Goal: Task Accomplishment & Management: Complete application form

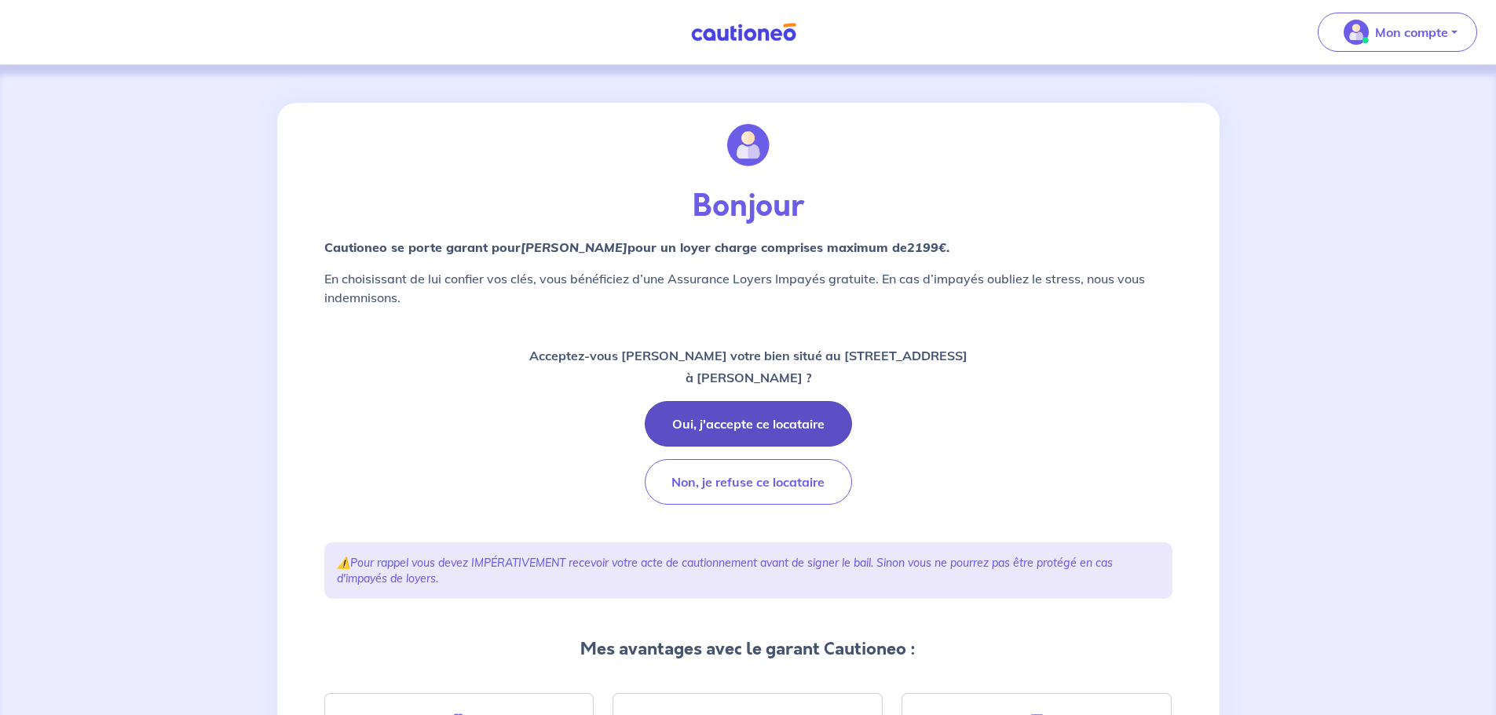
click at [725, 420] on button "Oui, j'accepte ce locataire" at bounding box center [748, 424] width 207 height 46
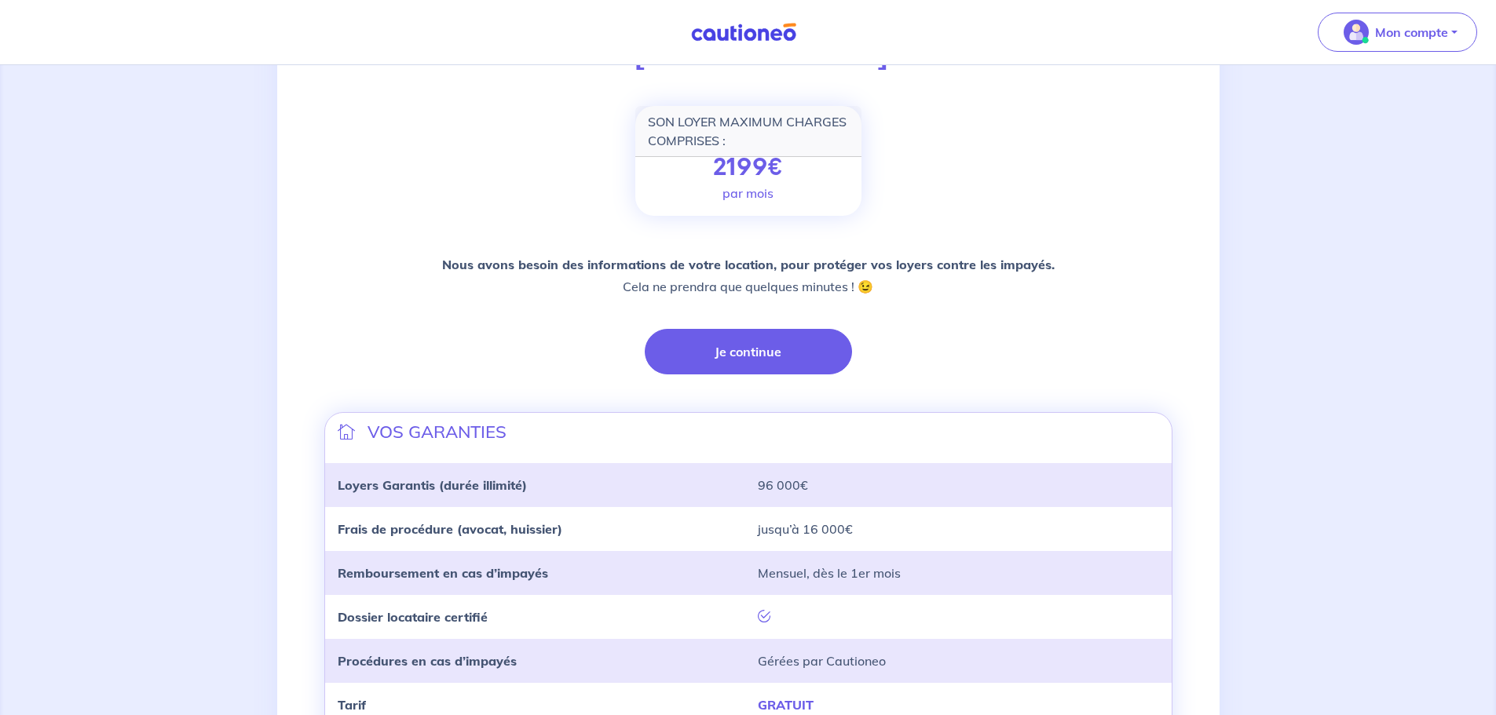
scroll to position [236, 0]
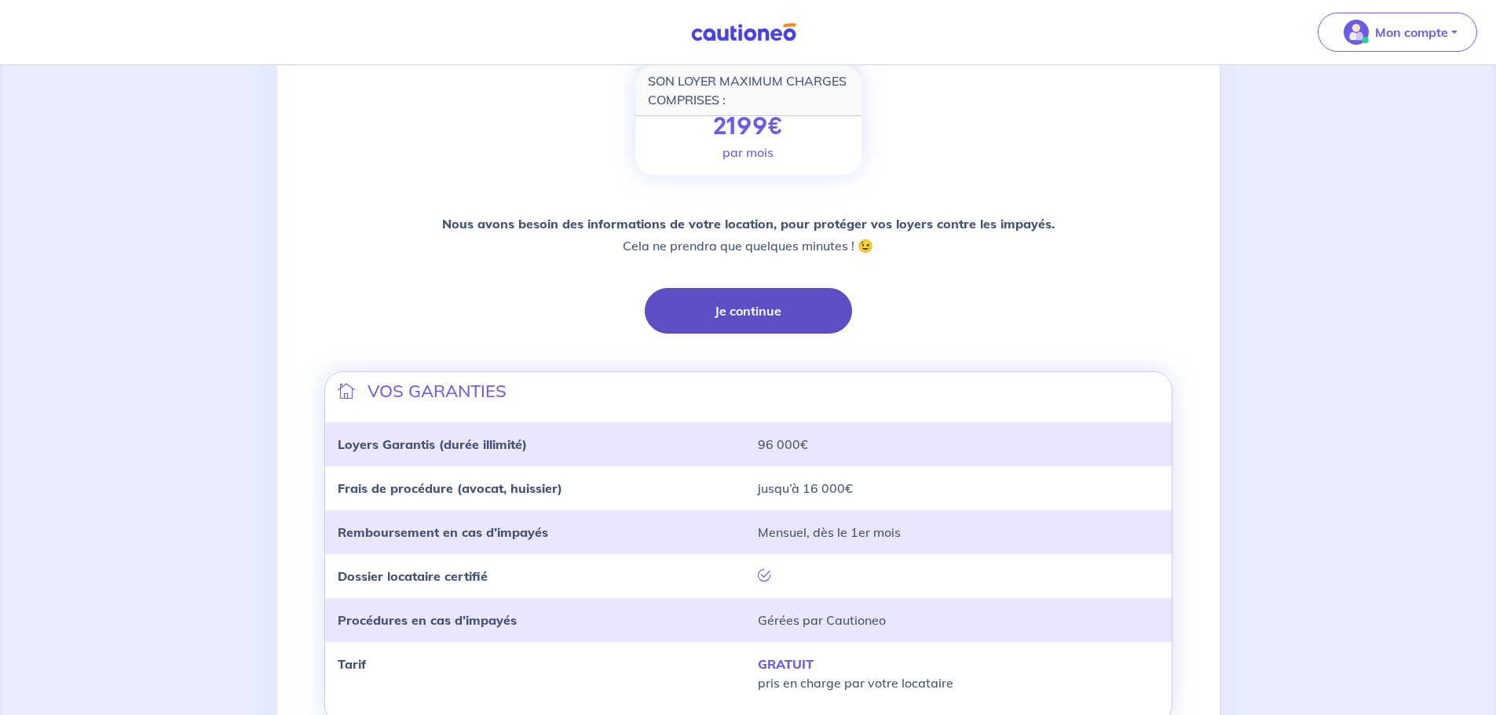
click at [762, 320] on button "Je continue" at bounding box center [748, 311] width 207 height 46
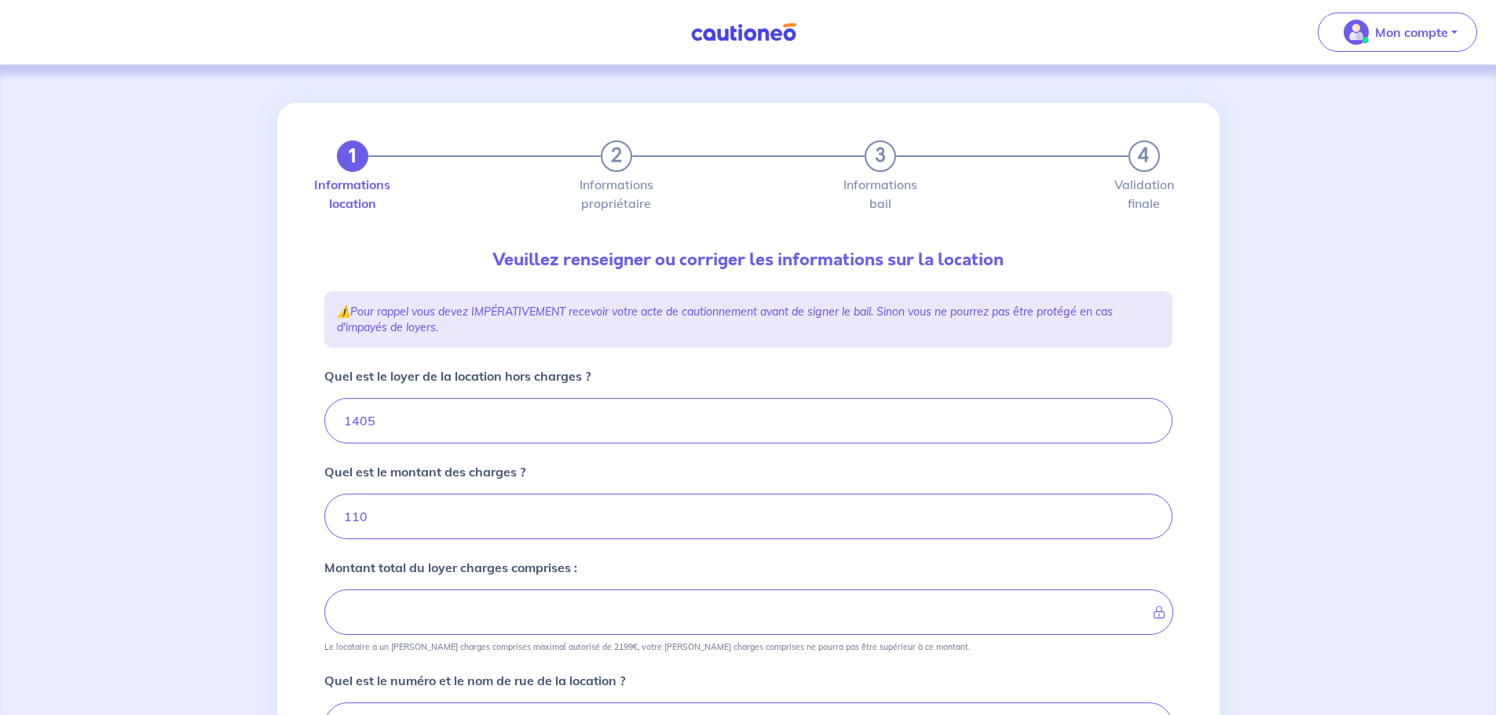
type input "1515"
drag, startPoint x: 632, startPoint y: 411, endPoint x: 353, endPoint y: 433, distance: 280.4
click at [353, 433] on input "1405" at bounding box center [748, 421] width 848 height 46
type input "140"
type input "250"
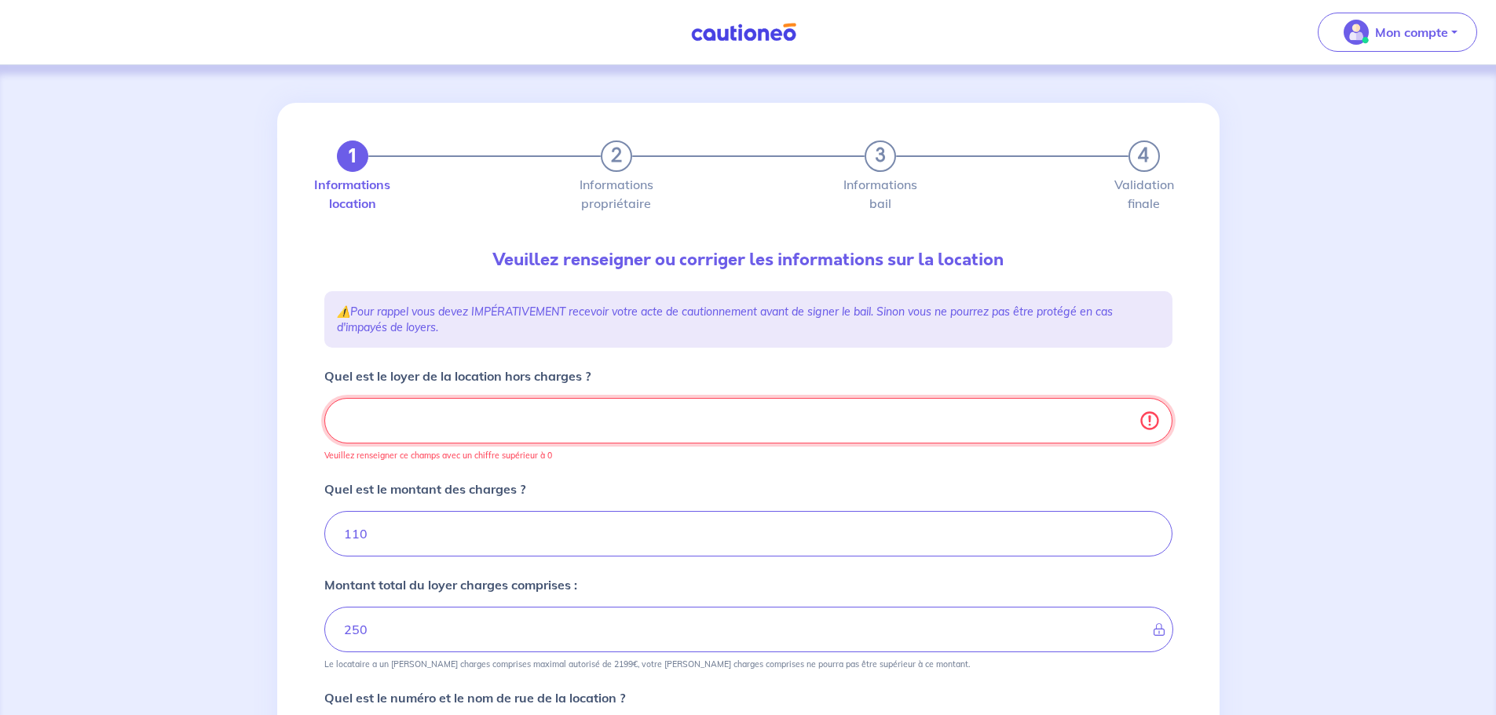
type input "110"
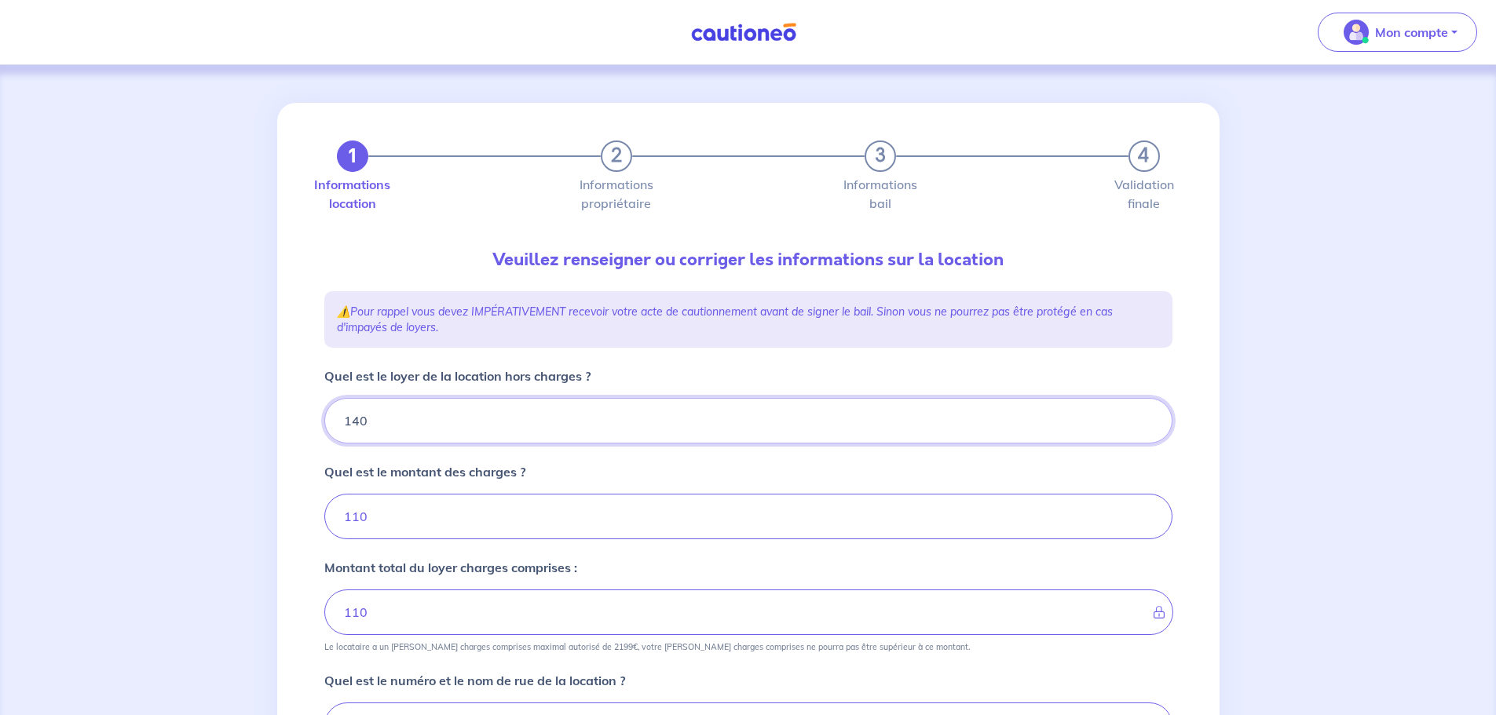
type input "1404"
type input "250"
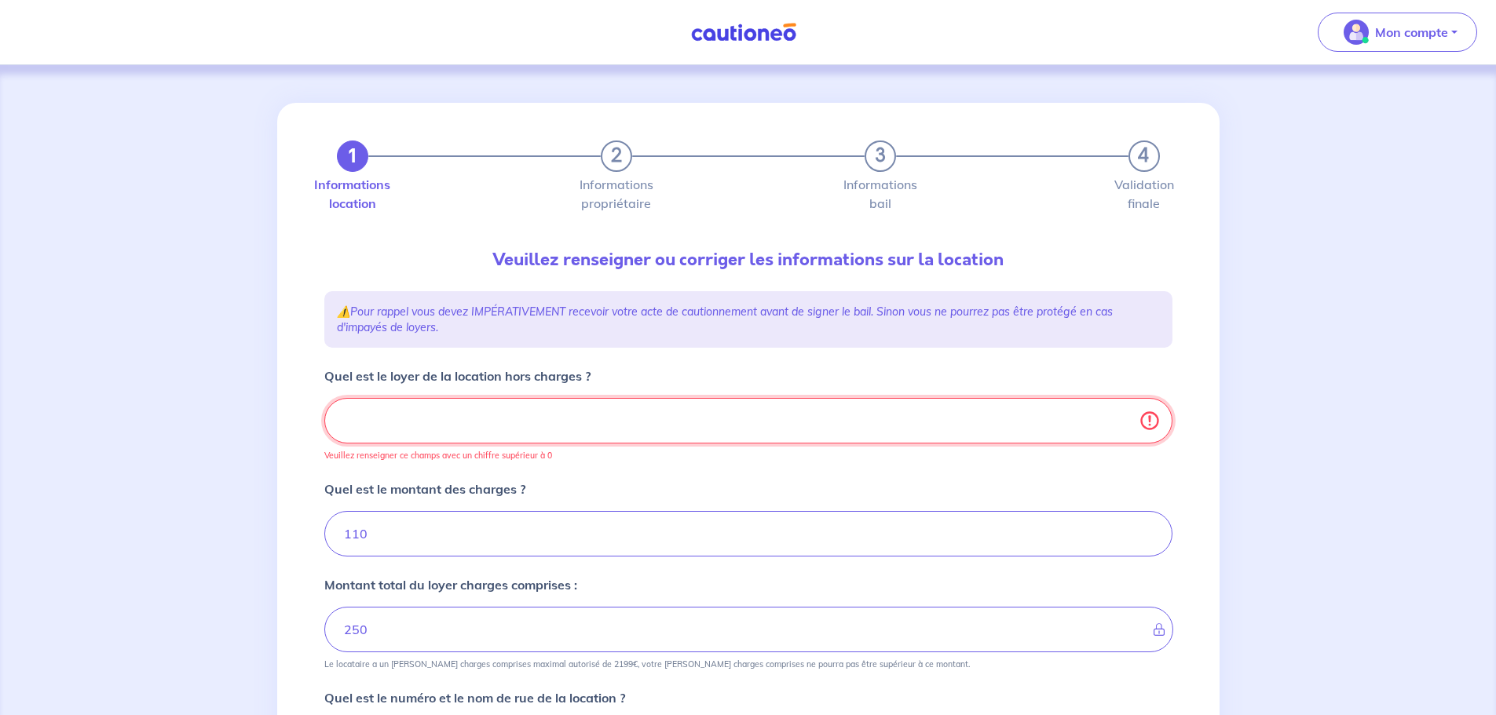
type input "1514"
type input "1404.7"
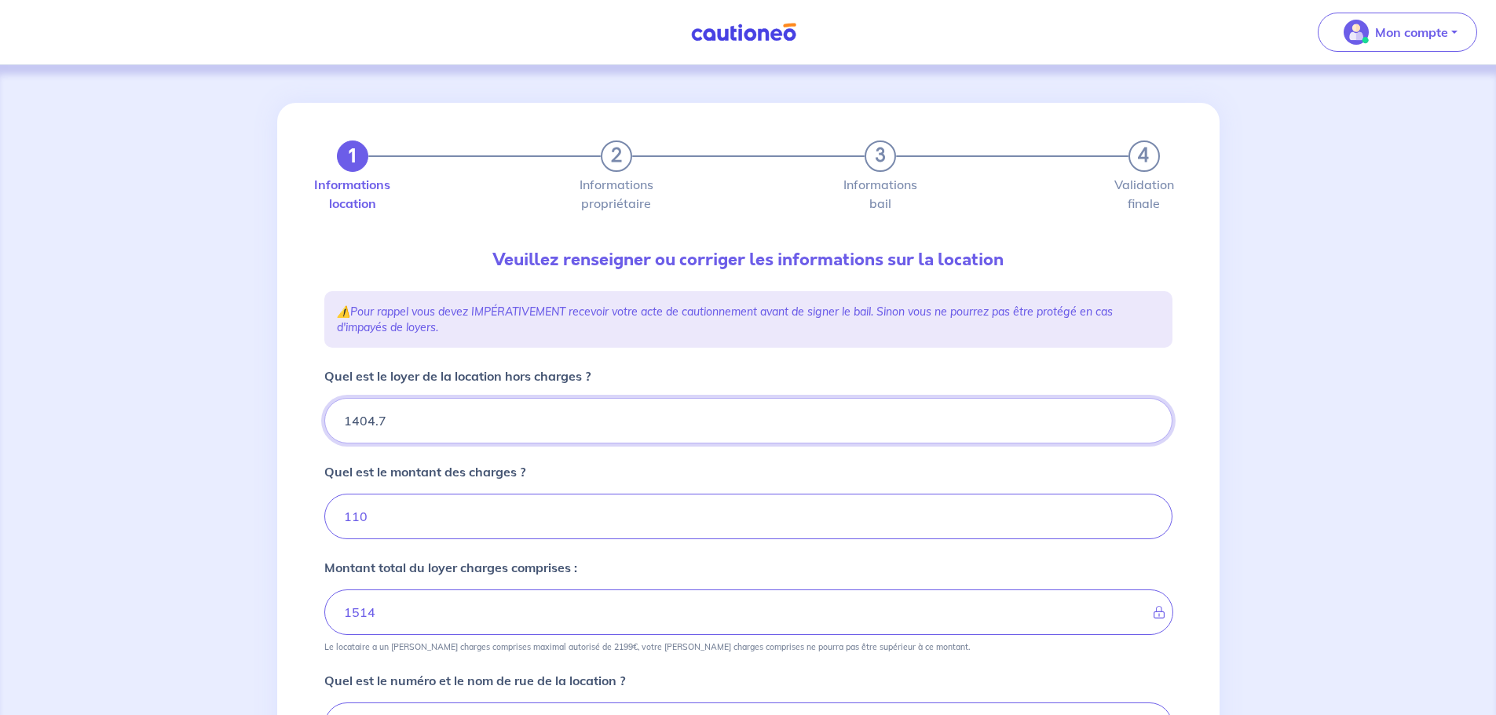
type input "110"
type input "1404.72"
type input "1514.72"
type input "1404.72"
click at [419, 525] on input "110" at bounding box center [748, 517] width 848 height 46
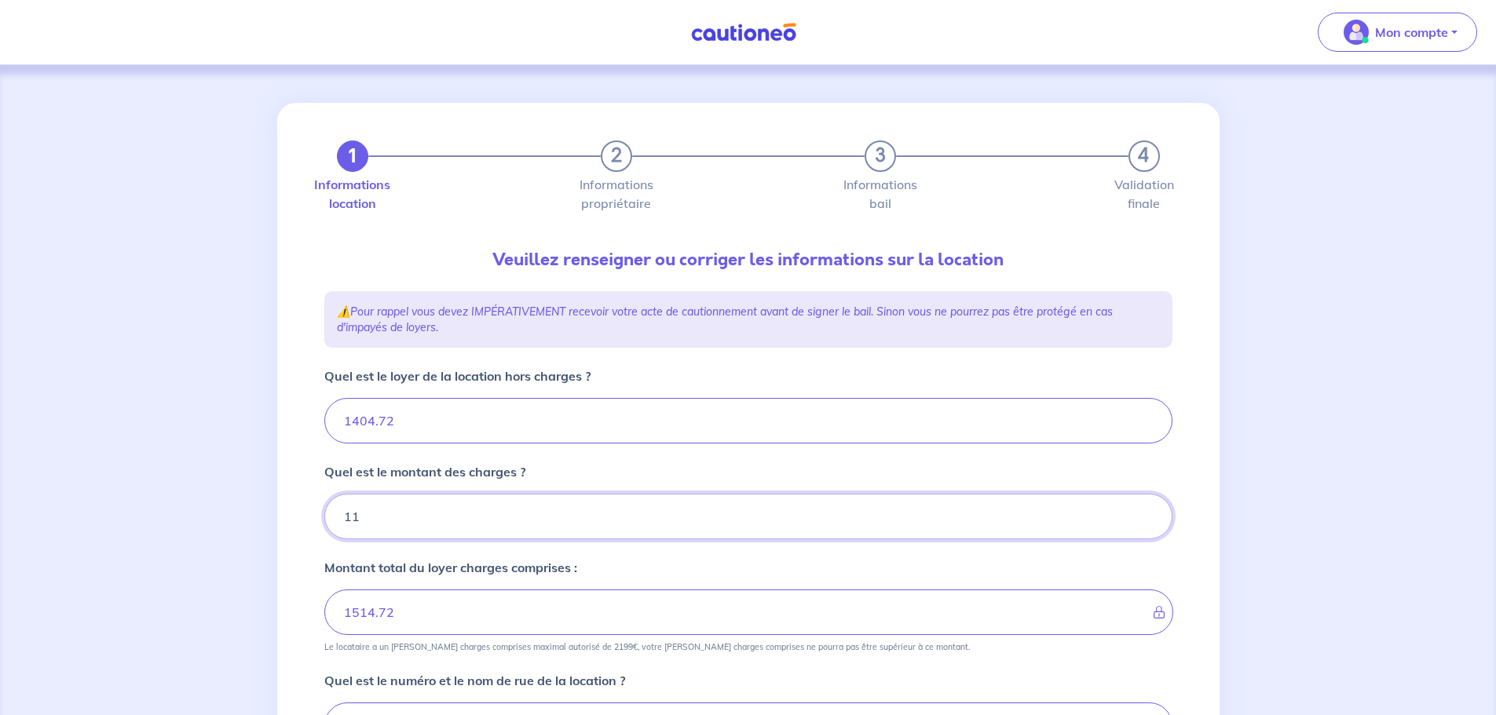
type input "112"
type input "1516.72"
type input "112"
click at [303, 501] on div "1 2 3 4 Informations location Informations propriétaire Informations bail Valid…" at bounding box center [748, 635] width 942 height 1065
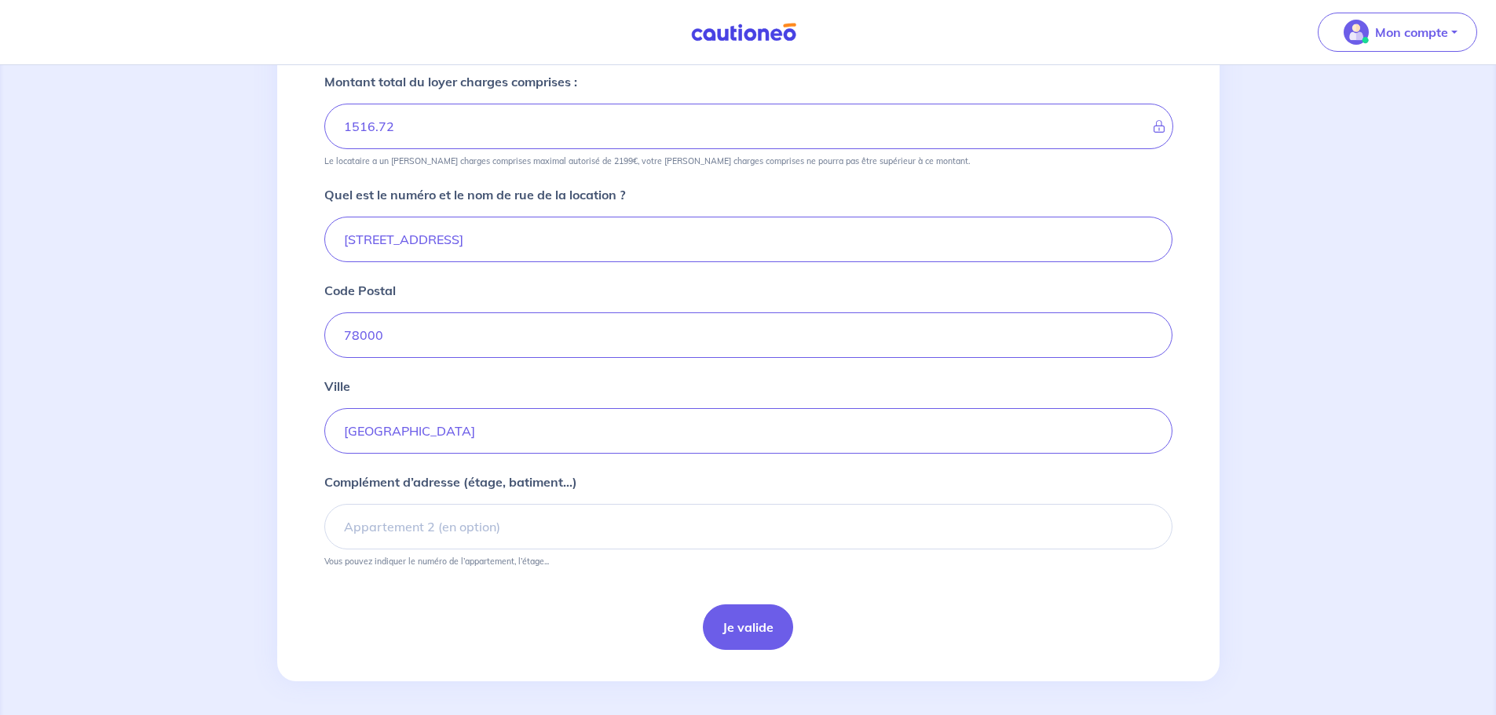
scroll to position [490, 0]
click at [737, 633] on button "Je valide" at bounding box center [748, 624] width 90 height 46
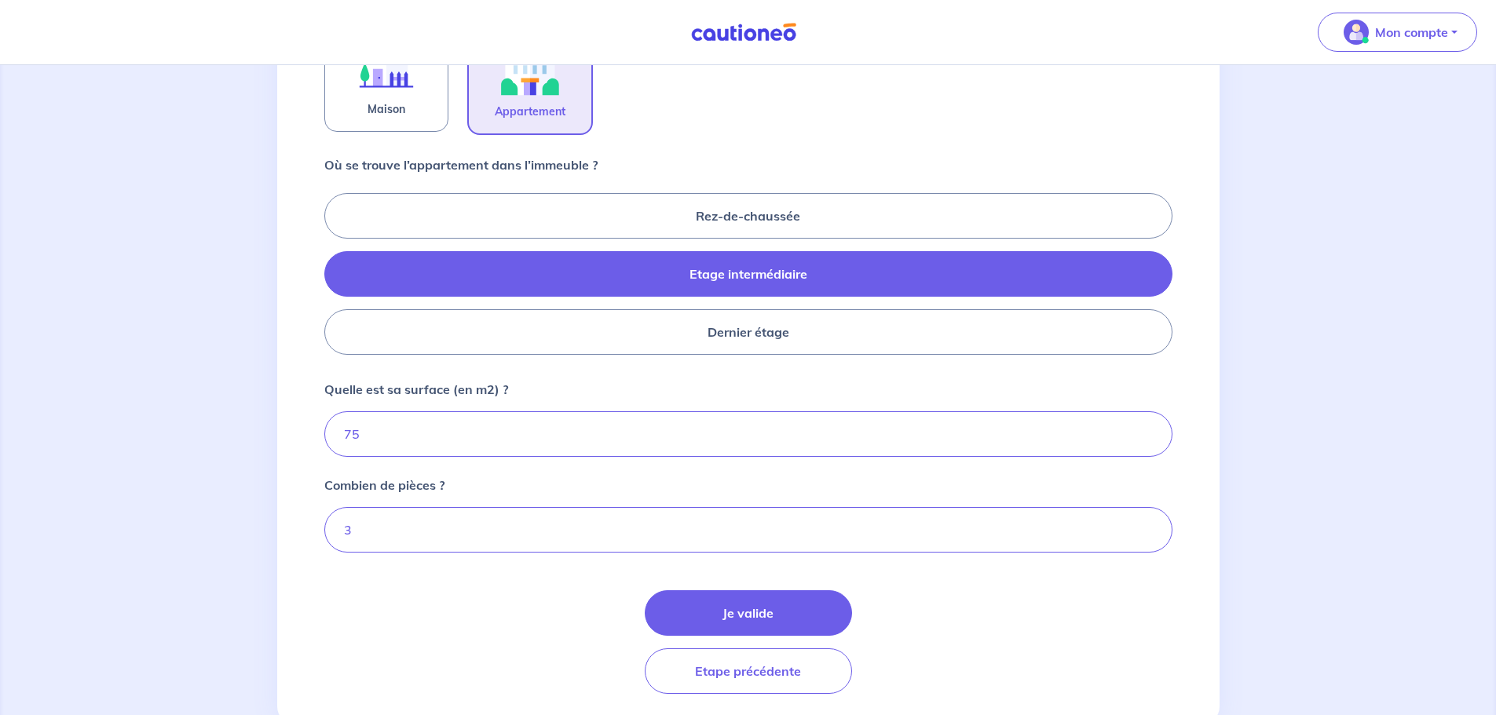
scroll to position [628, 0]
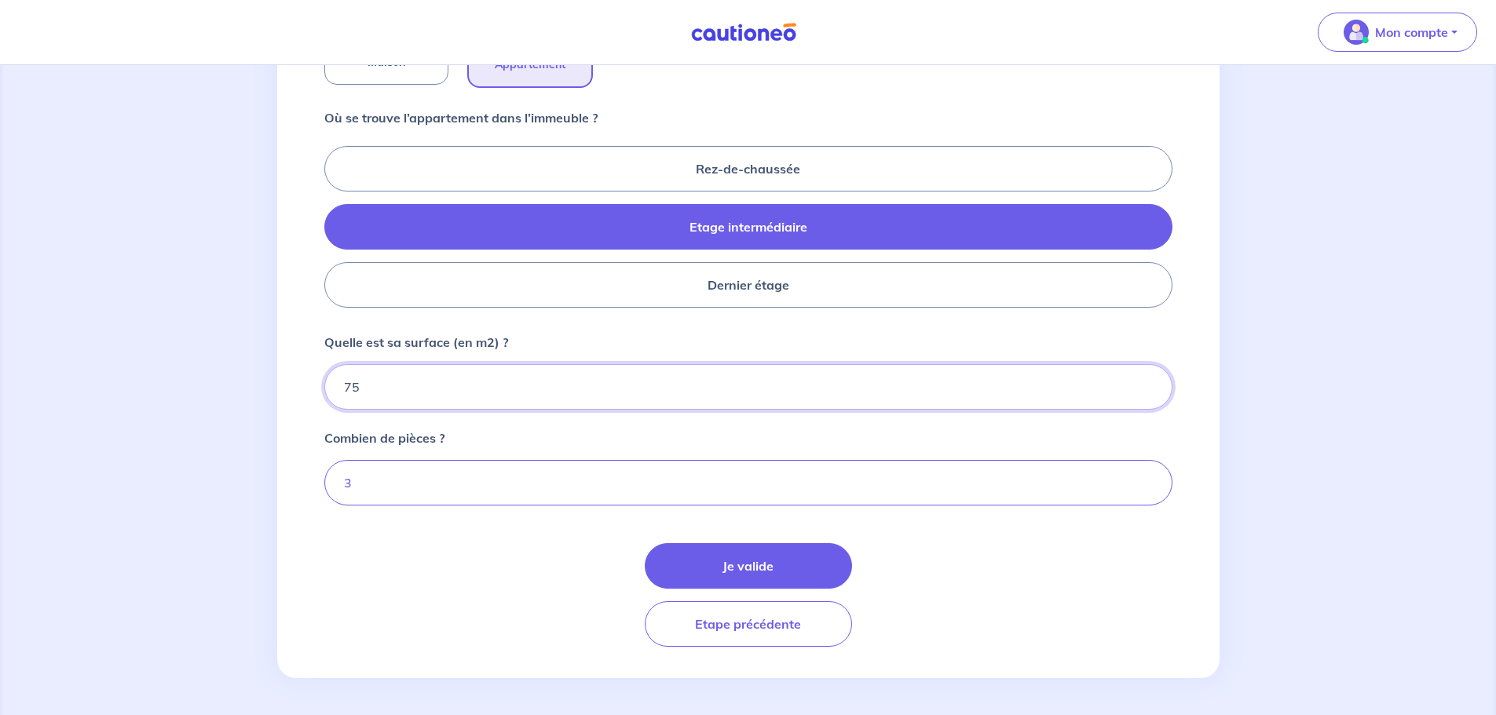
drag, startPoint x: 422, startPoint y: 389, endPoint x: 67, endPoint y: 352, distance: 357.6
click at [67, 352] on div "1 2 3 4 Informations location Informations propriétaire Informations bail Valid…" at bounding box center [748, 76] width 1496 height 1279
type input "73"
type input "73.93"
click at [784, 540] on form "De quel type de bail s’agit-il ? Bail meublé Bail vide De quel type de location…" at bounding box center [748, 193] width 848 height 908
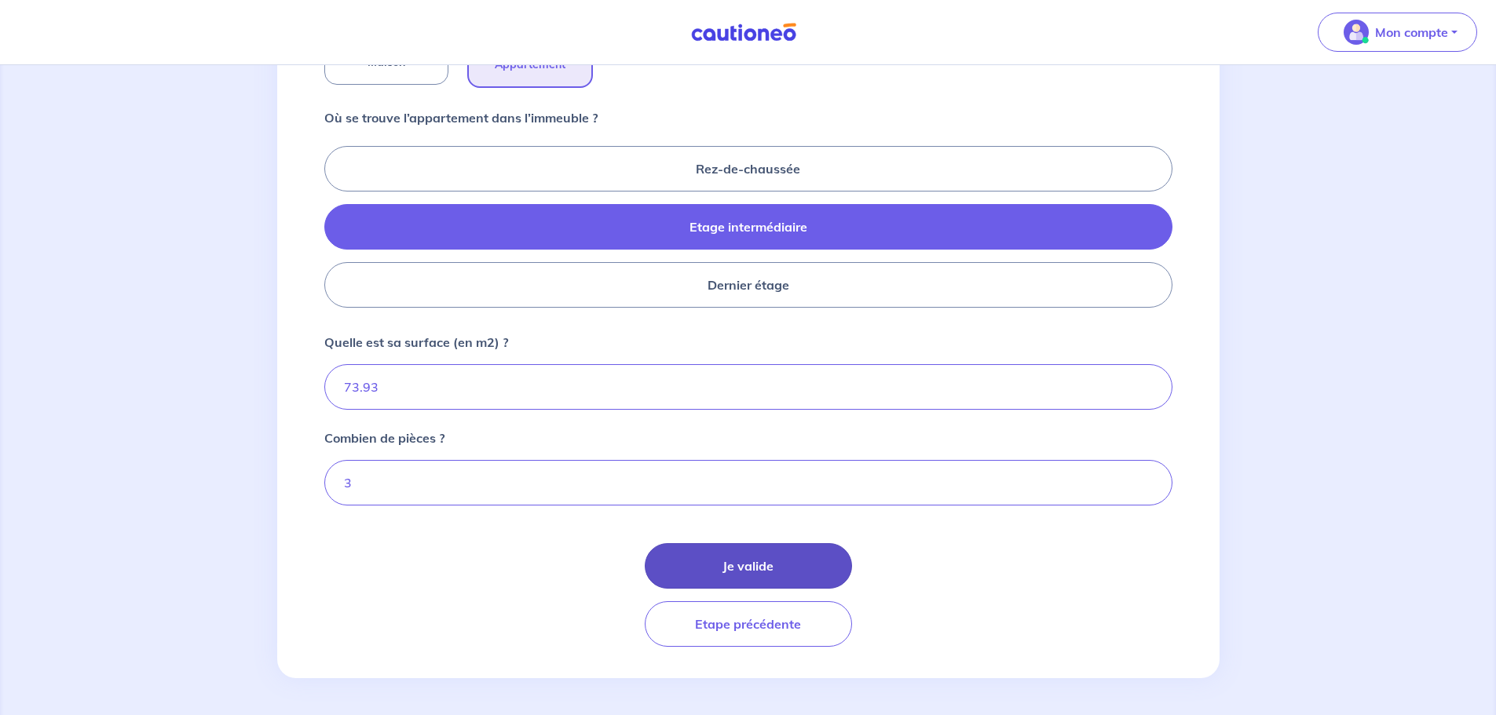
click at [784, 546] on button "Je valide" at bounding box center [748, 566] width 207 height 46
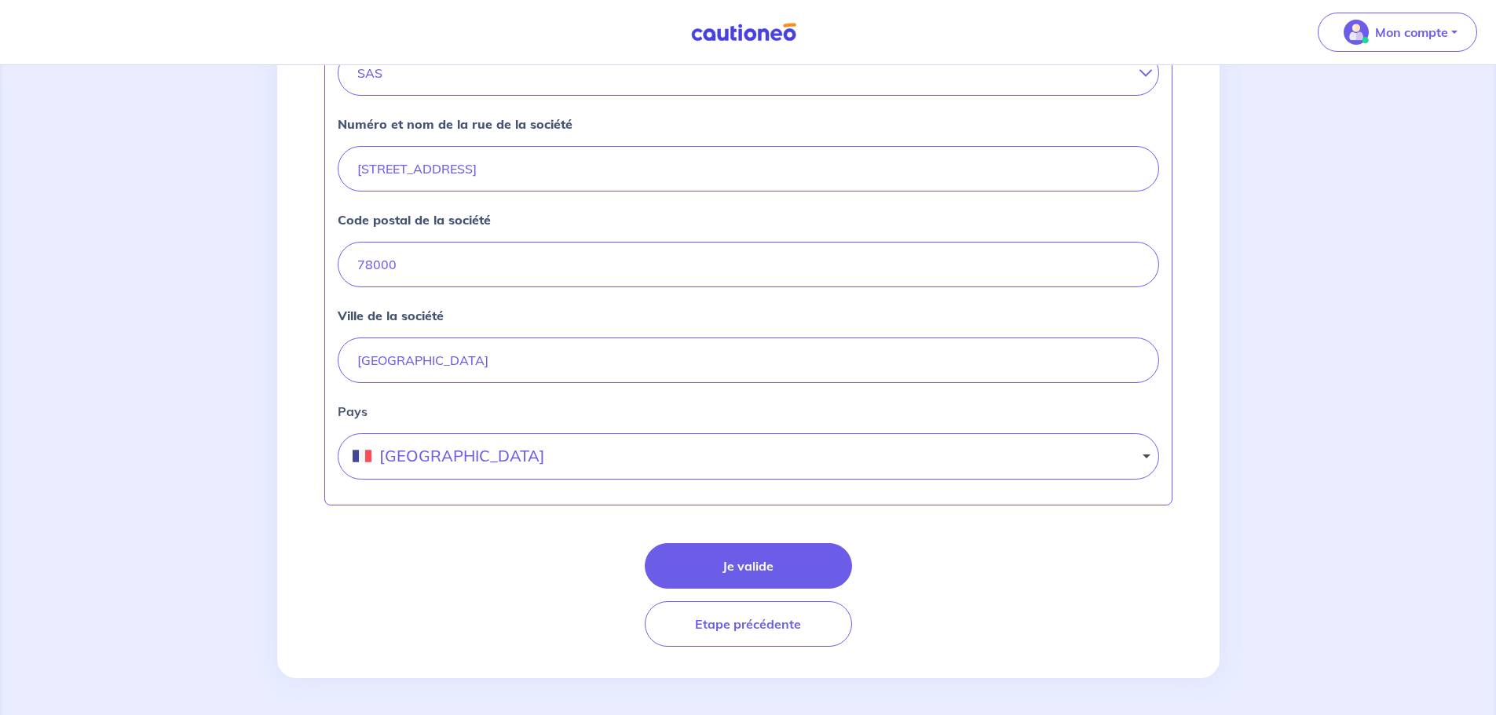
scroll to position [616, 0]
drag, startPoint x: 771, startPoint y: 564, endPoint x: 839, endPoint y: 552, distance: 69.3
click at [775, 564] on button "Je valide" at bounding box center [748, 566] width 207 height 46
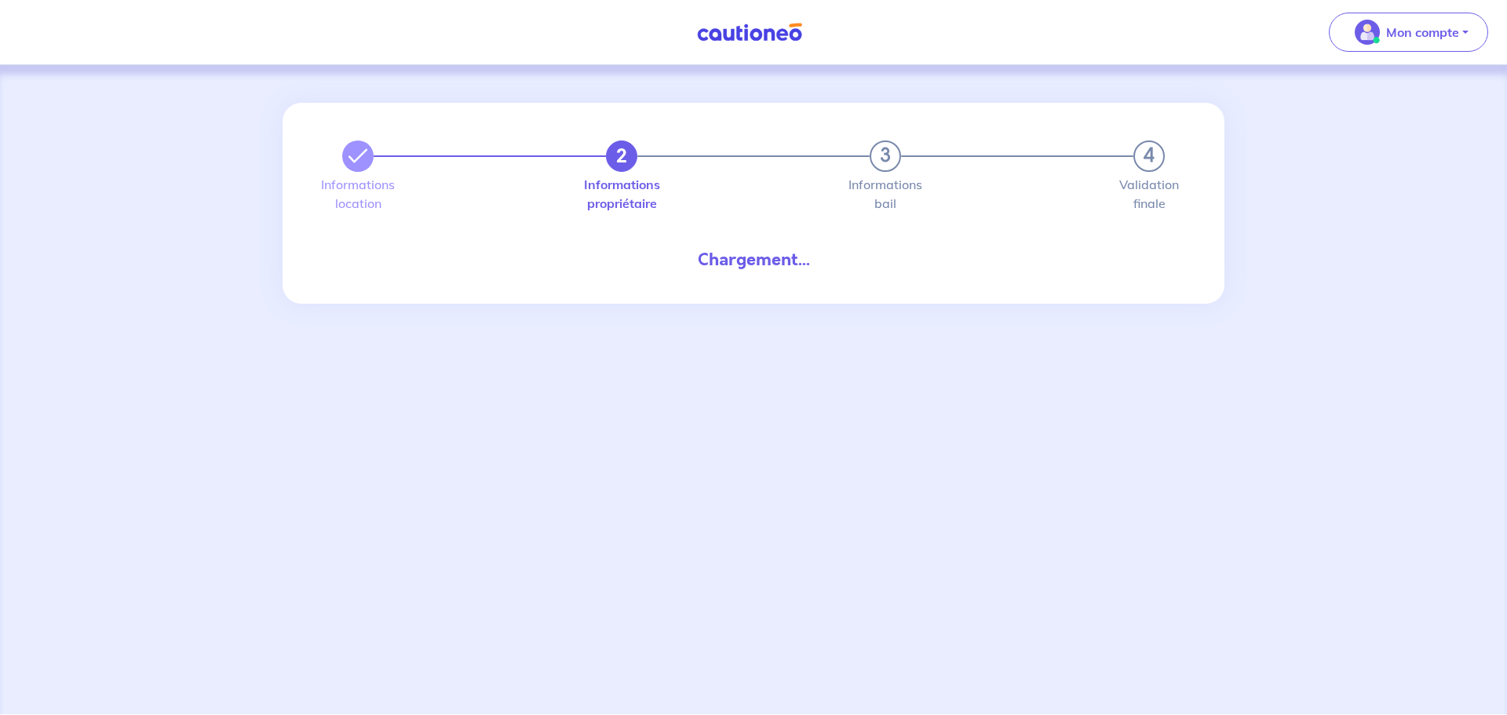
select select "FR"
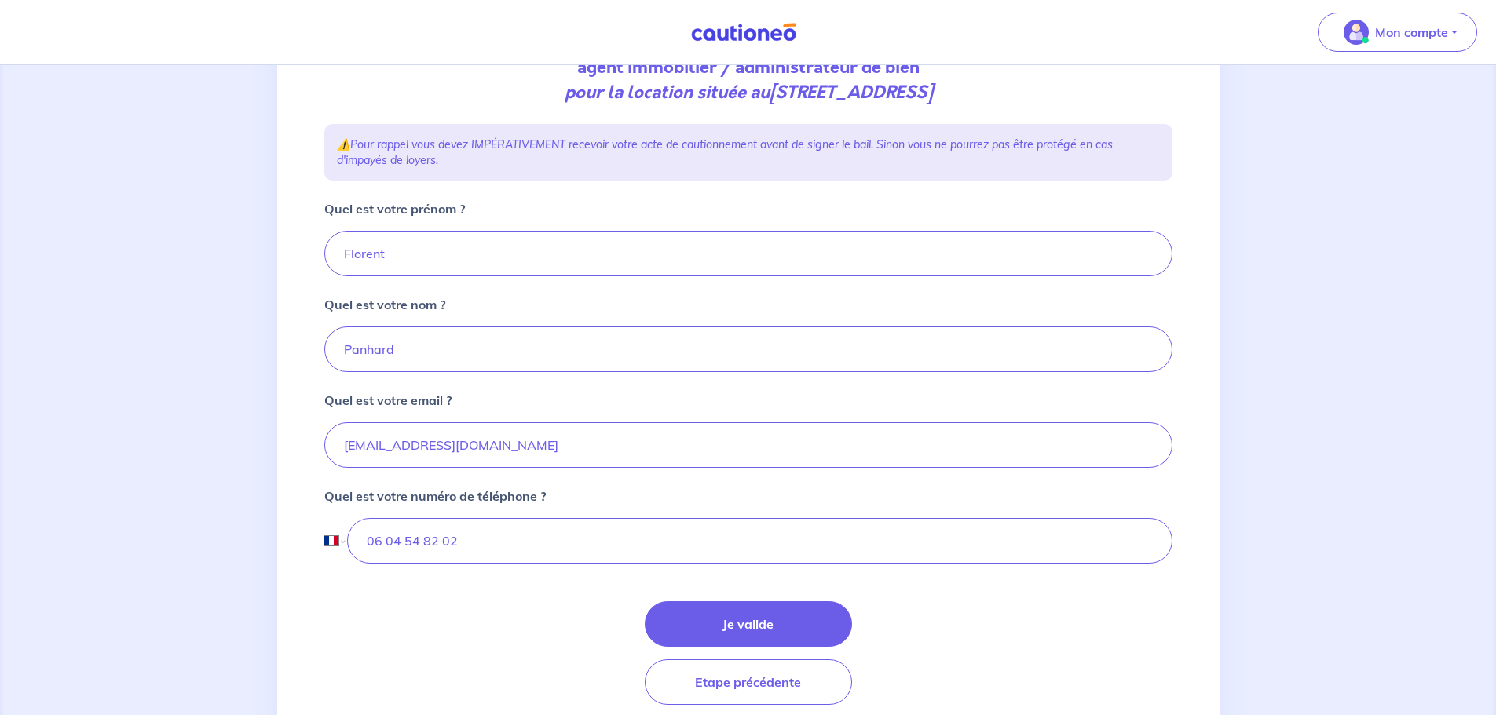
scroll to position [236, 0]
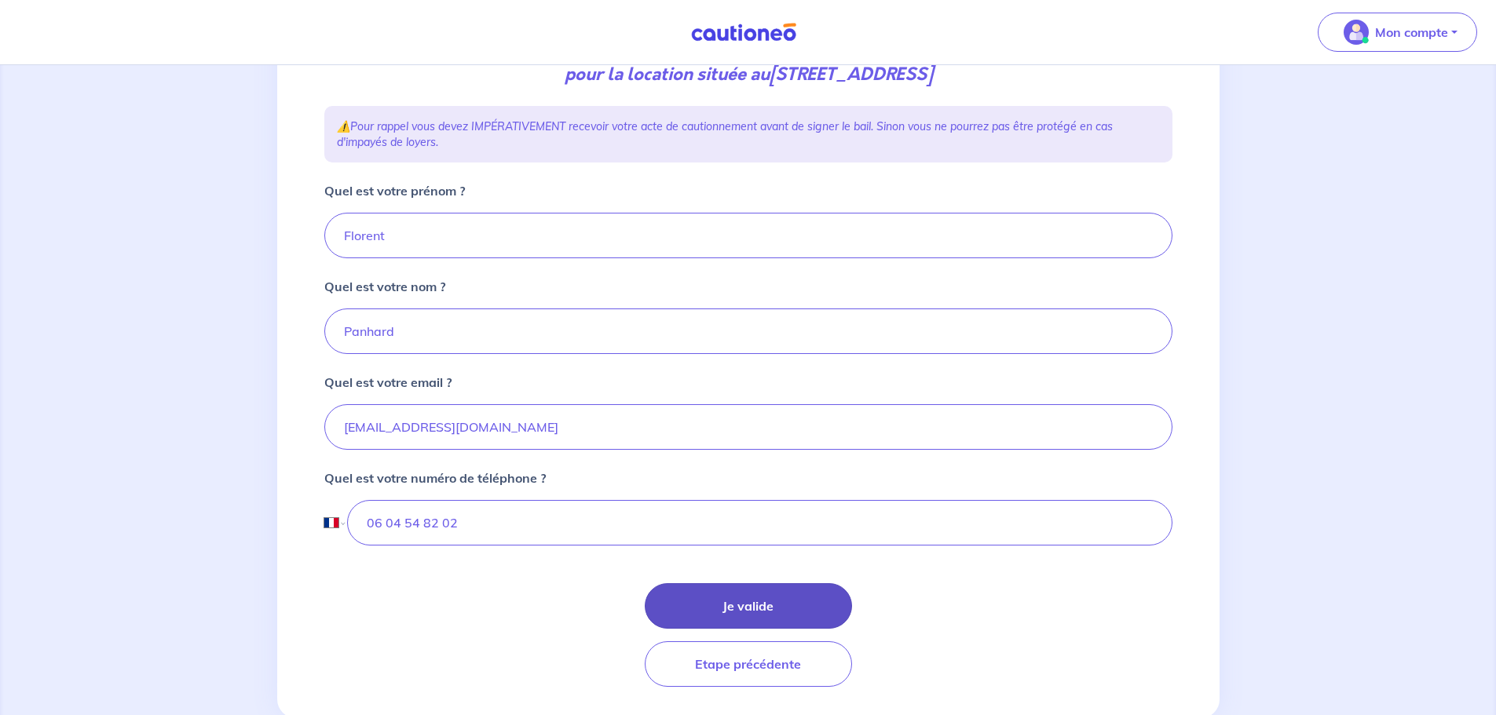
click at [781, 605] on button "Je valide" at bounding box center [748, 606] width 207 height 46
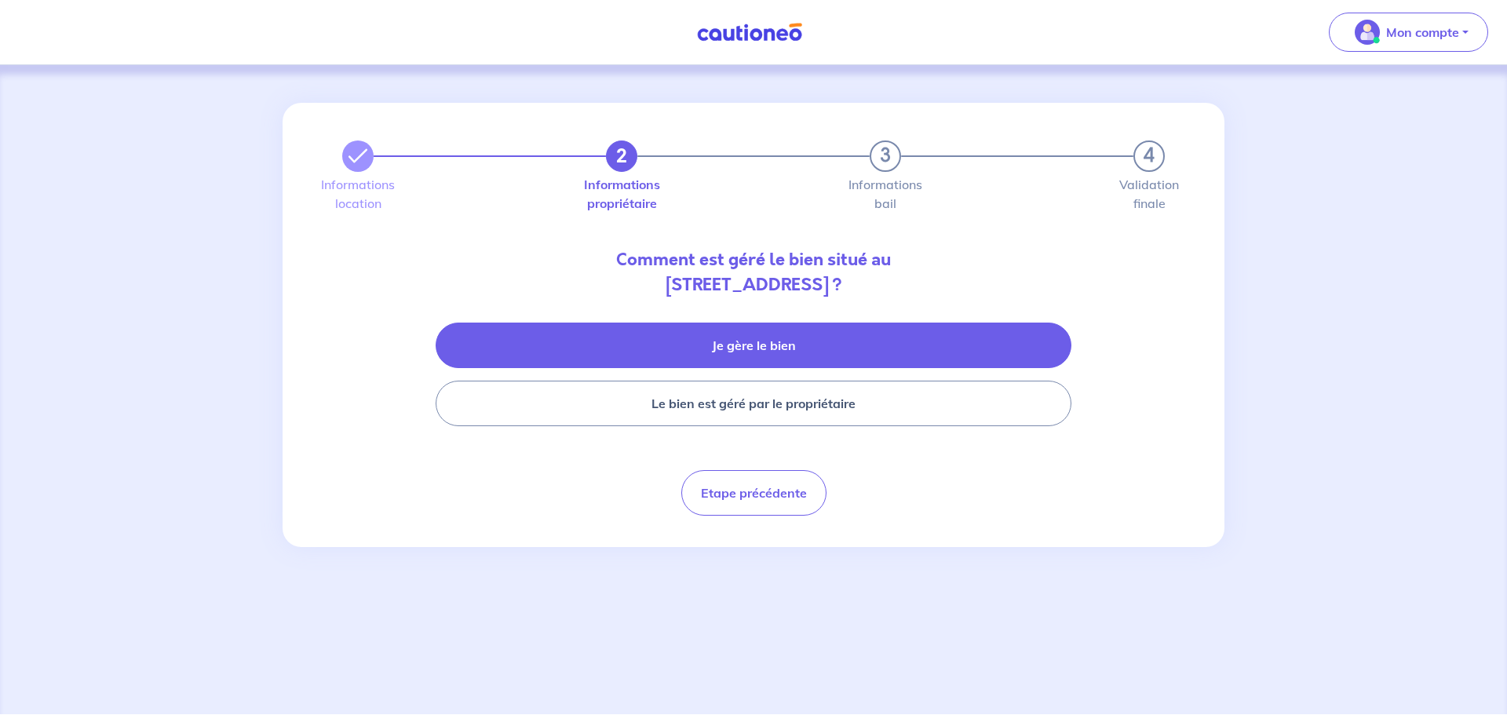
click at [828, 347] on button "Je gère le bien" at bounding box center [754, 346] width 636 height 46
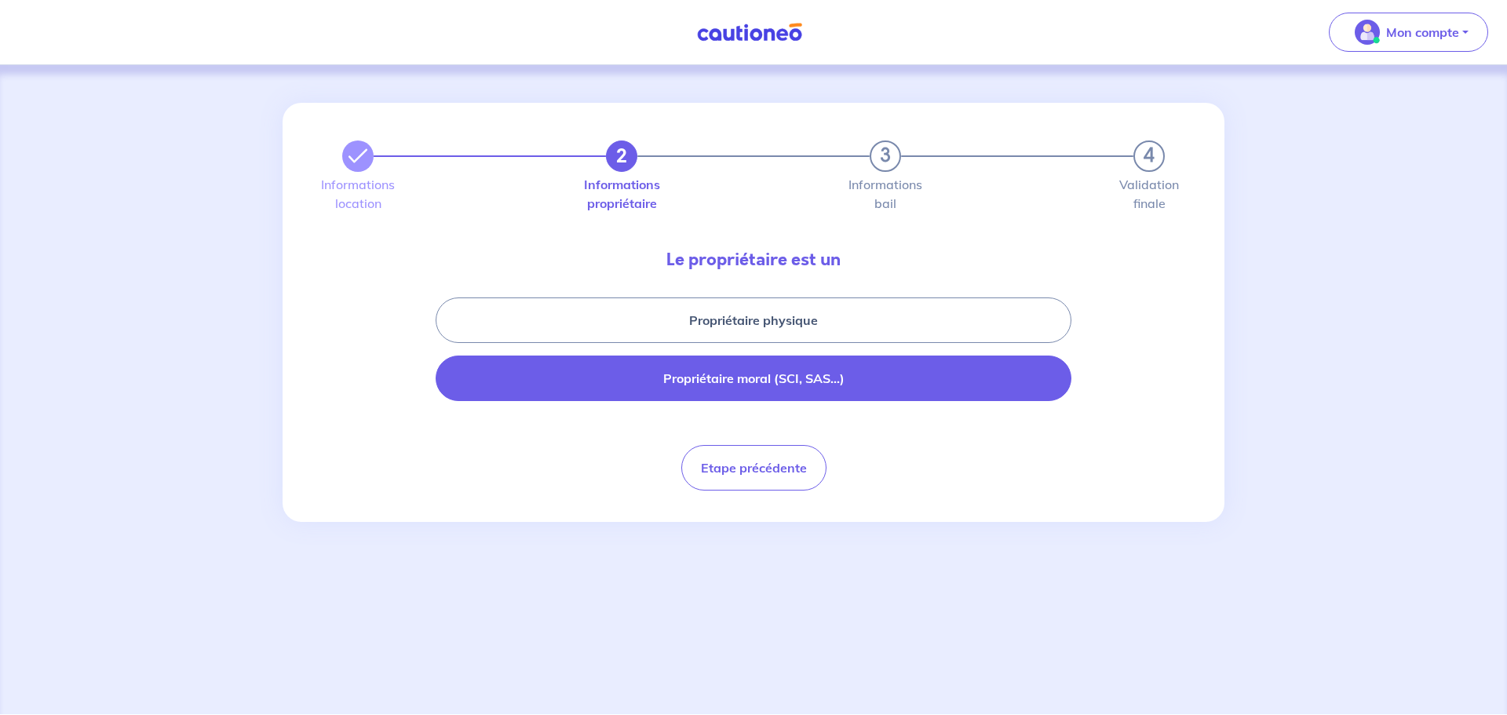
click at [833, 381] on button "Propriétaire moral (SCI, SAS...)" at bounding box center [754, 379] width 636 height 46
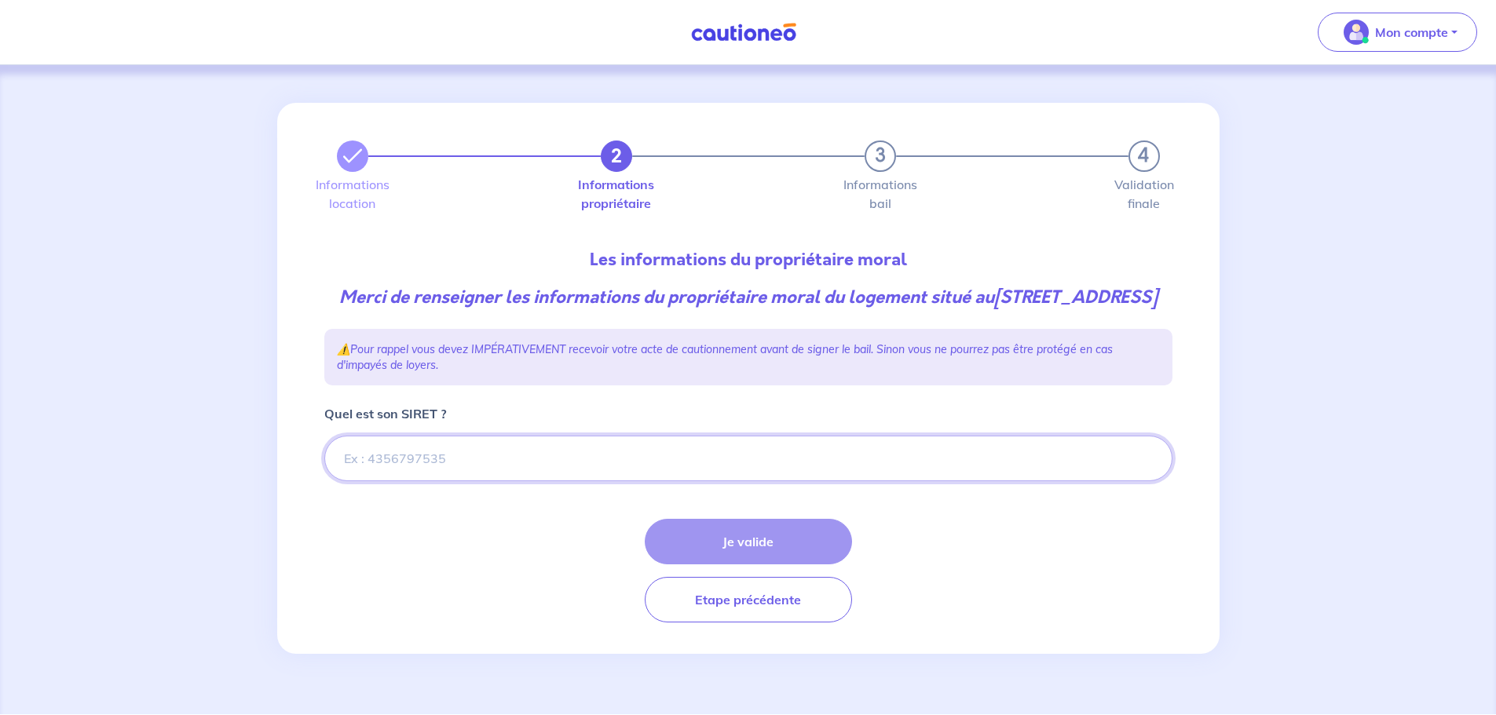
click at [451, 477] on input "Quel est son SIRET ?" at bounding box center [748, 459] width 848 height 46
paste input "428 667 471"
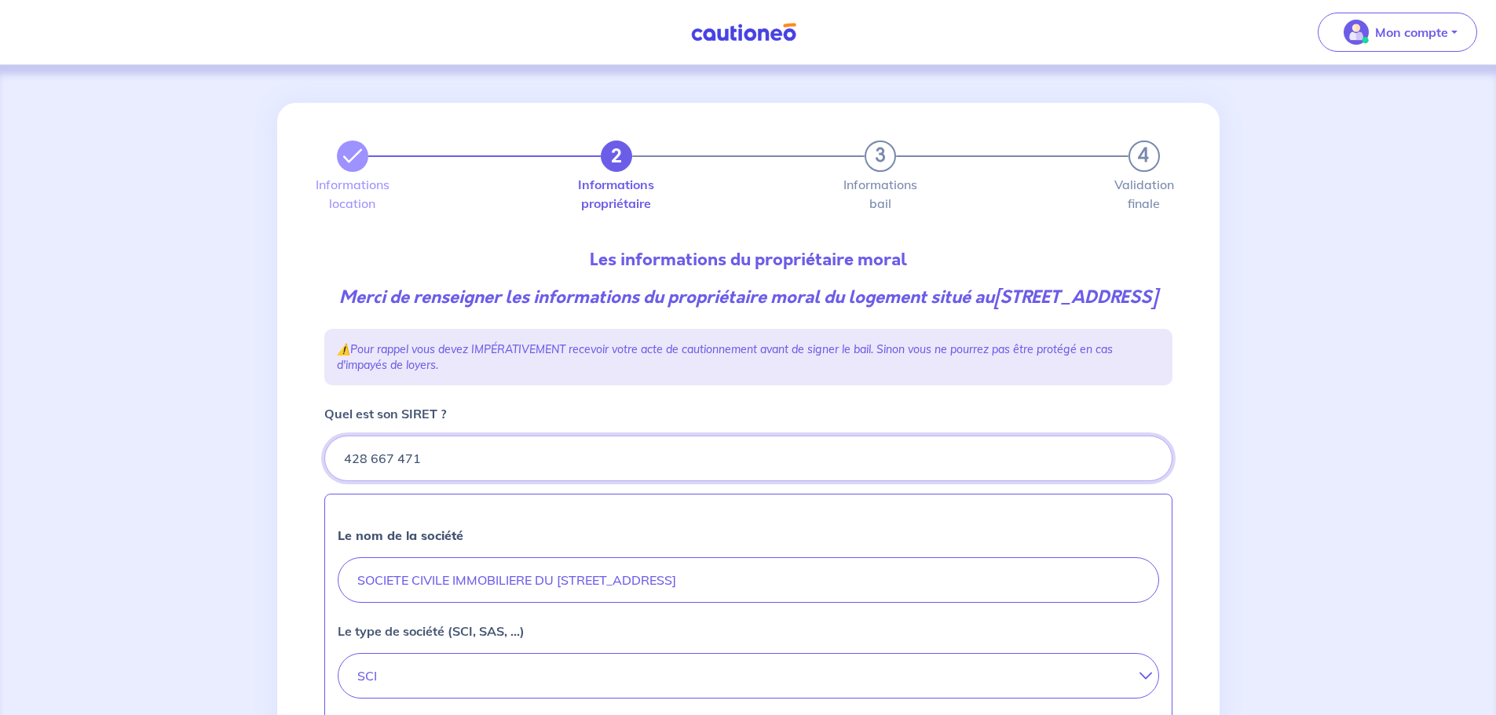
type input "428 667 471"
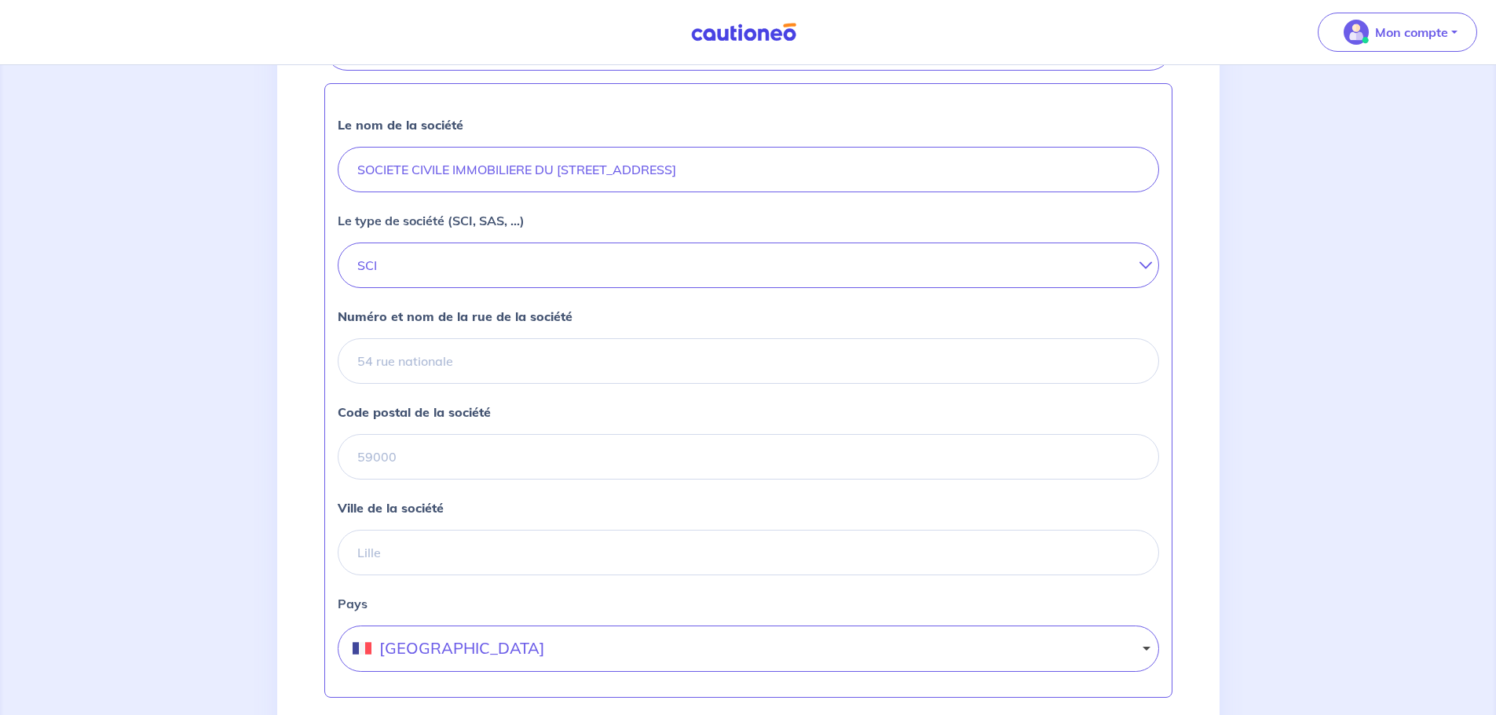
scroll to position [471, 0]
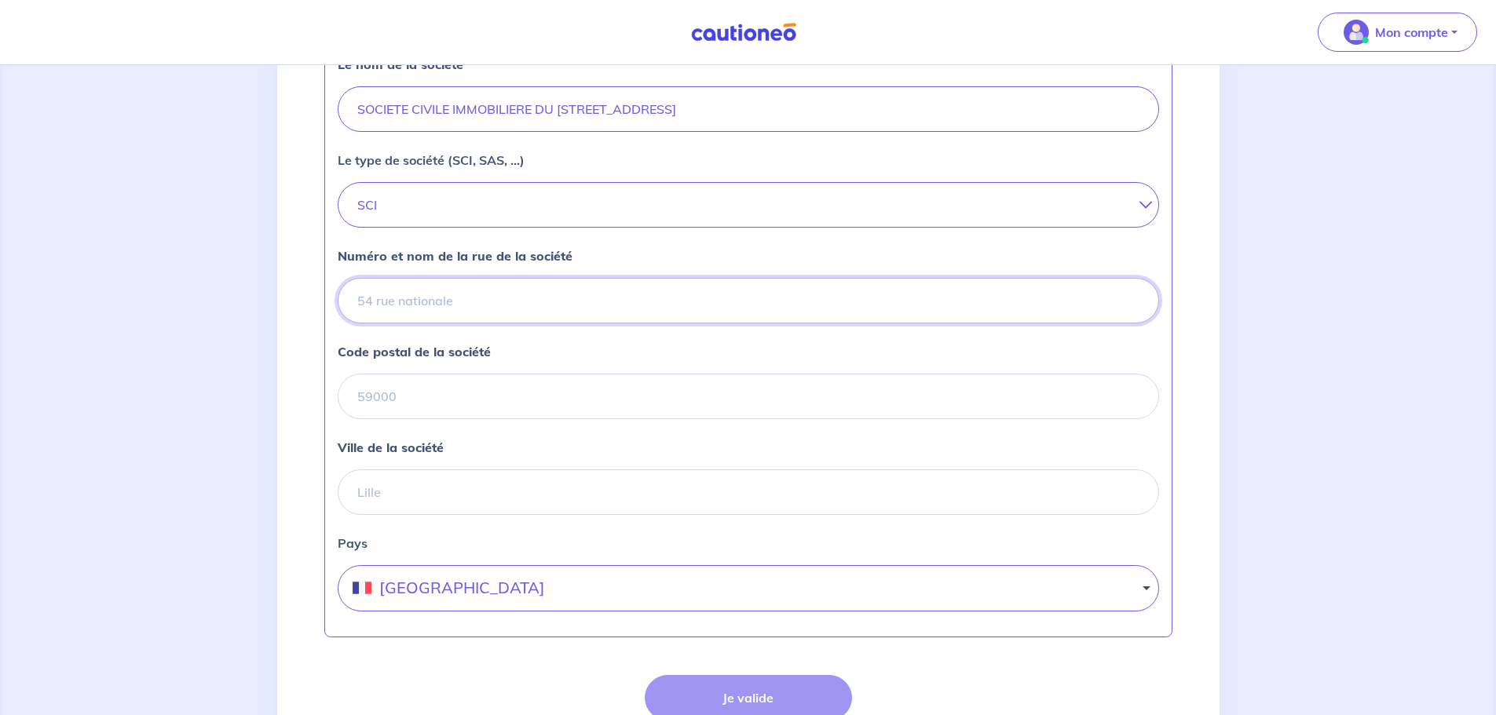
click at [418, 323] on input "Numéro et nom de la rue de la société" at bounding box center [748, 301] width 821 height 46
type input "[STREET_ADDRESS]"
click at [419, 419] on input "Code postal de la société" at bounding box center [748, 397] width 821 height 46
type input "78000"
type input "[GEOGRAPHIC_DATA]"
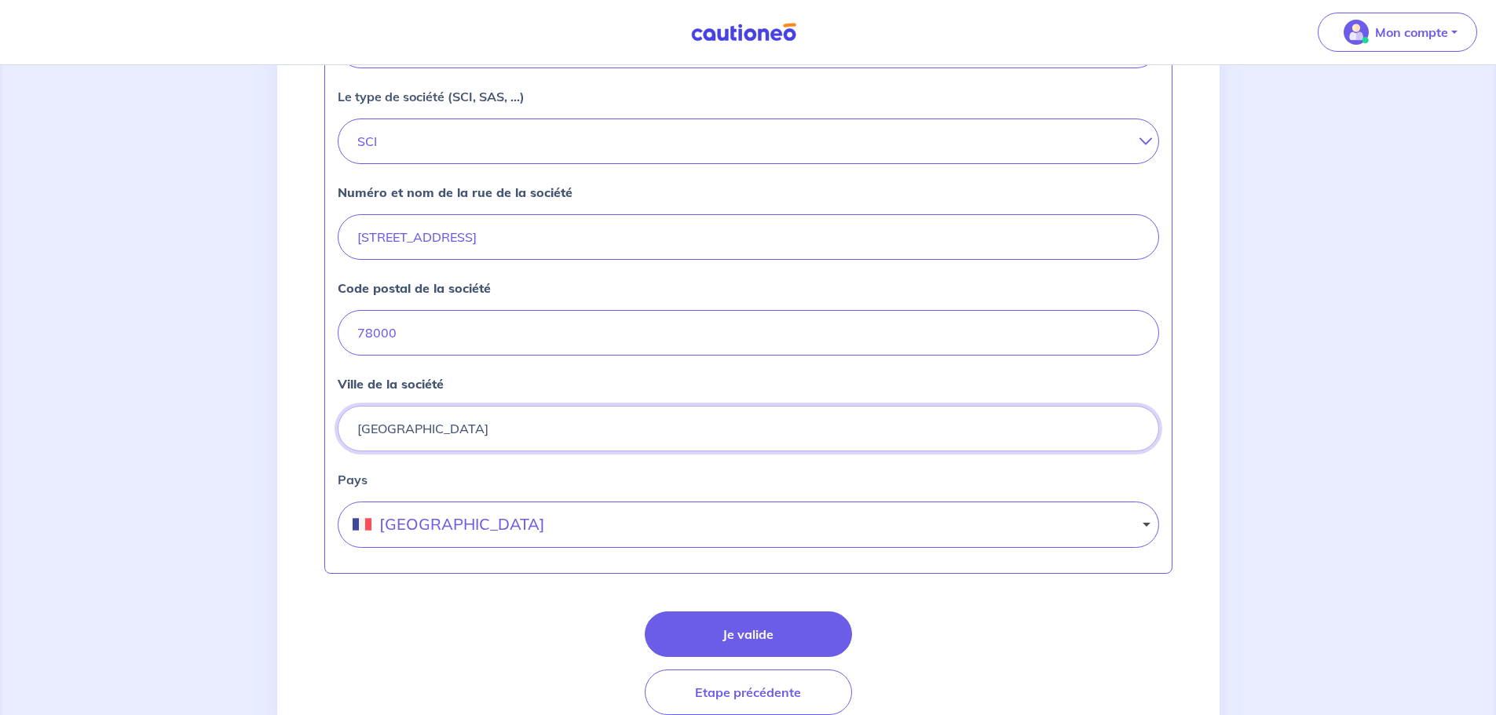
scroll to position [628, 0]
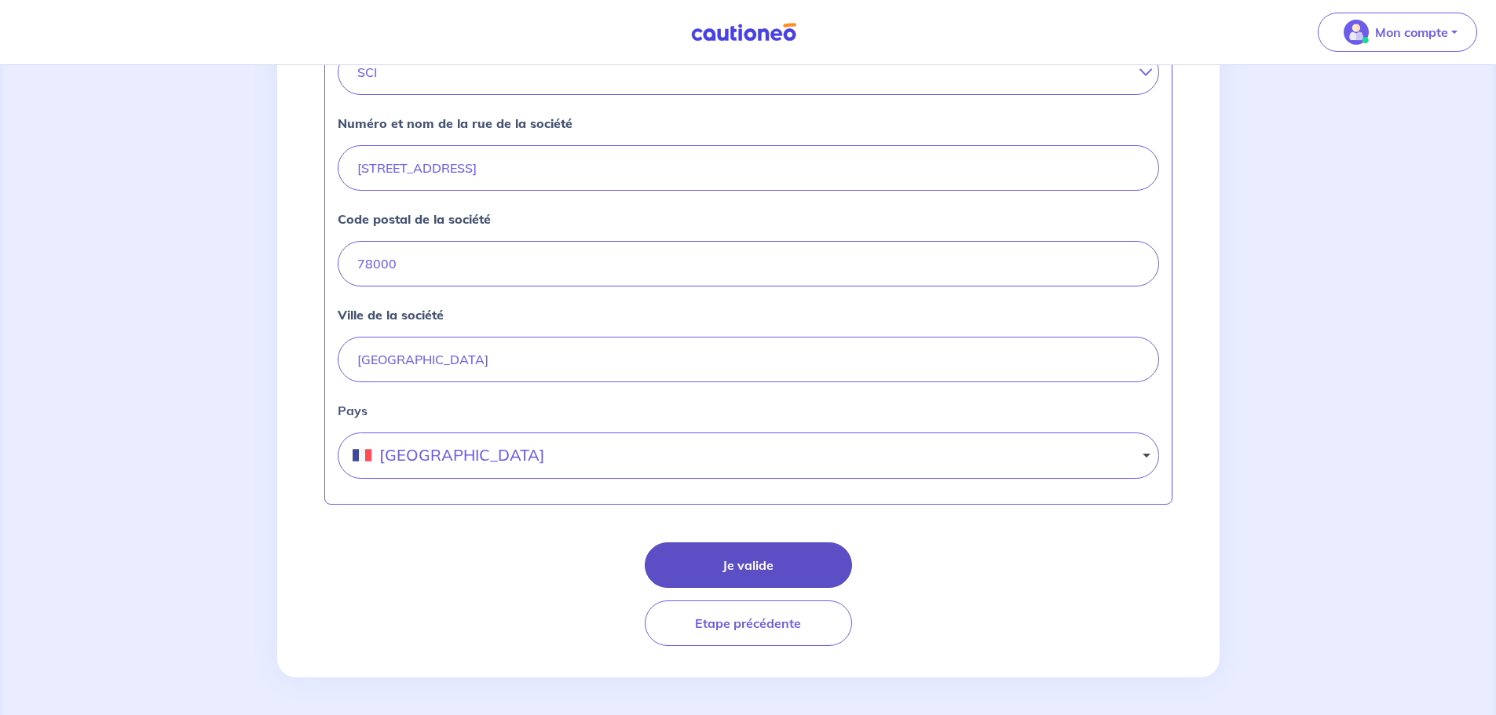
click at [725, 560] on button "Je valide" at bounding box center [748, 566] width 207 height 46
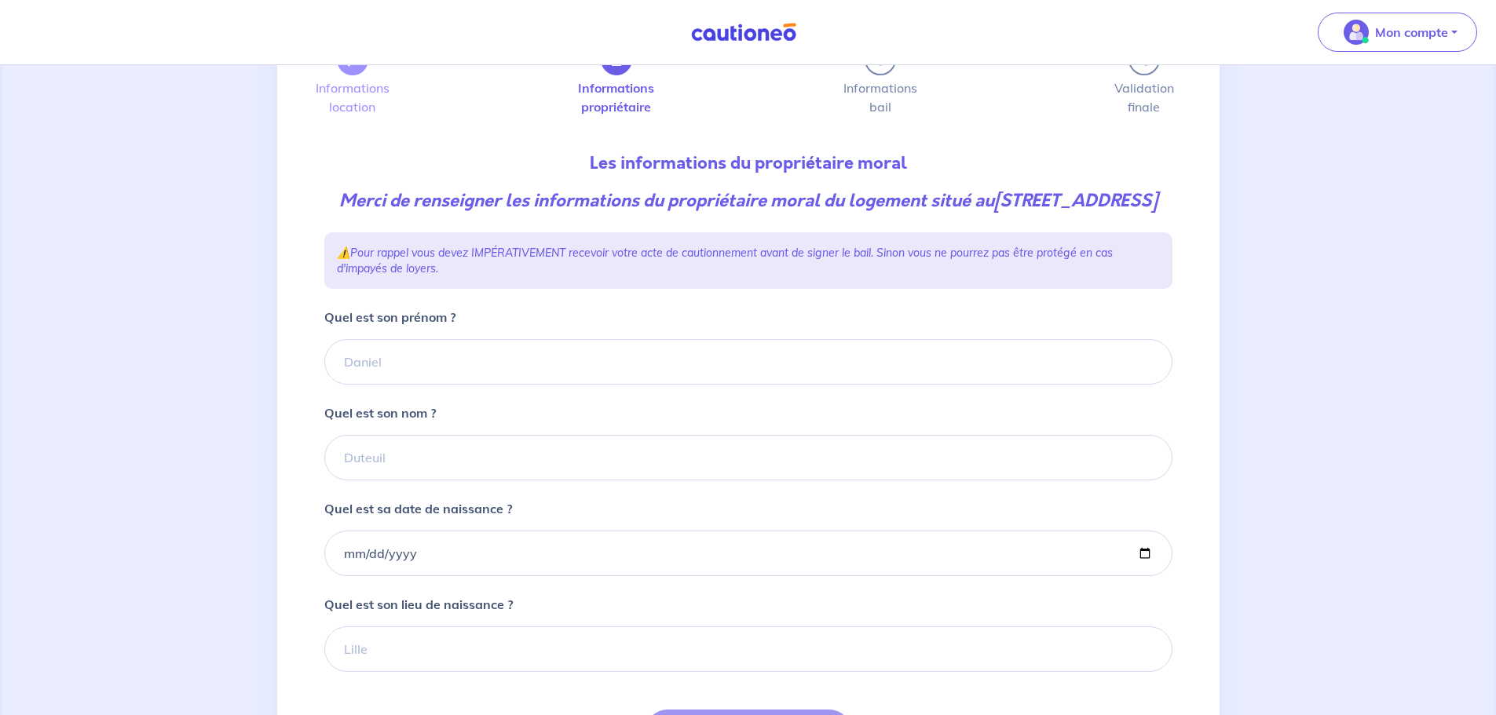
scroll to position [157, 0]
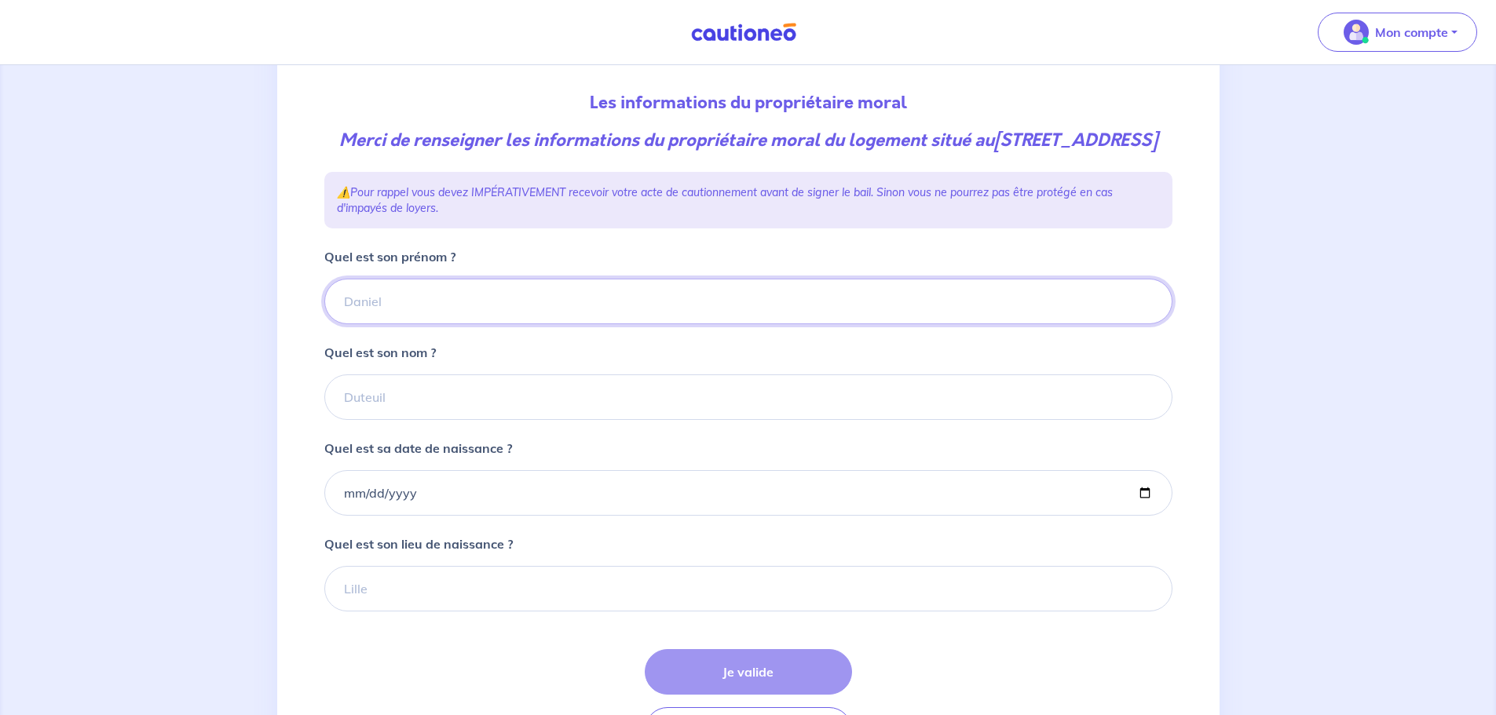
click at [432, 315] on input "Quel est son prénom ?" at bounding box center [748, 302] width 848 height 46
type input "[PERSON_NAME]"
type input "Moulinet"
type input "[DATE]"
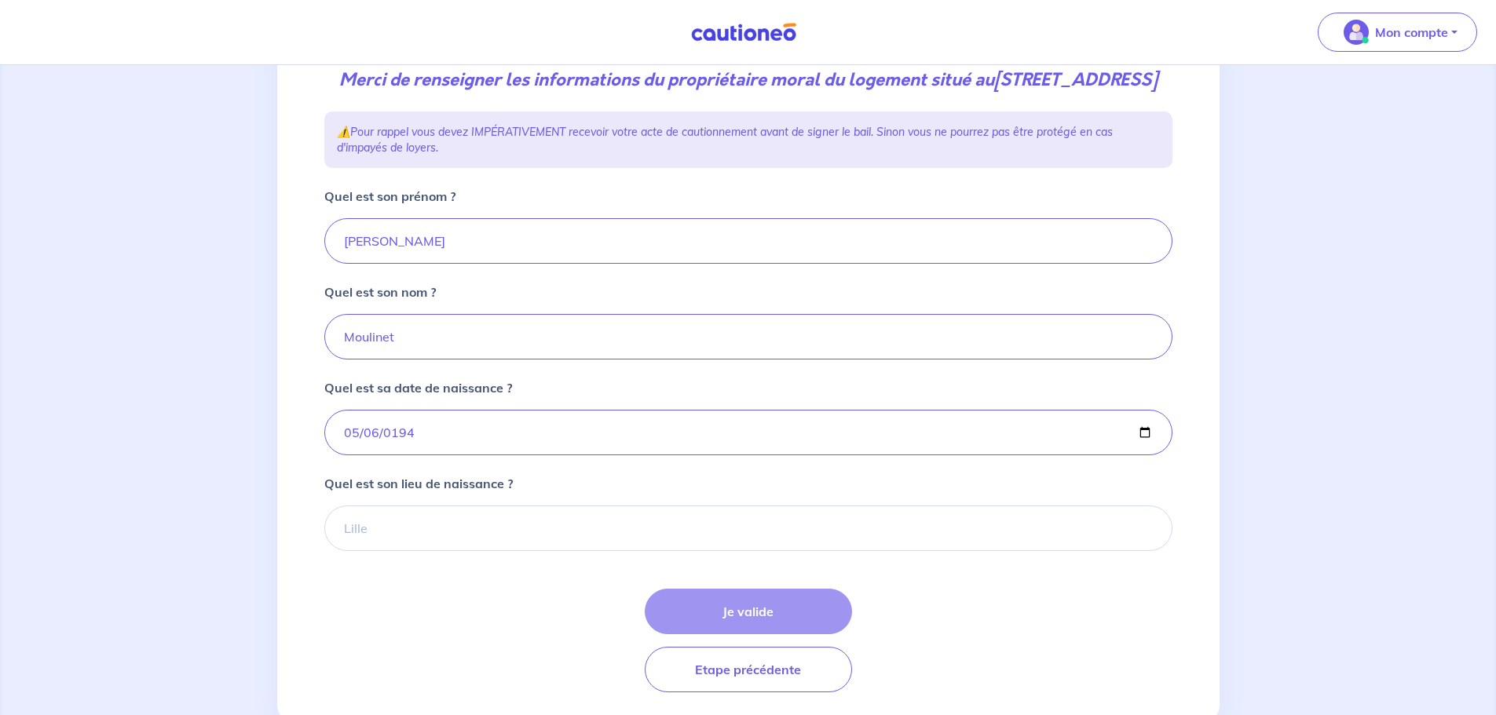
scroll to position [236, 0]
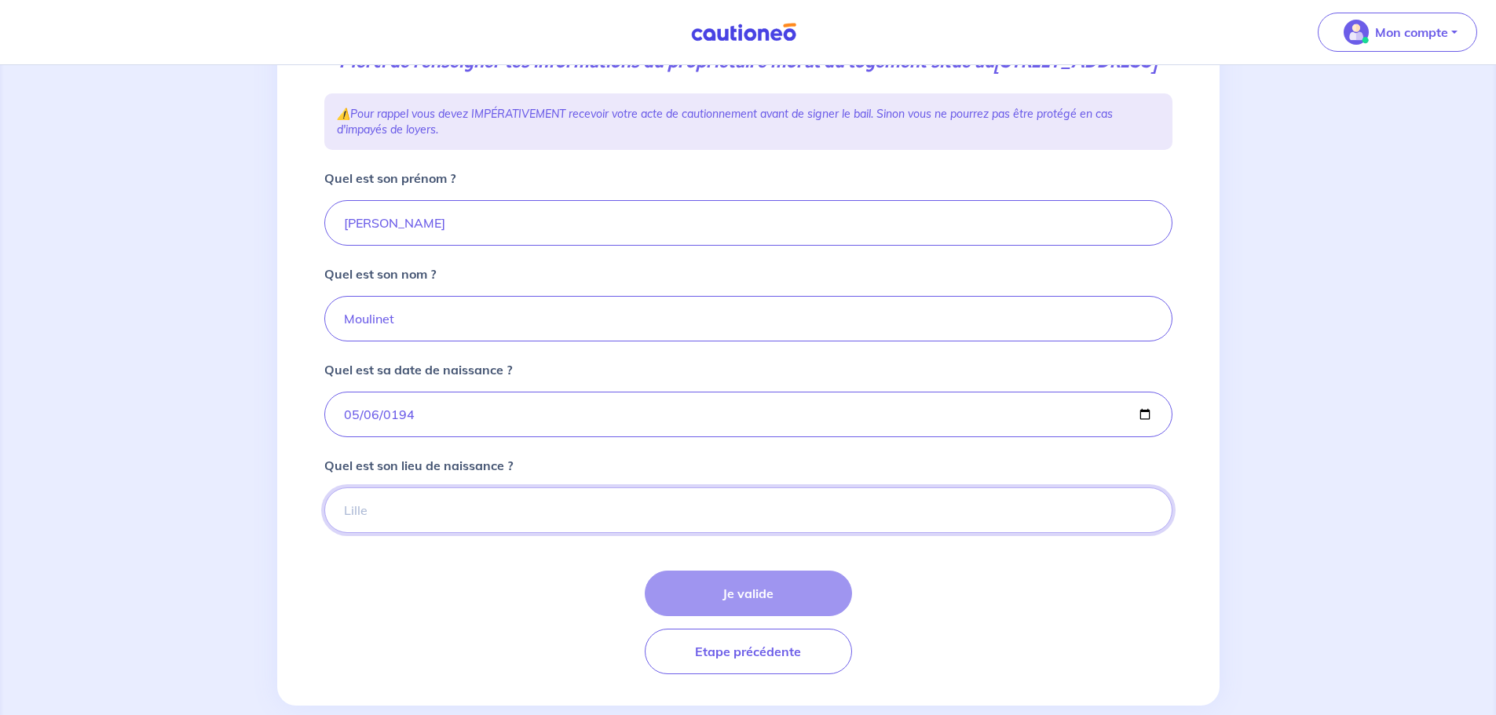
click at [463, 533] on input "Quel est son lieu de naissance ?" at bounding box center [748, 511] width 848 height 46
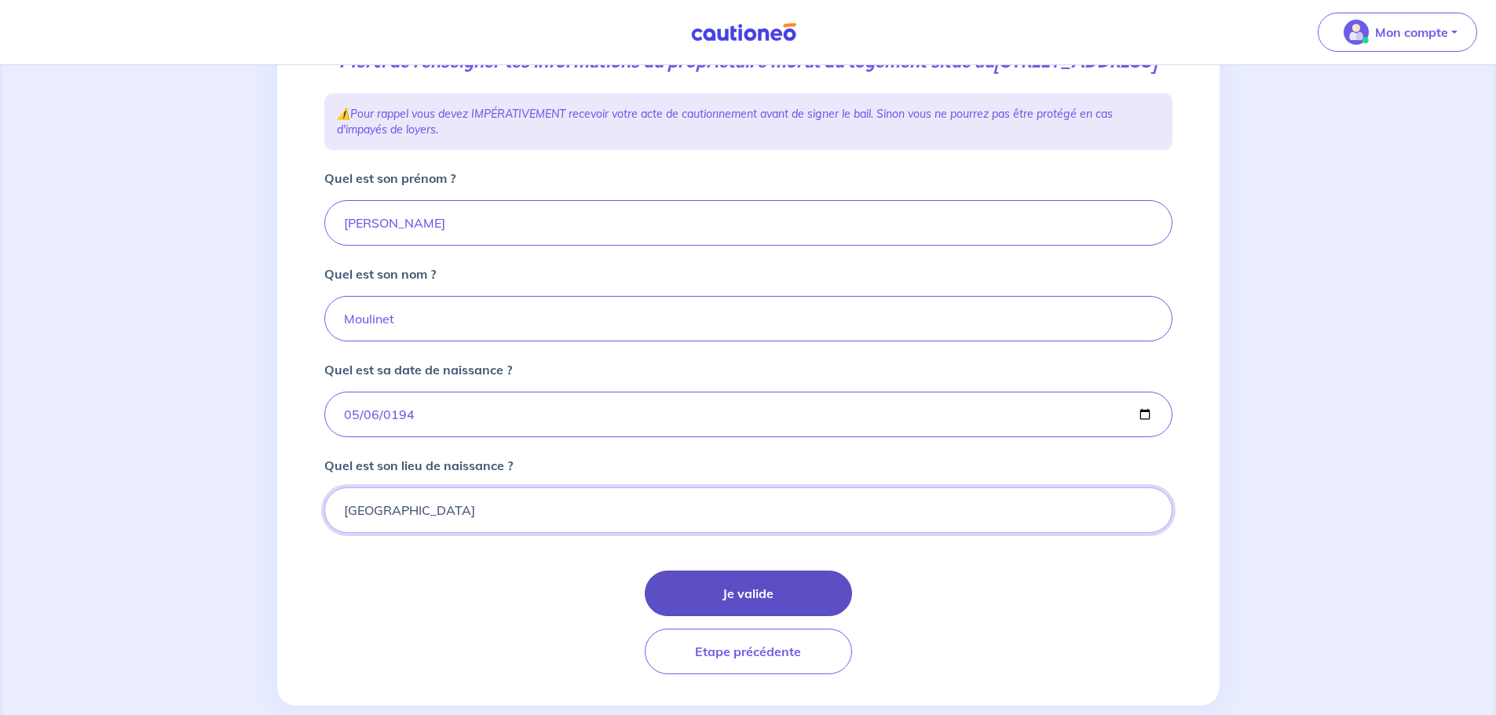
type input "[GEOGRAPHIC_DATA]"
click at [725, 609] on button "Je valide" at bounding box center [748, 594] width 207 height 46
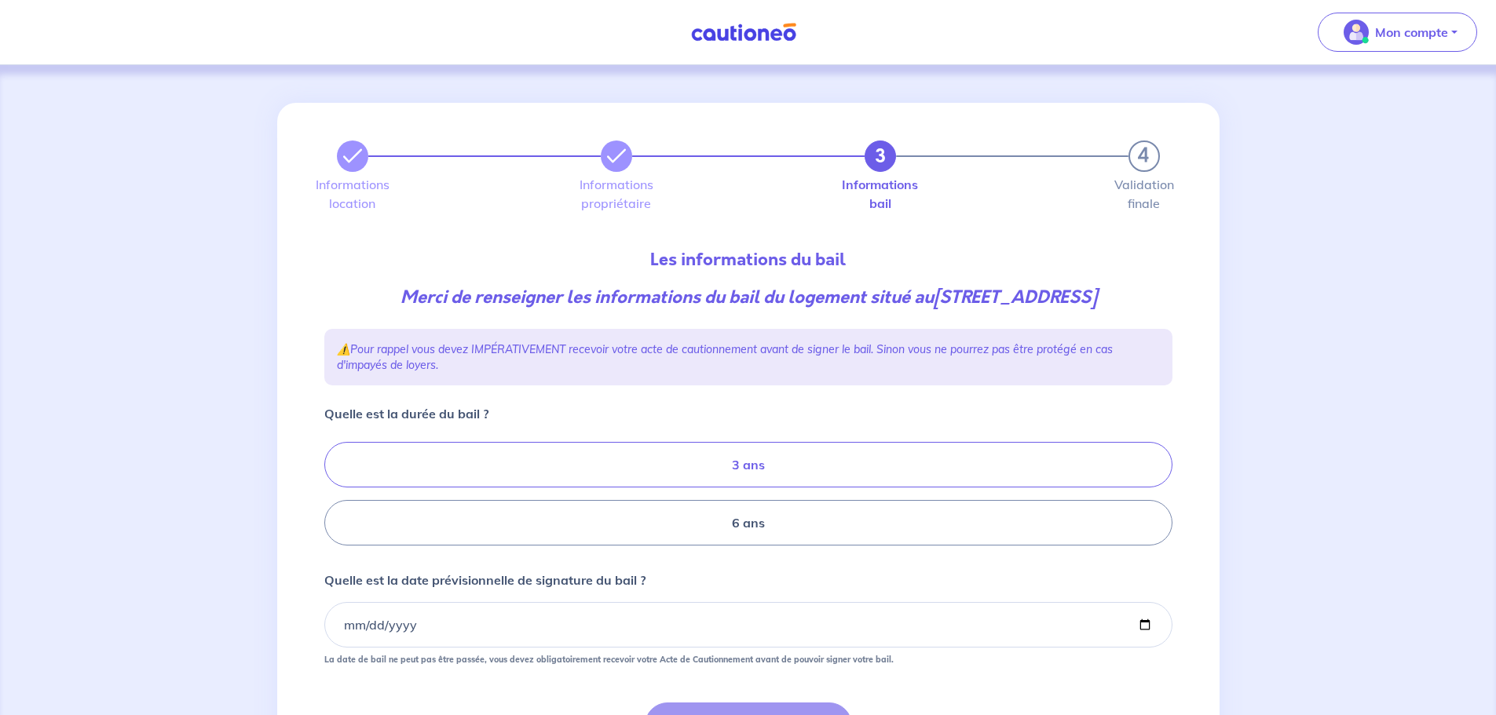
click at [741, 467] on label "3 ans" at bounding box center [748, 465] width 848 height 46
click at [334, 489] on input "3 ans" at bounding box center [329, 494] width 10 height 10
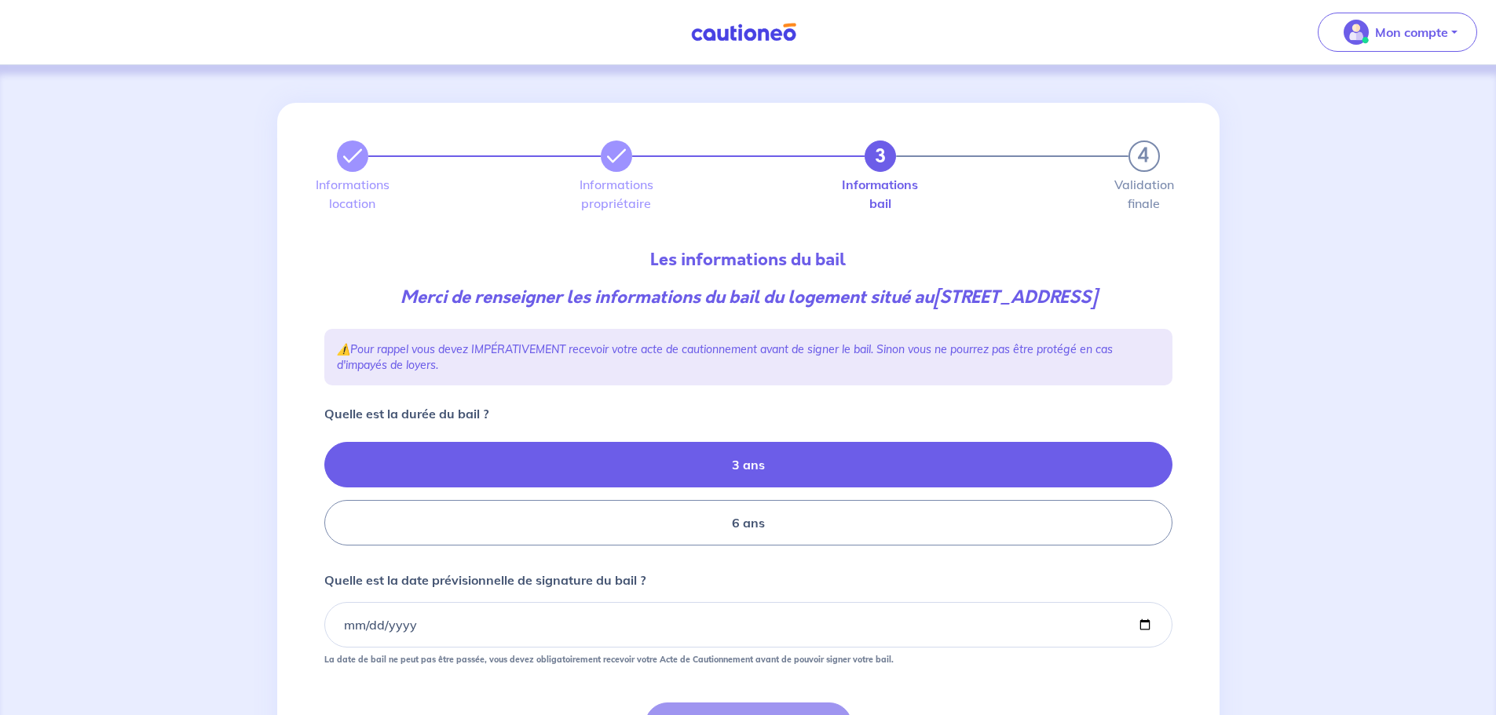
radio input "true"
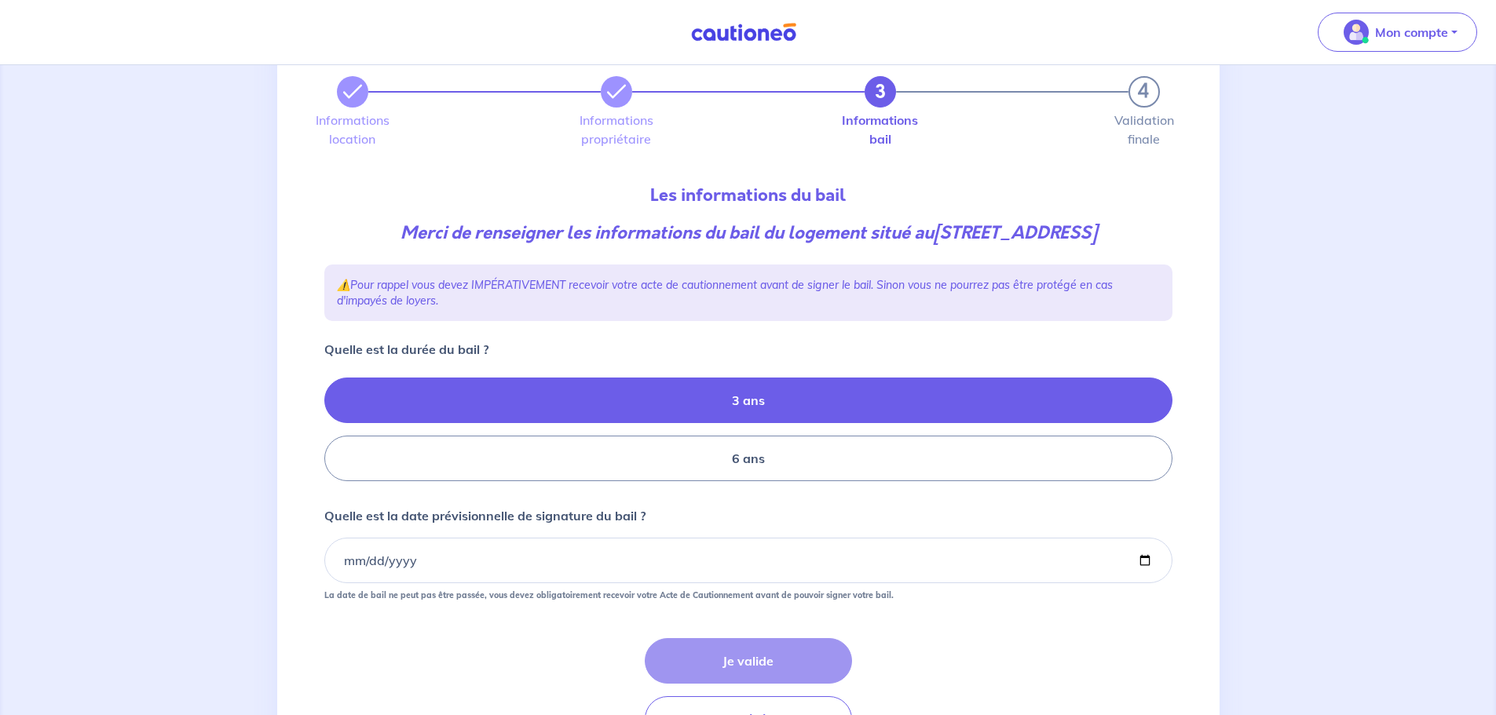
scroll to position [157, 0]
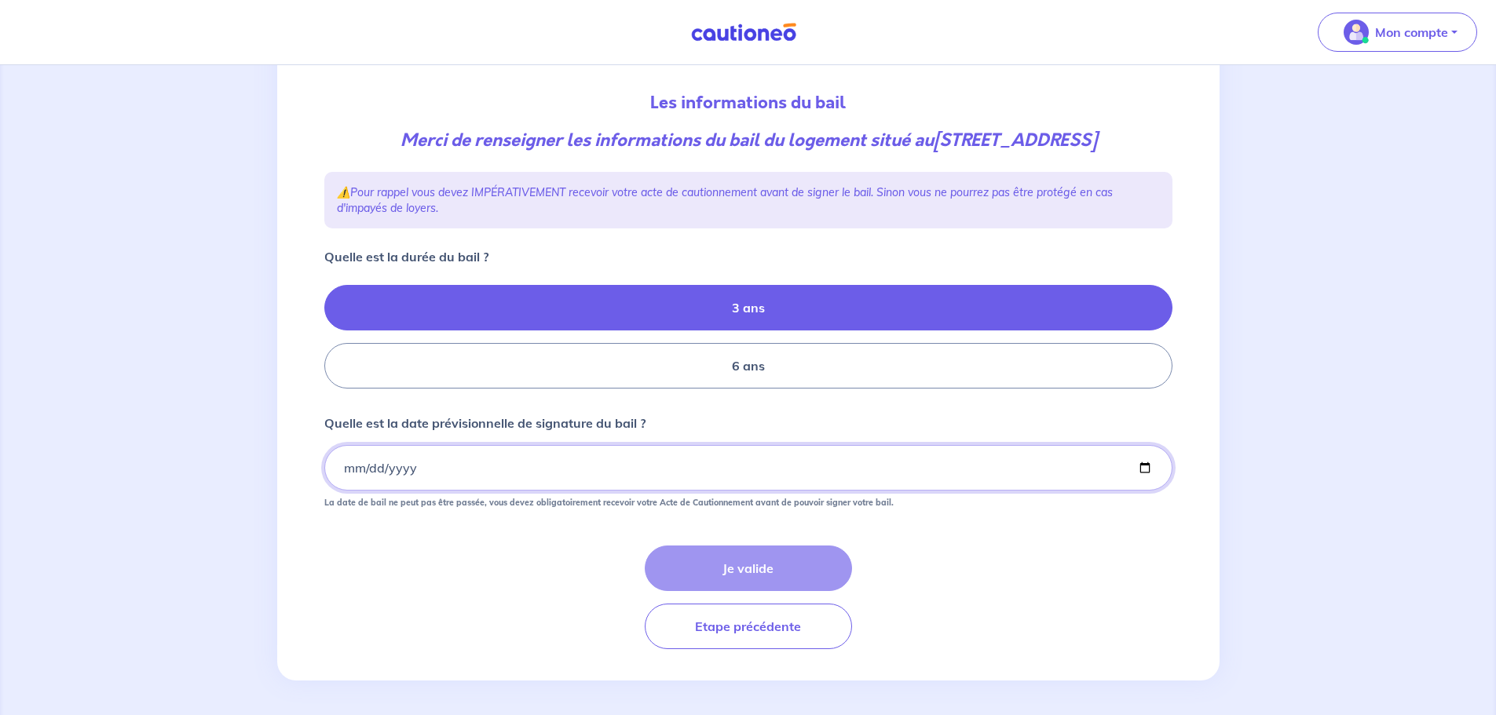
click at [520, 448] on input "Quelle est la date prévisionnelle de signature du bail ?" at bounding box center [748, 468] width 848 height 46
click at [363, 467] on input "2025-09-09" at bounding box center [748, 468] width 848 height 46
click at [357, 471] on input "2025-09-09" at bounding box center [748, 468] width 848 height 46
type input "[DATE]"
click at [751, 556] on button "Je valide" at bounding box center [748, 569] width 207 height 46
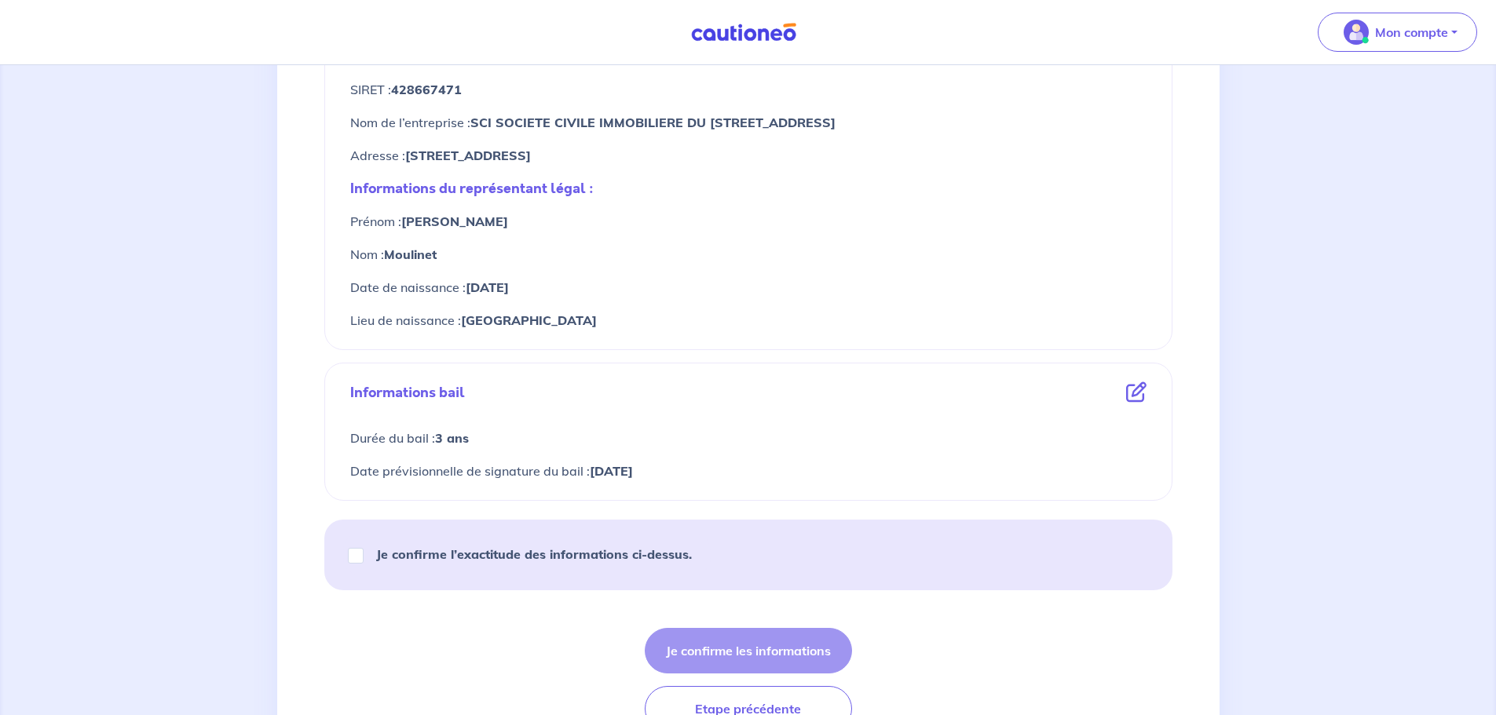
scroll to position [700, 0]
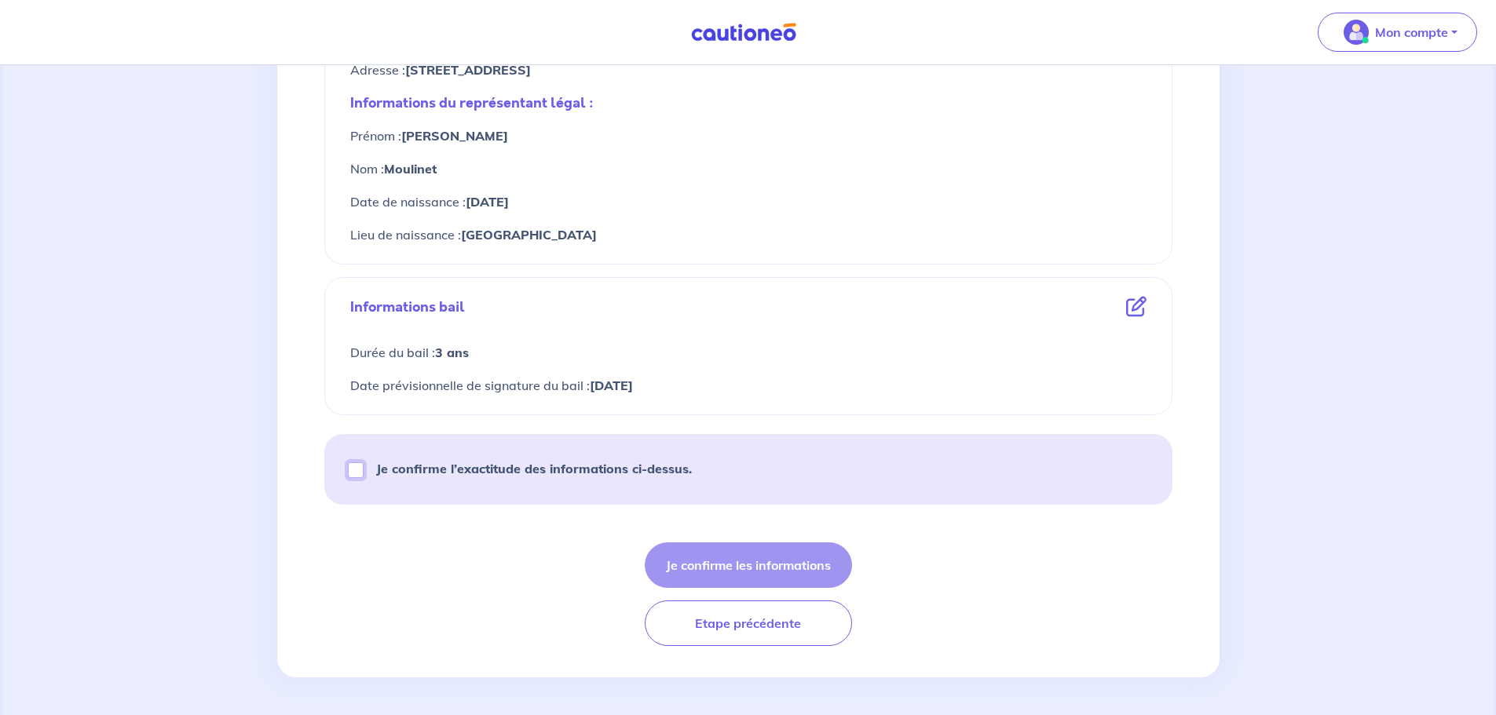
click at [360, 475] on input "Je confirme l’exactitude des informations ci-dessus." at bounding box center [356, 470] width 16 height 16
checkbox input "true"
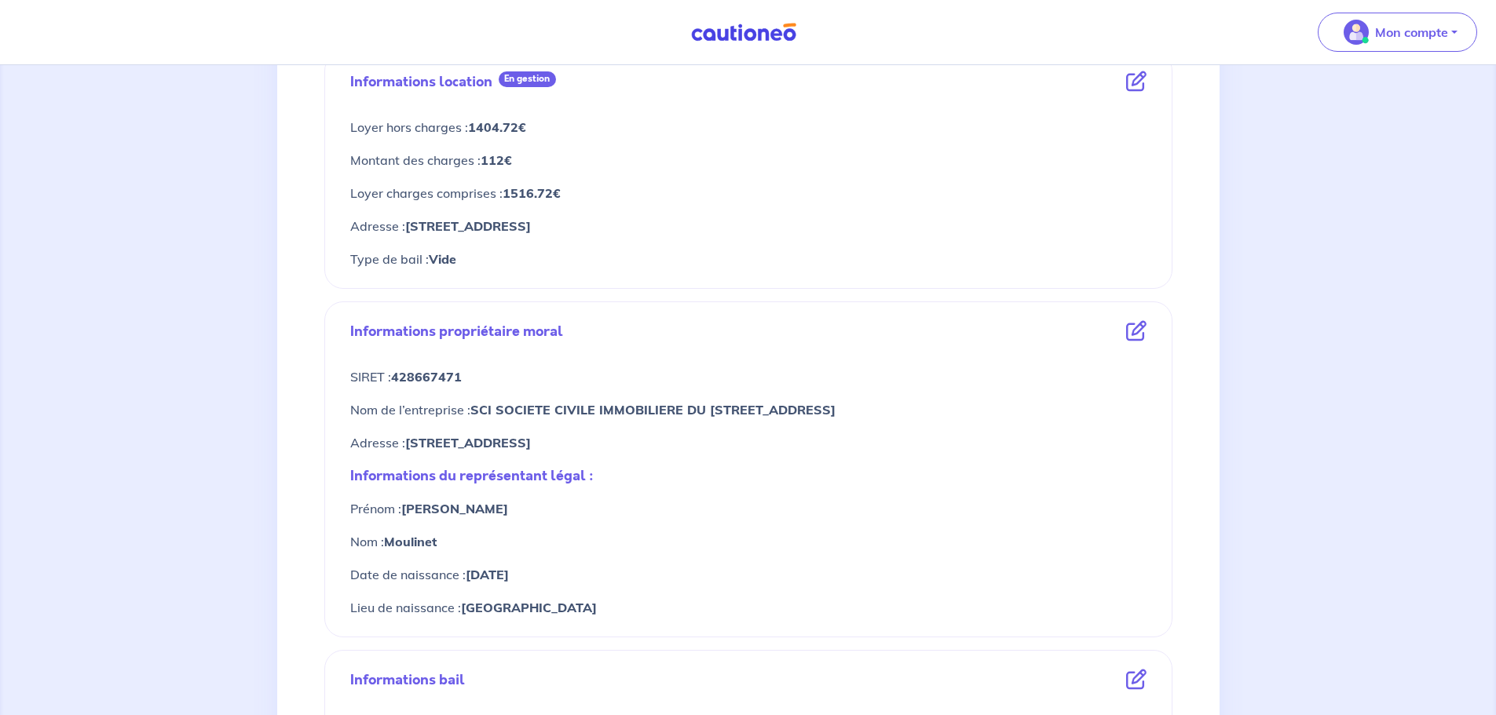
scroll to position [622, 0]
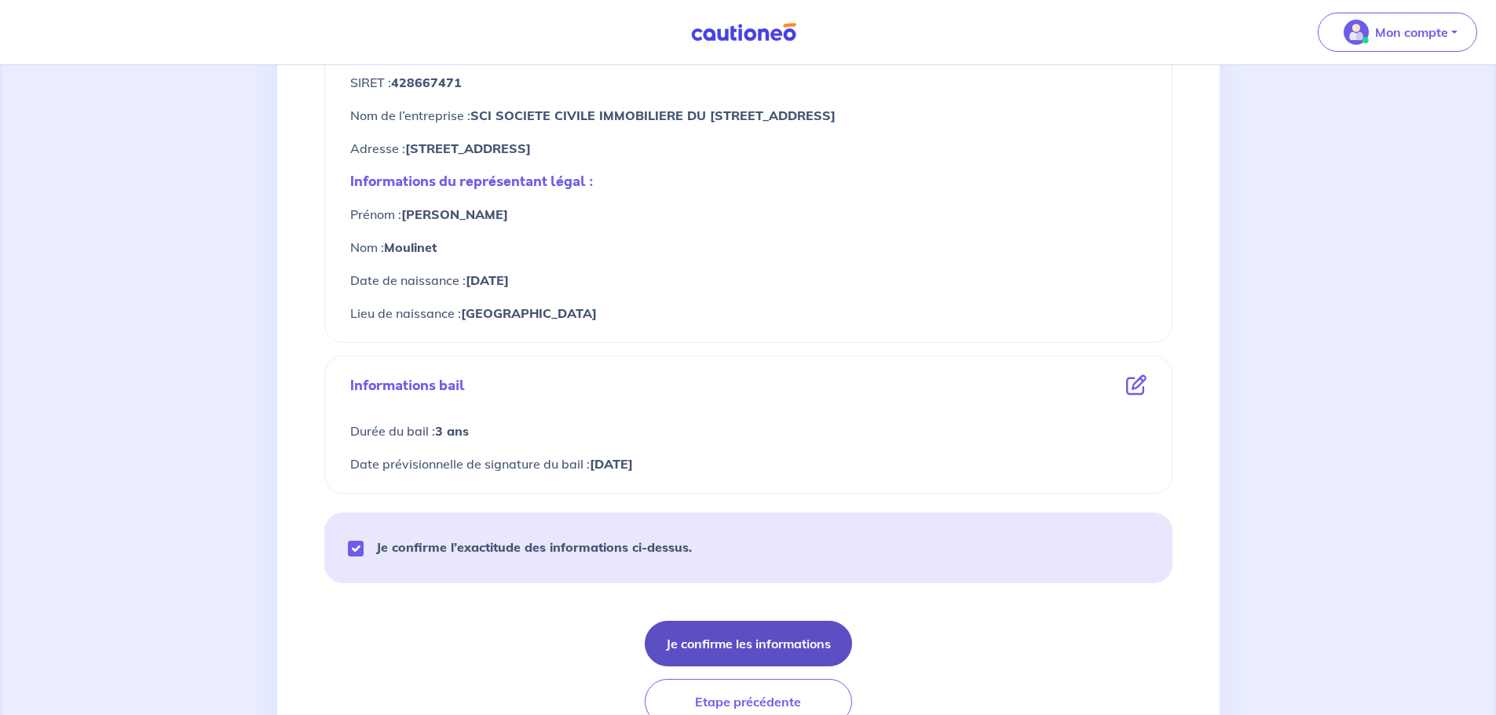
click at [733, 645] on button "Je confirme les informations" at bounding box center [748, 644] width 207 height 46
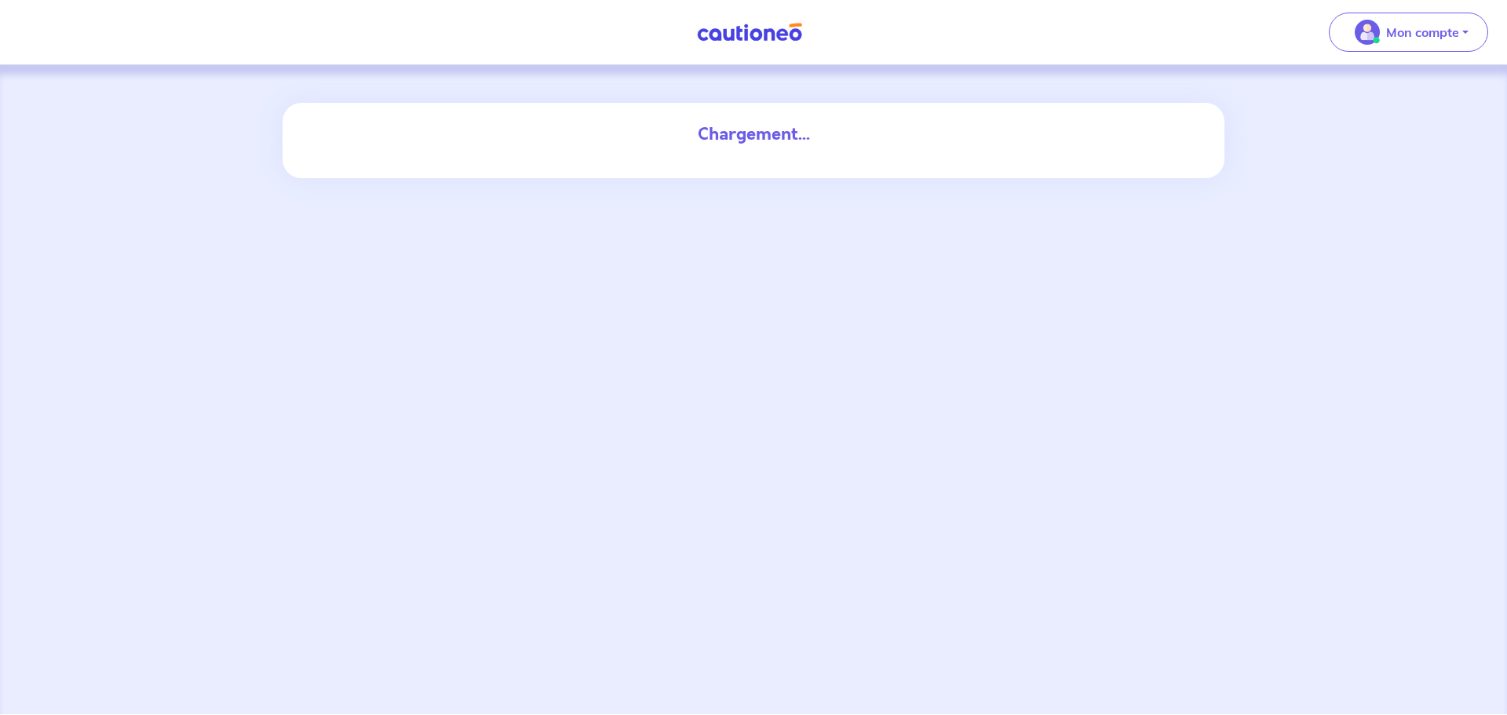
click at [769, 290] on div "Chargement..." at bounding box center [753, 389] width 1507 height 649
drag, startPoint x: 769, startPoint y: 290, endPoint x: 716, endPoint y: 169, distance: 132.6
click at [716, 169] on div "Chargement..." at bounding box center [753, 389] width 1507 height 649
click at [716, 169] on div "Chargement..." at bounding box center [754, 140] width 942 height 75
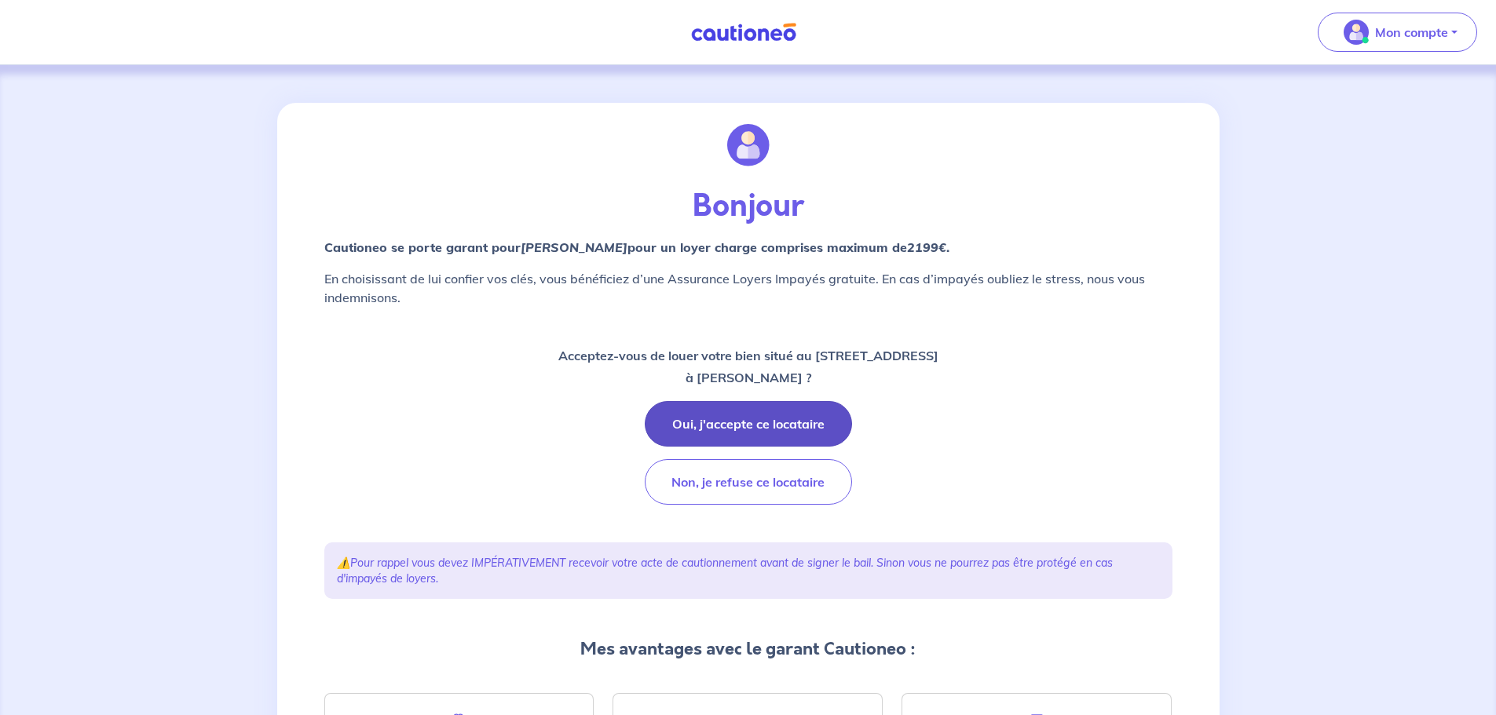
click at [811, 414] on button "Oui, j'accepte ce locataire" at bounding box center [748, 424] width 207 height 46
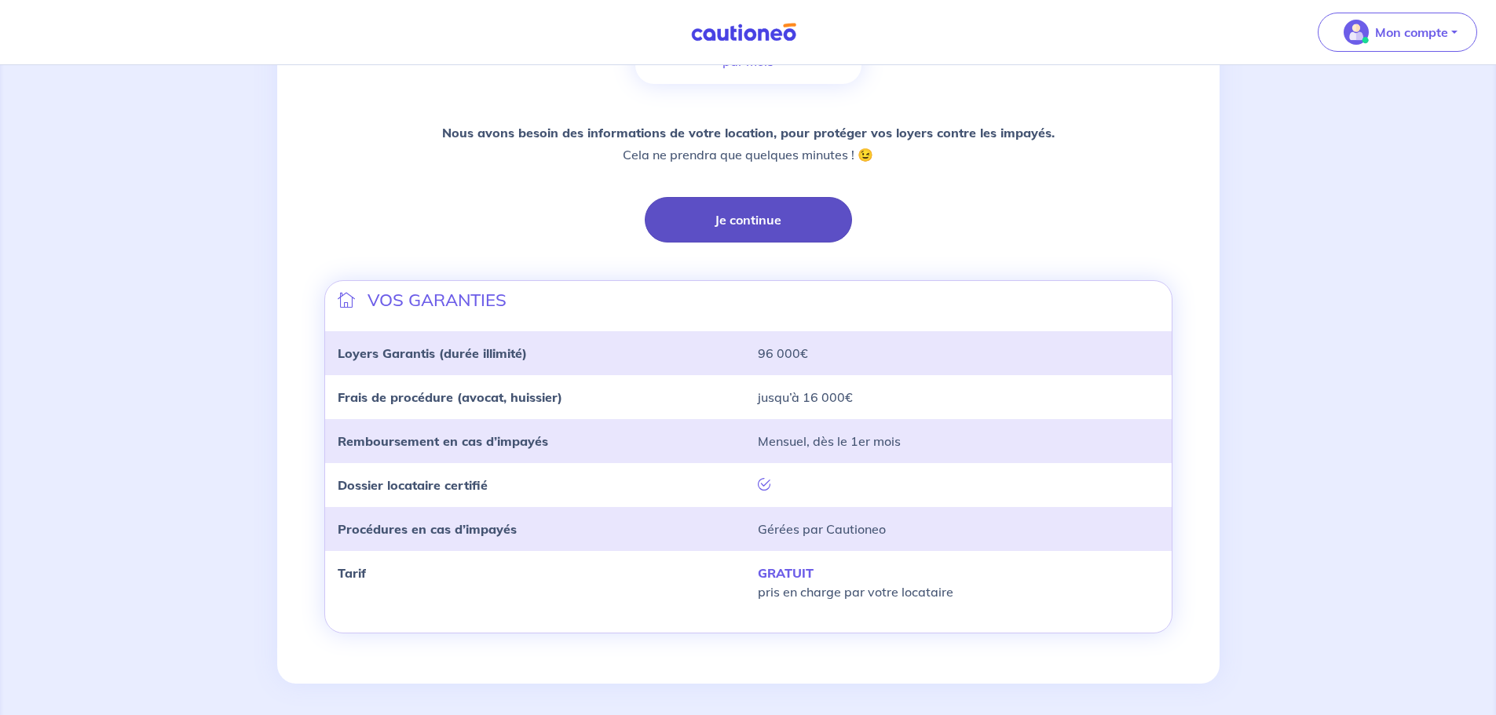
scroll to position [333, 0]
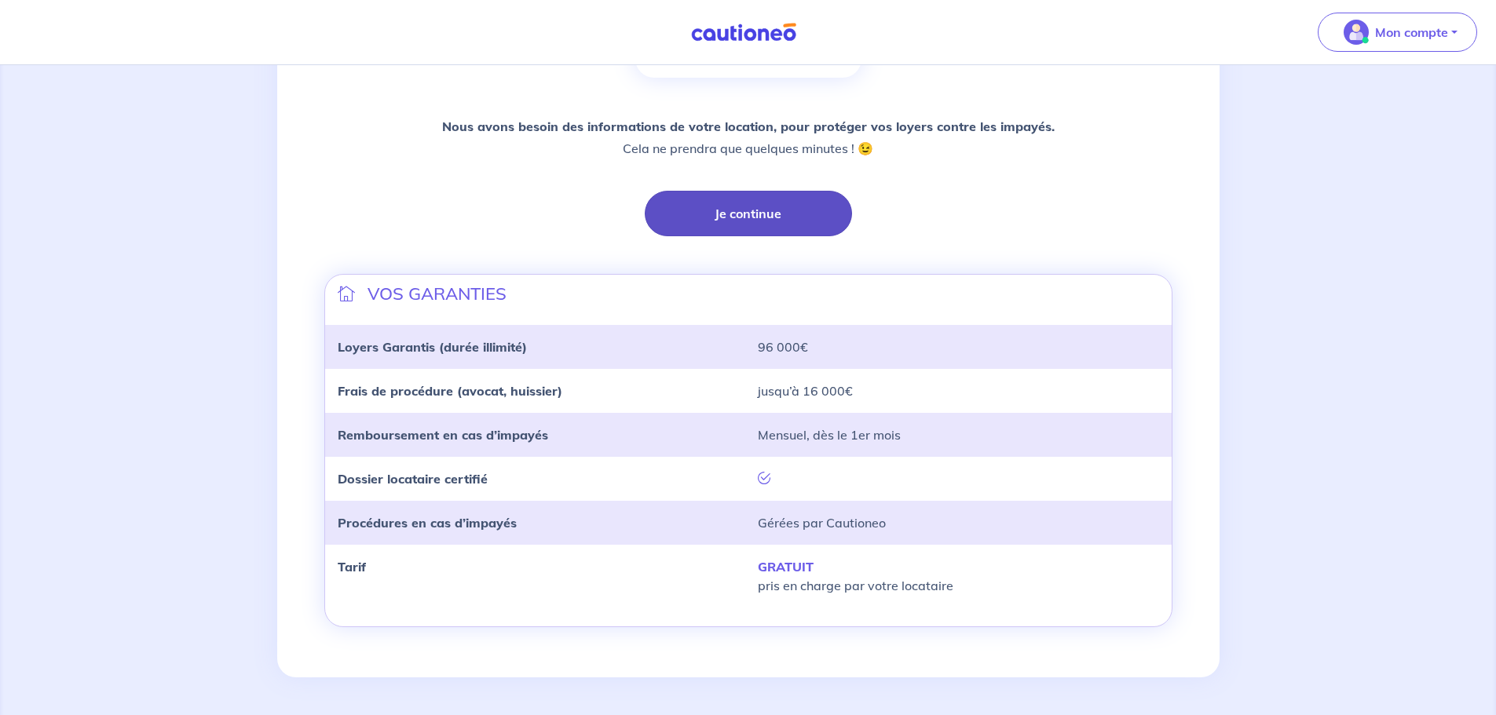
click at [744, 228] on button "Je continue" at bounding box center [748, 214] width 207 height 46
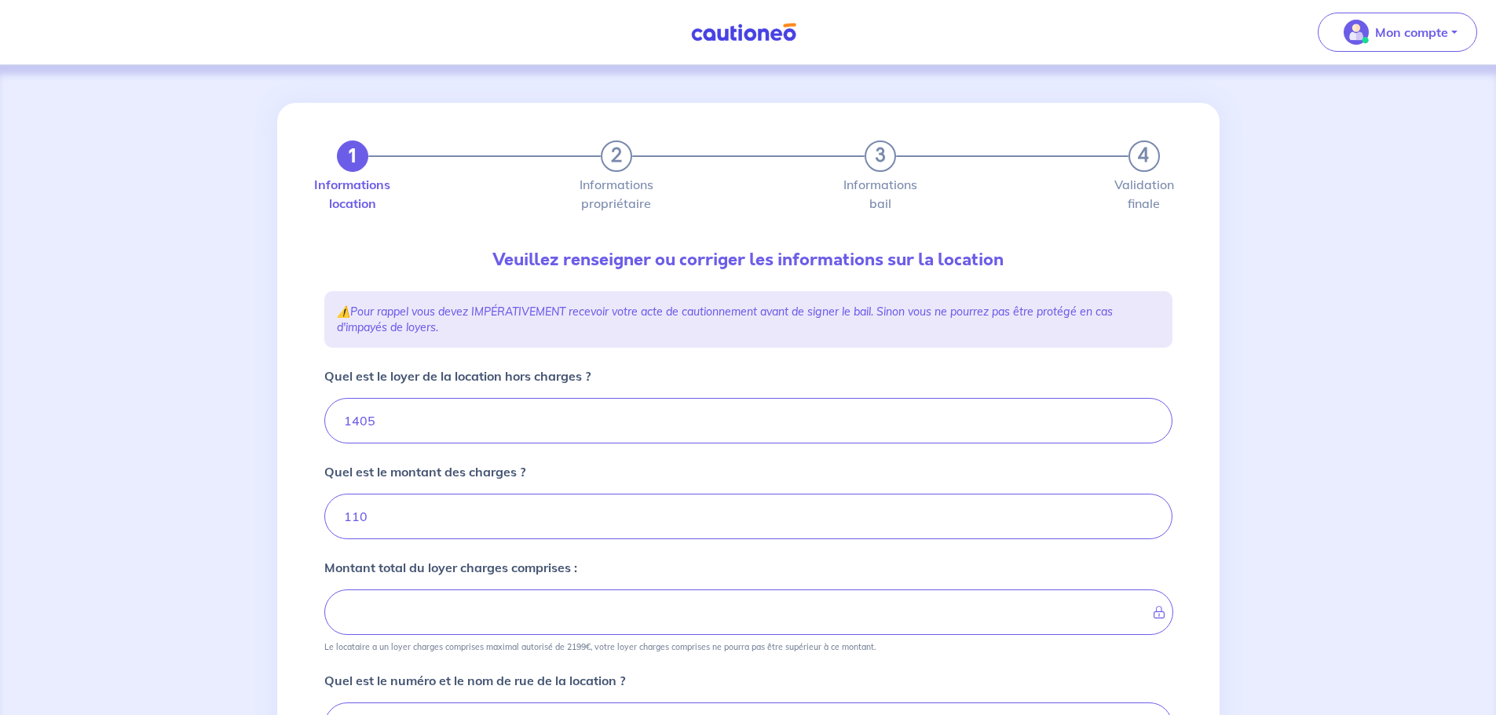
type input "1515"
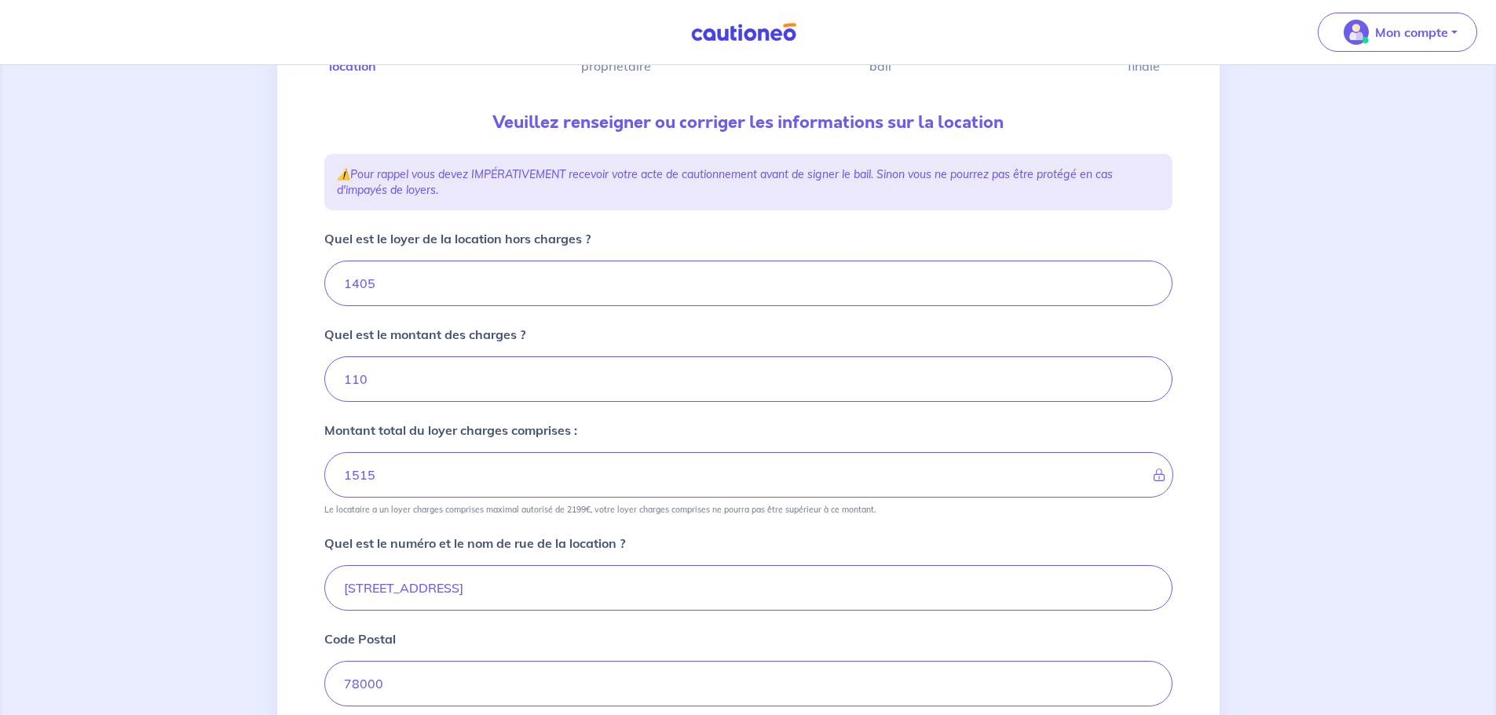
scroll to position [157, 0]
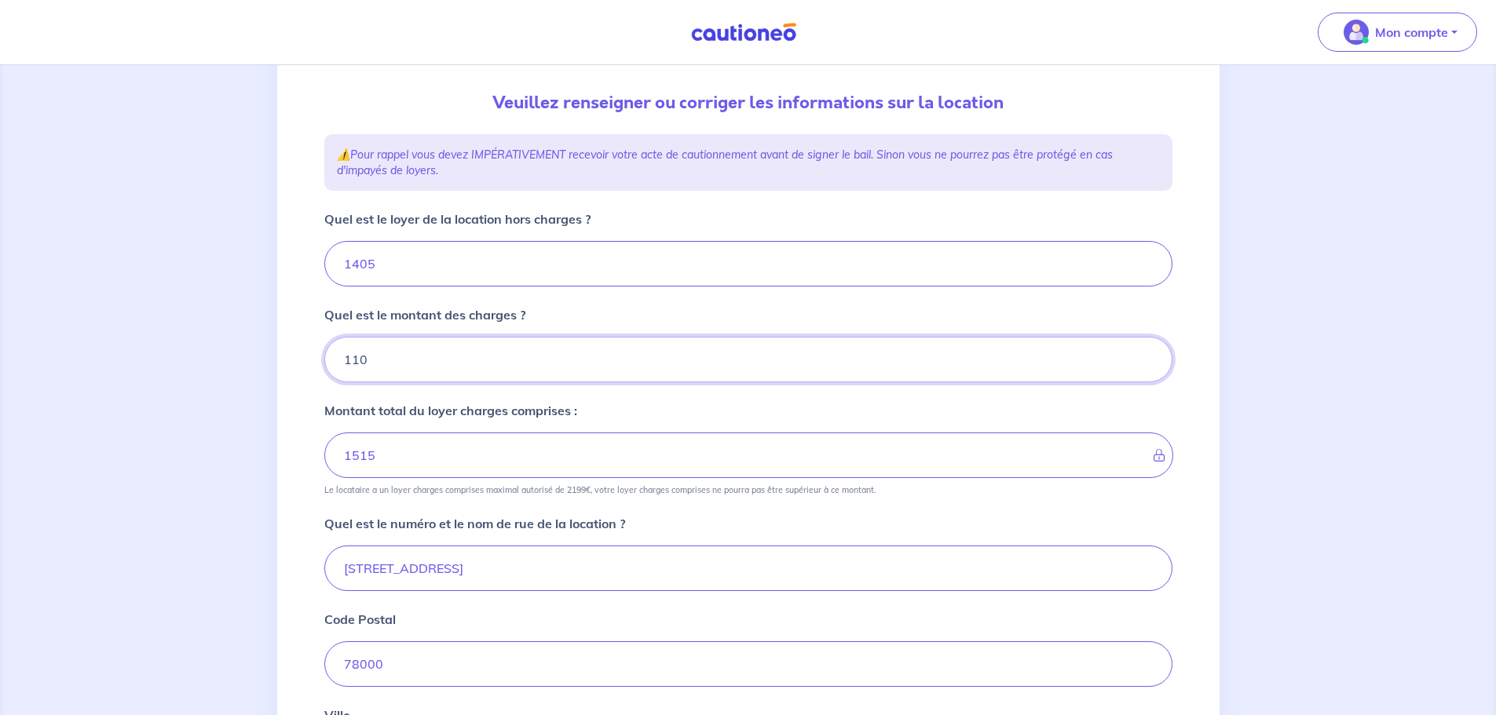
click at [419, 374] on input "110" at bounding box center [748, 360] width 848 height 46
type input "11"
type input "1416"
type input "112"
type input "1517"
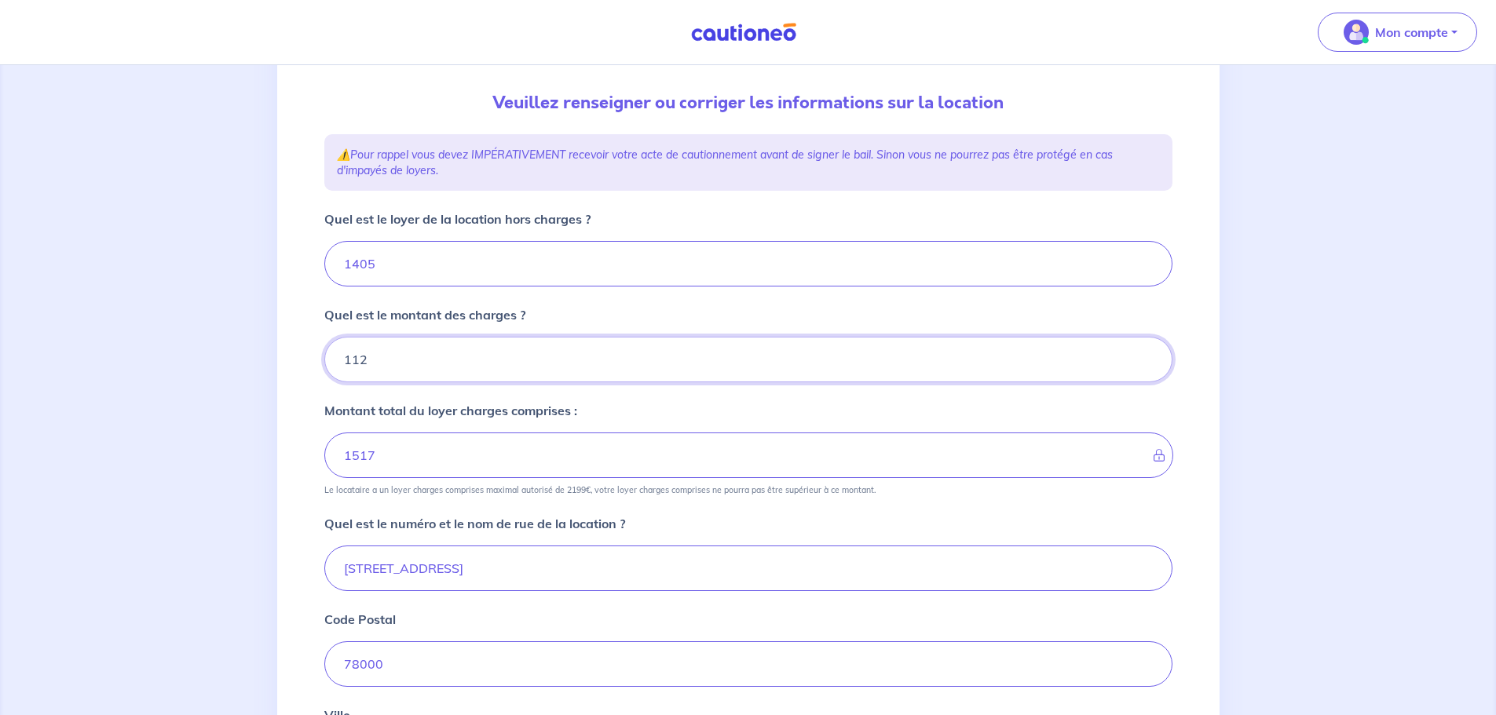
type input "112"
click at [402, 256] on input "1405" at bounding box center [748, 264] width 848 height 46
type input "1404"
type input "252"
type input "1516"
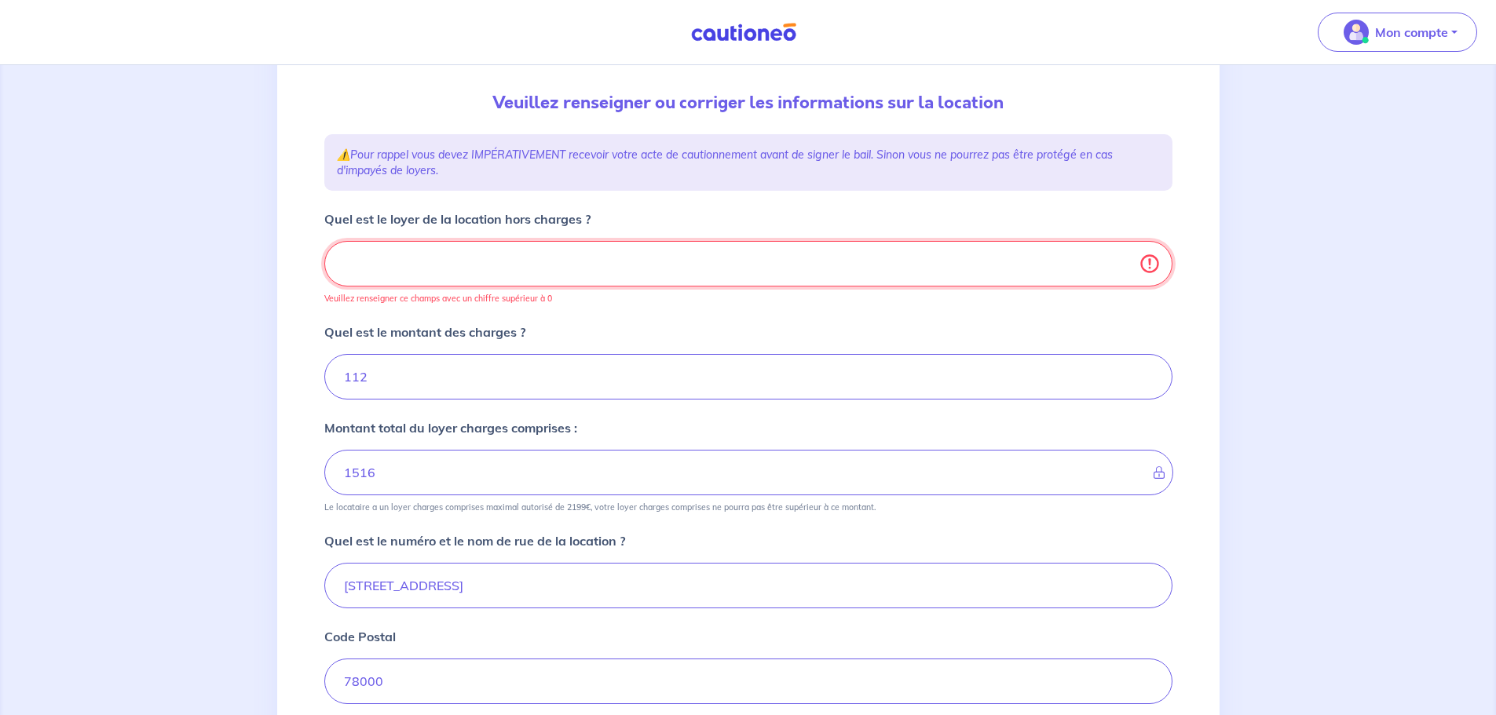
type input "1404.7"
type input "112"
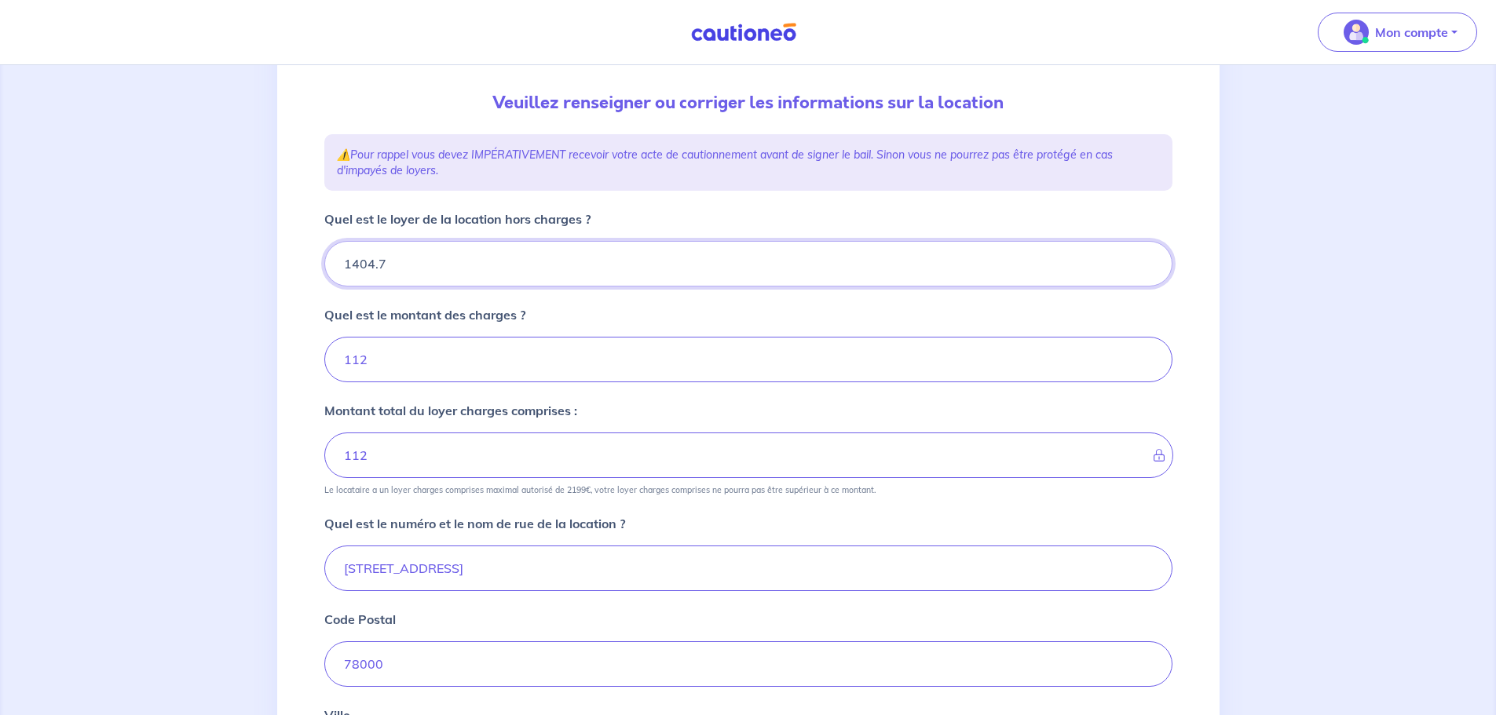
type input "1404.72"
type input "1516.72"
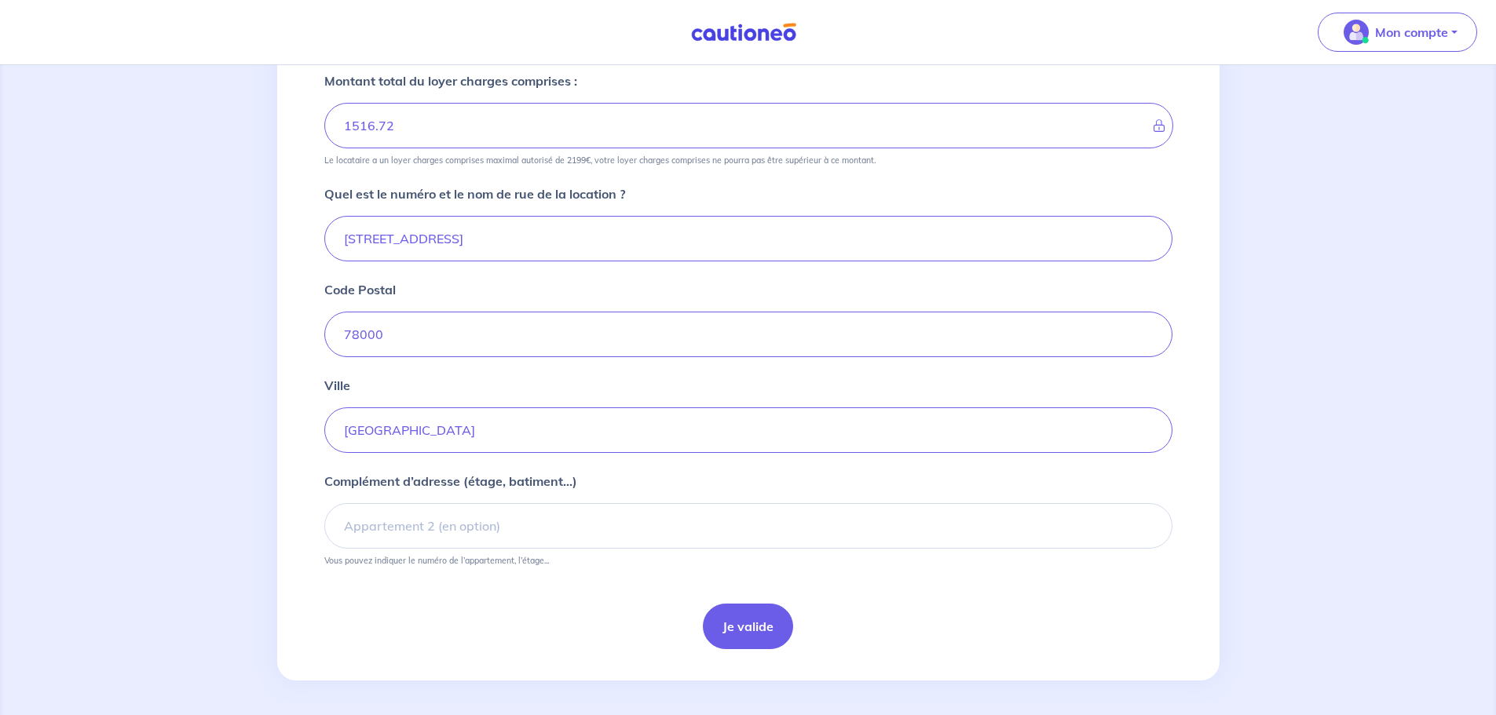
scroll to position [490, 0]
type input "1404.72"
click at [762, 630] on button "Je valide" at bounding box center [748, 624] width 90 height 46
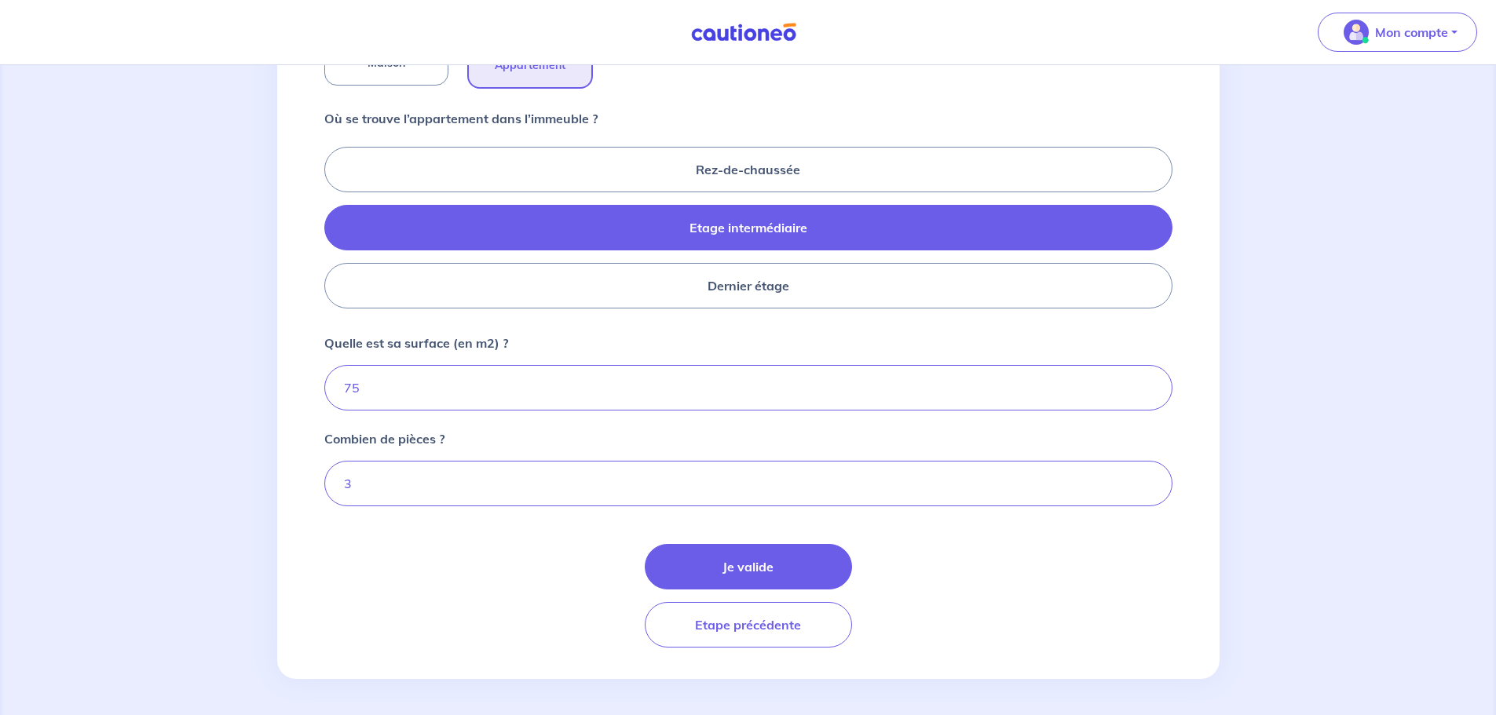
scroll to position [629, 0]
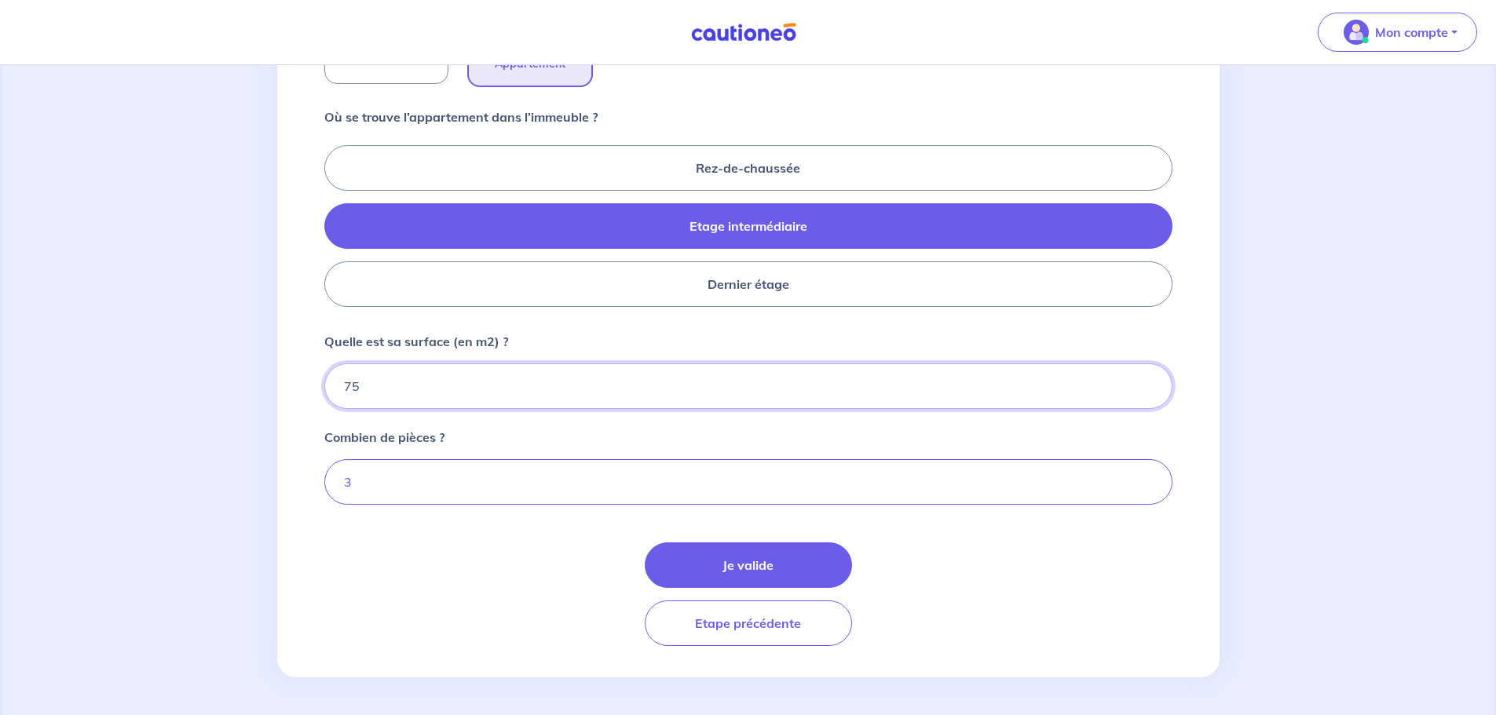
click at [377, 390] on input "75" at bounding box center [748, 387] width 848 height 46
type input "73"
type input "73.93"
click at [817, 580] on button "Je valide" at bounding box center [748, 566] width 207 height 46
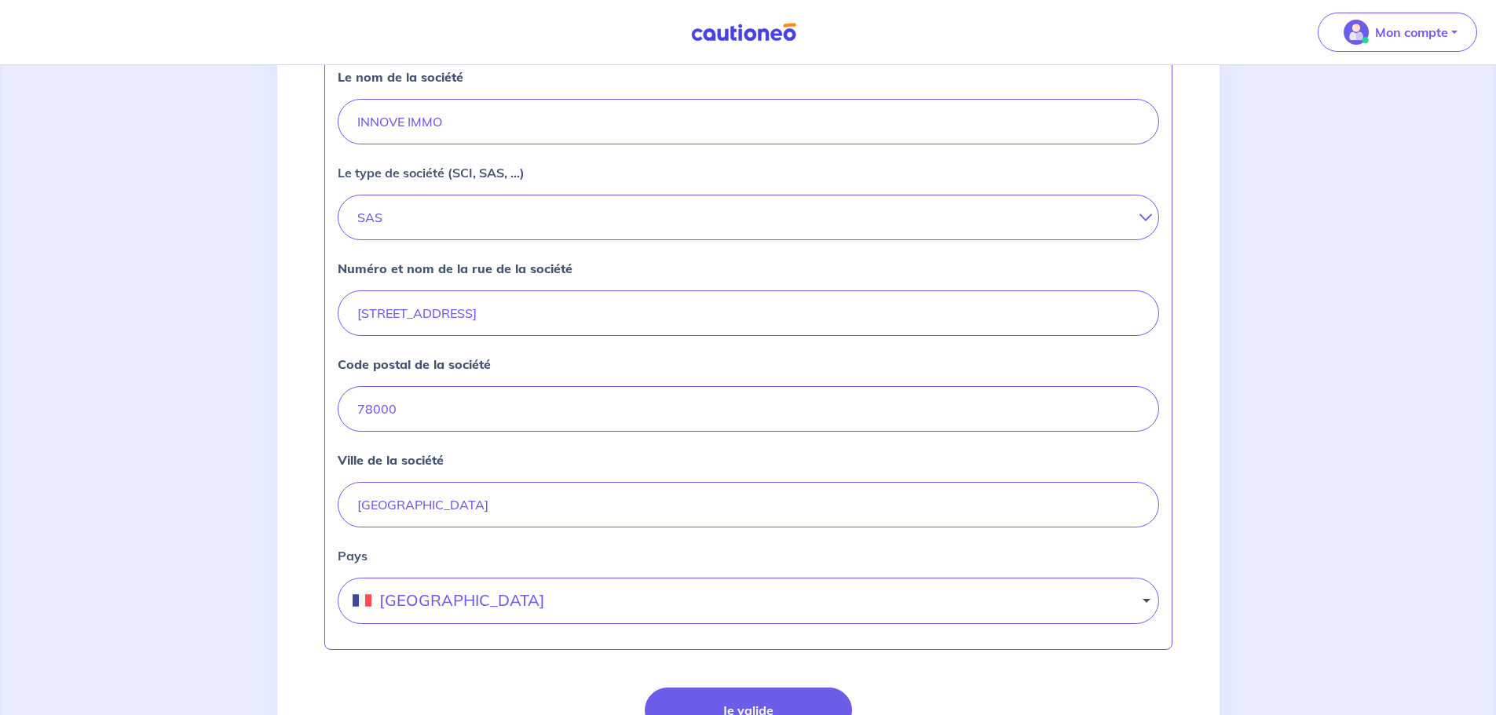
scroll to position [616, 0]
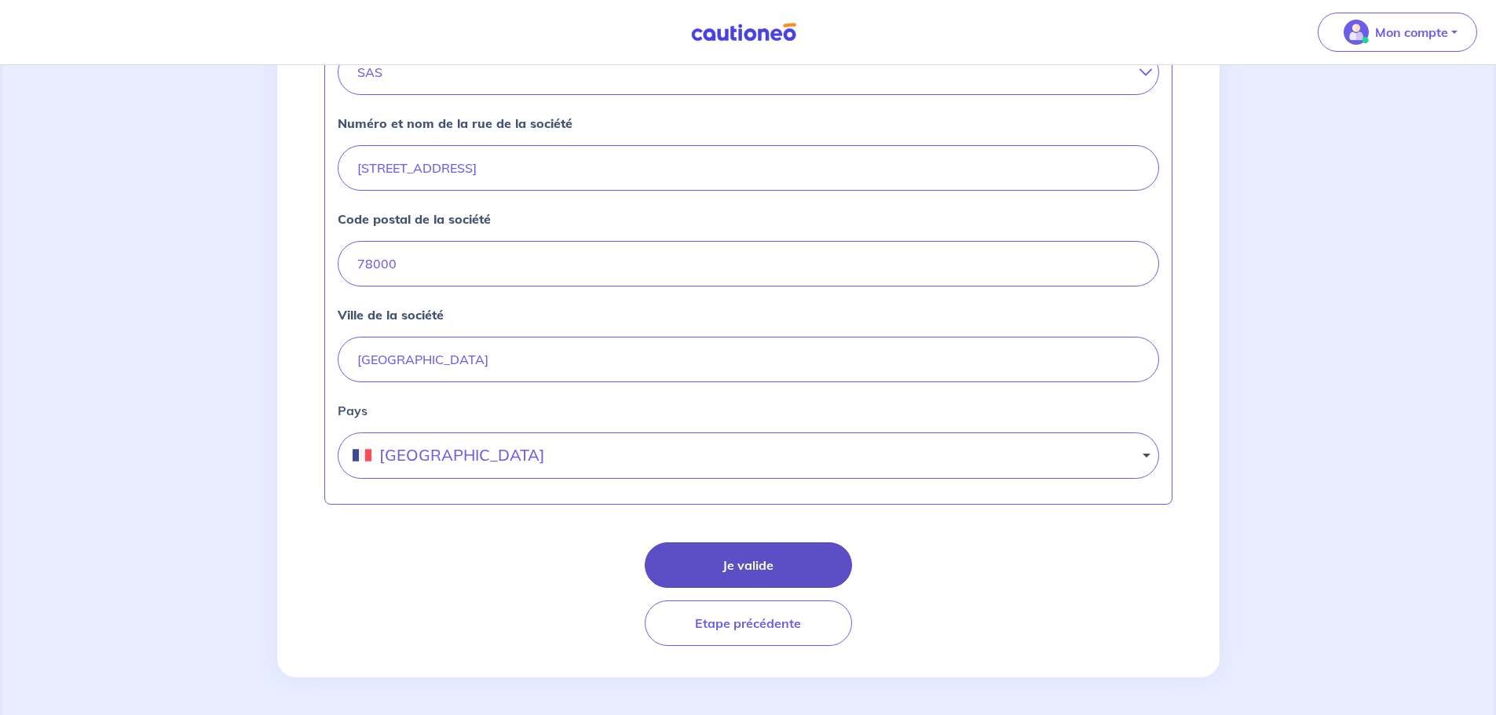
click at [727, 562] on button "Je valide" at bounding box center [748, 566] width 207 height 46
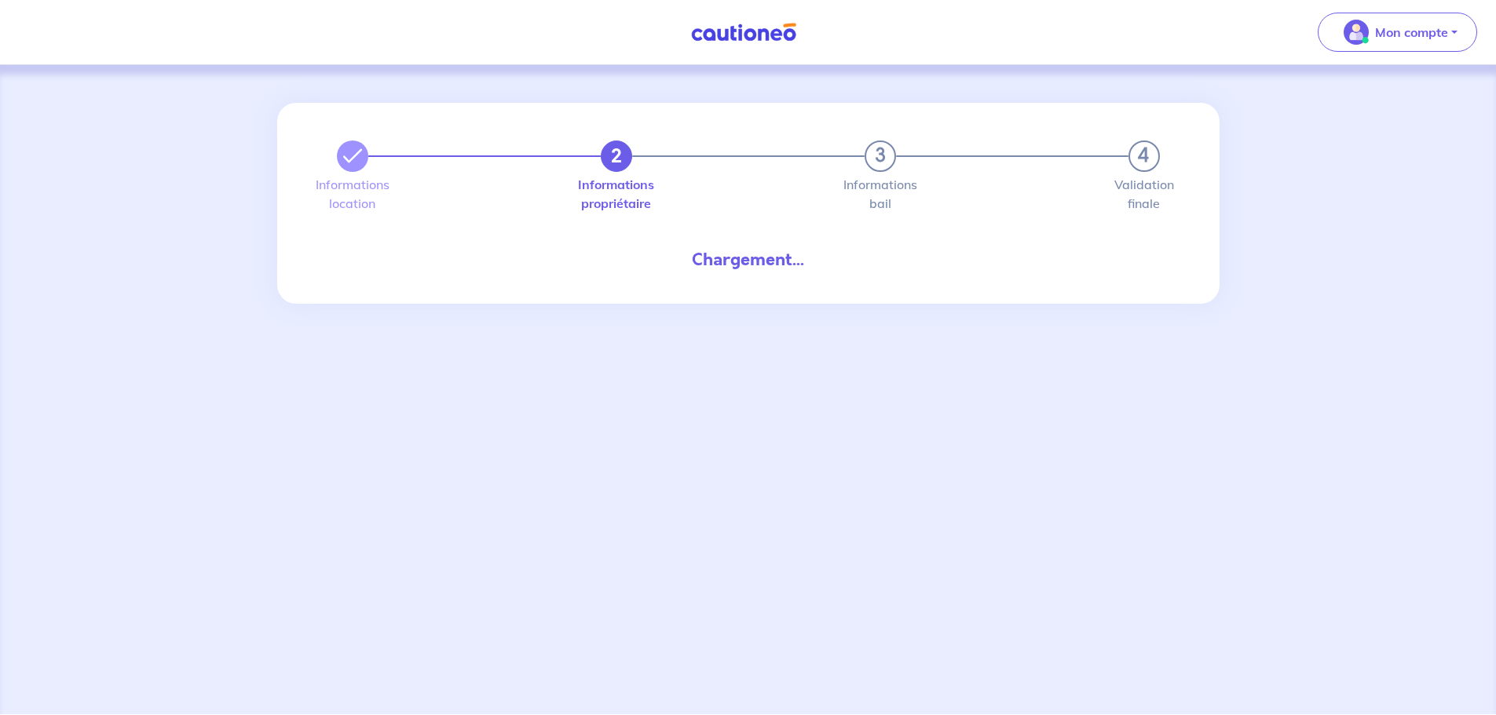
select select "FR"
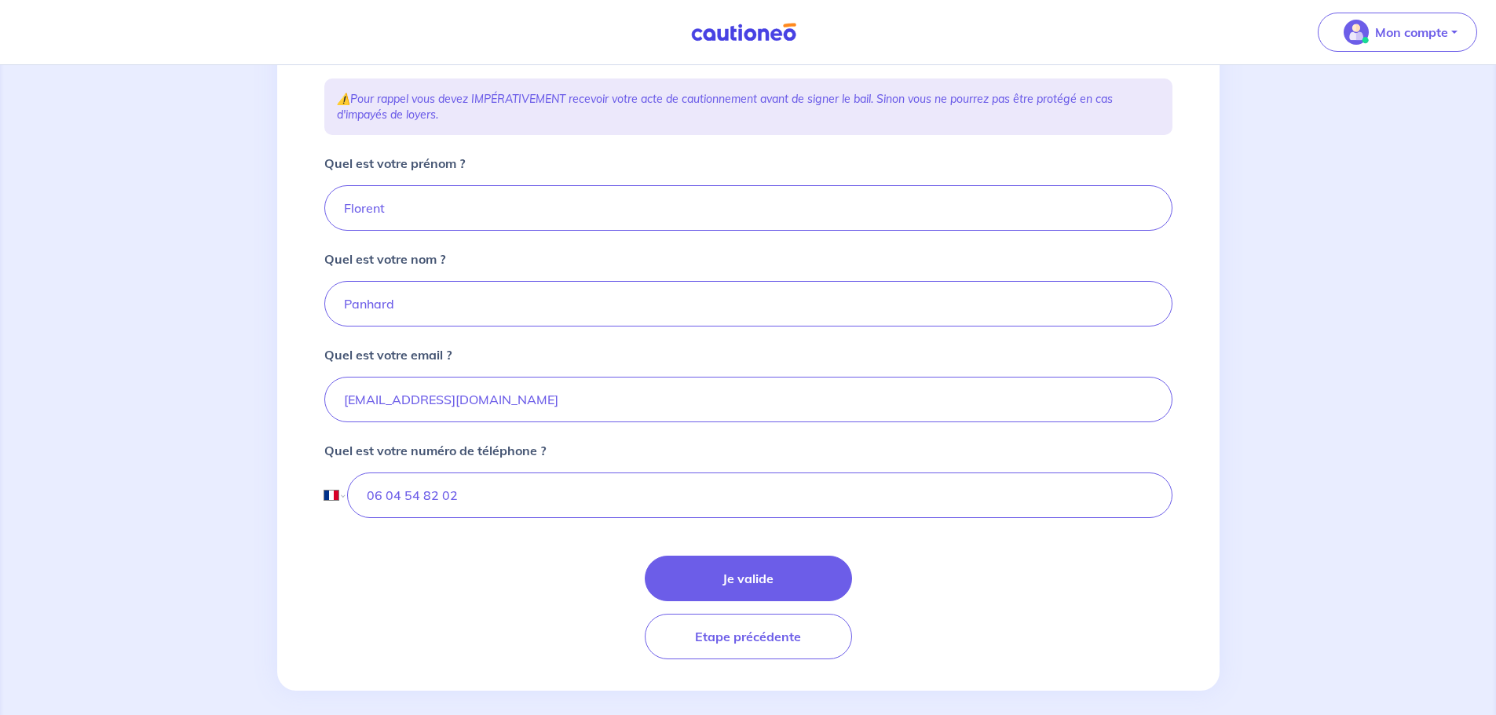
scroll to position [276, 0]
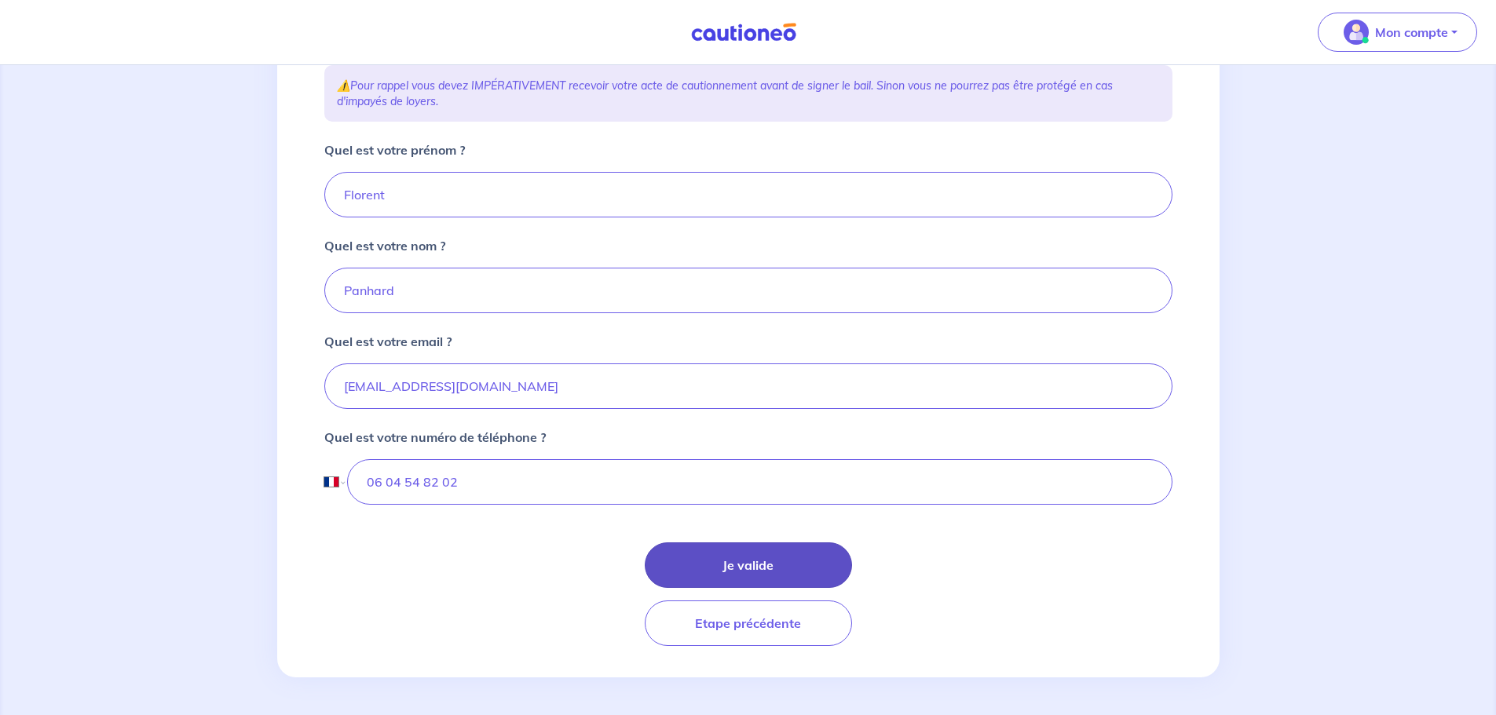
click at [738, 564] on button "Je valide" at bounding box center [748, 566] width 207 height 46
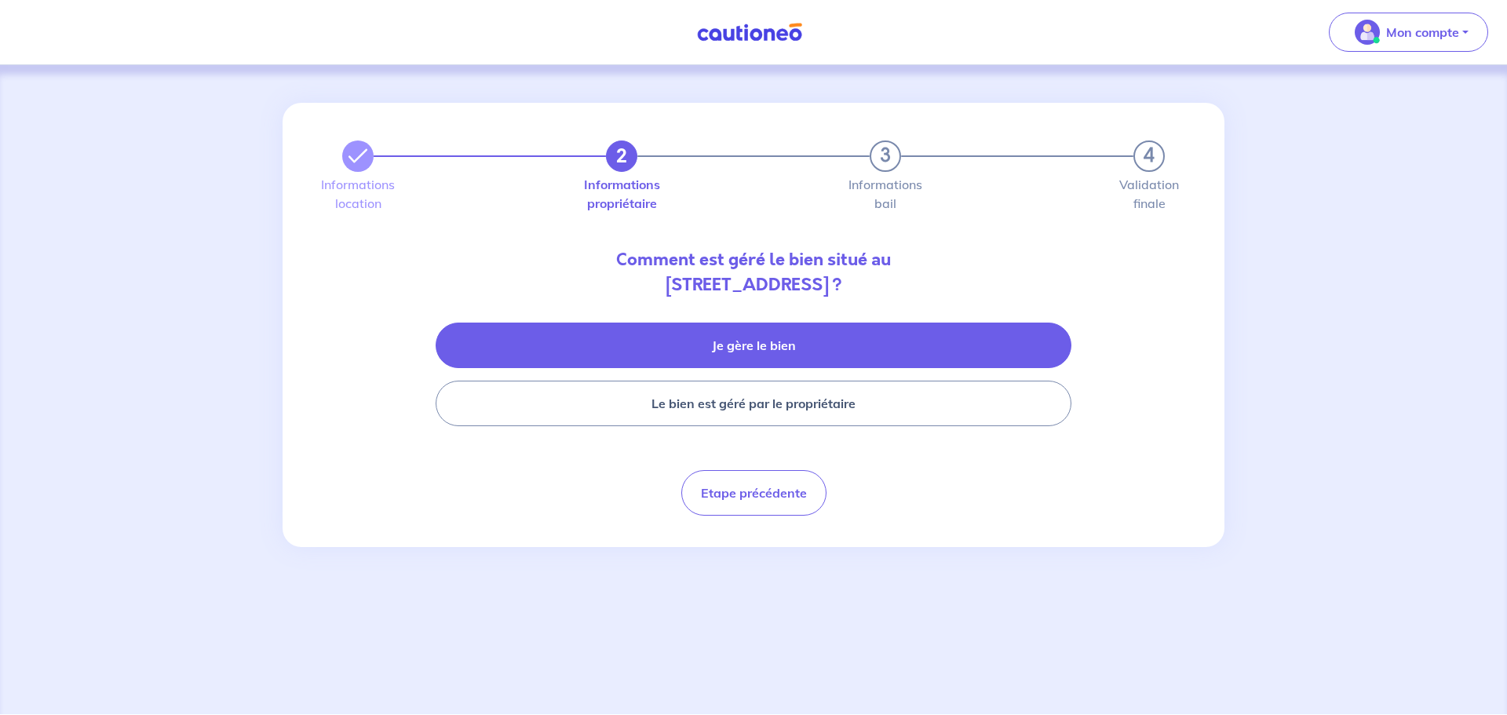
click at [780, 340] on button "Je gère le bien" at bounding box center [754, 346] width 636 height 46
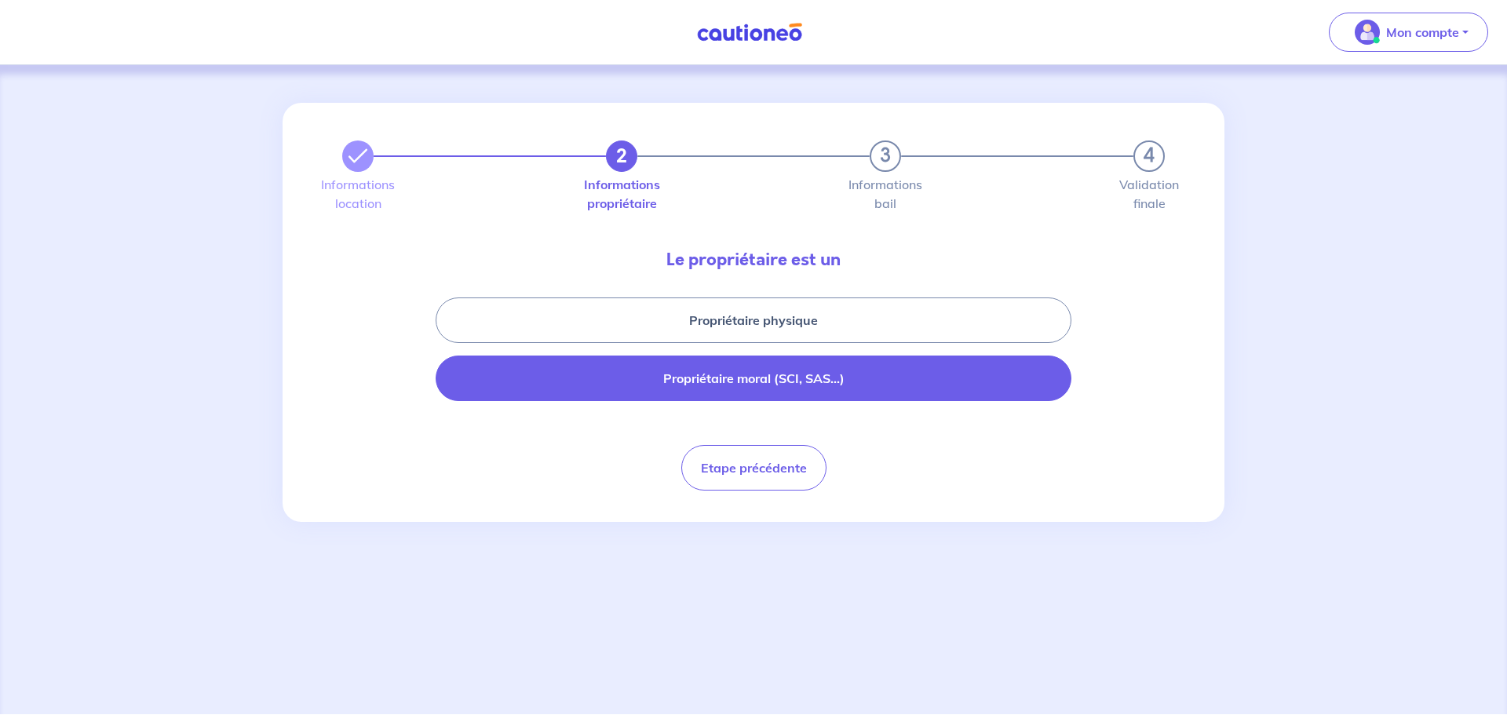
click at [788, 392] on button "Propriétaire moral (SCI, SAS...)" at bounding box center [754, 379] width 636 height 46
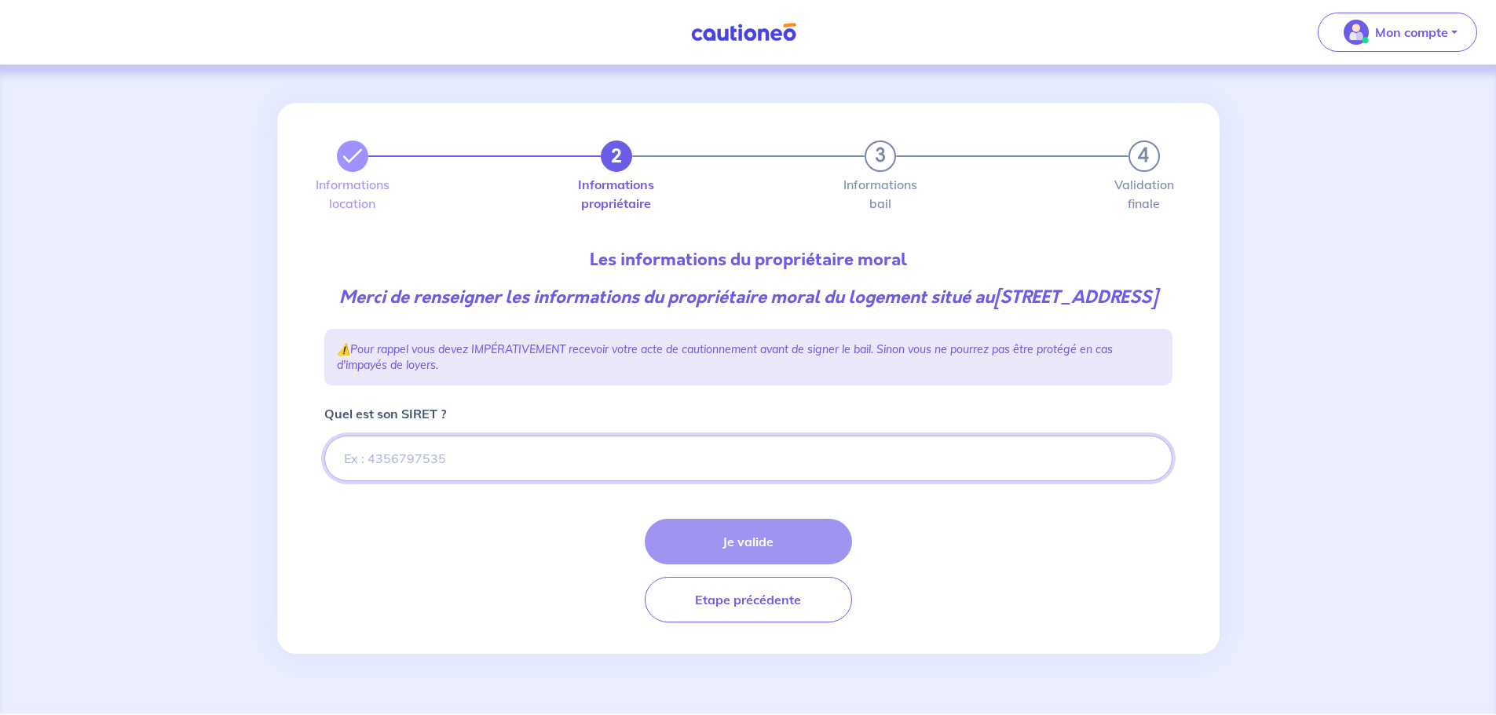
click at [499, 481] on input "Quel est son SIRET ?" at bounding box center [748, 459] width 848 height 46
paste input "428 667 471"
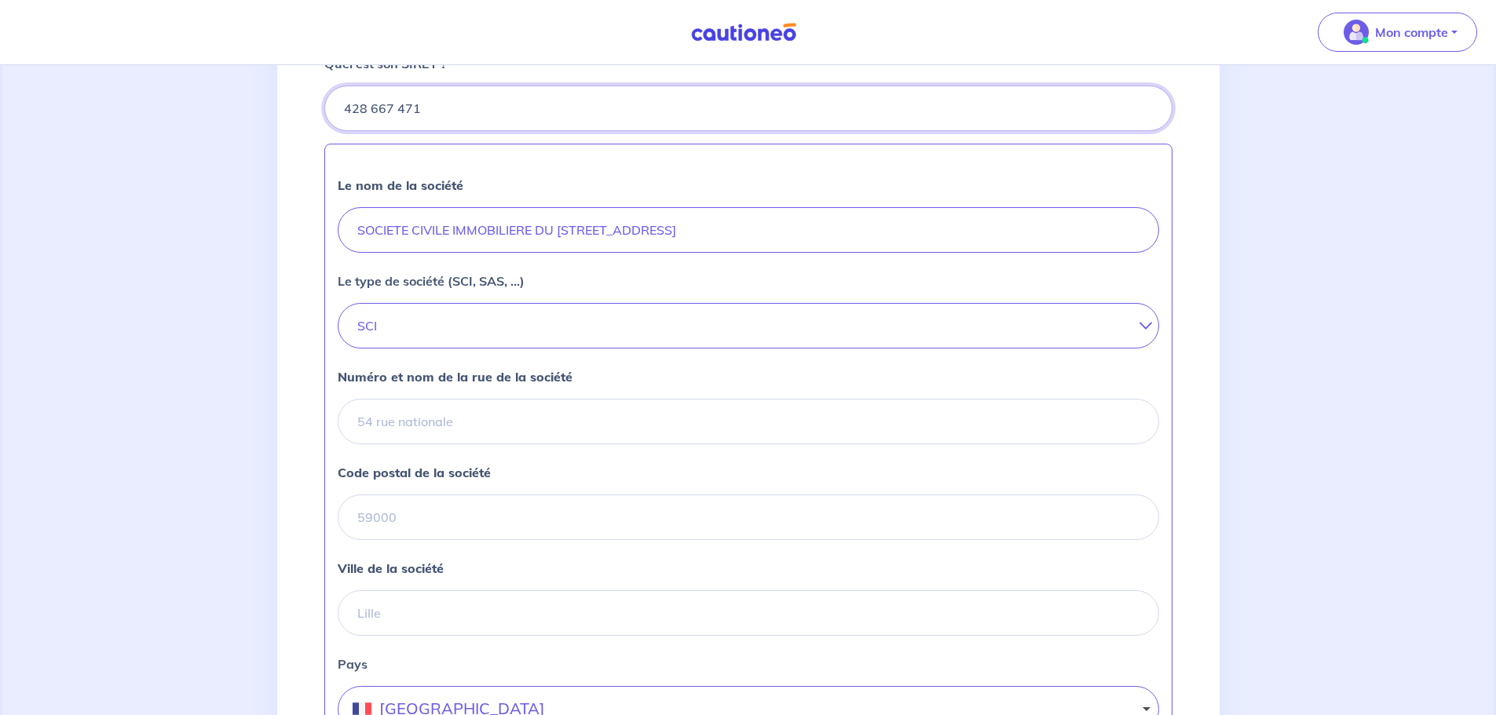
scroll to position [393, 0]
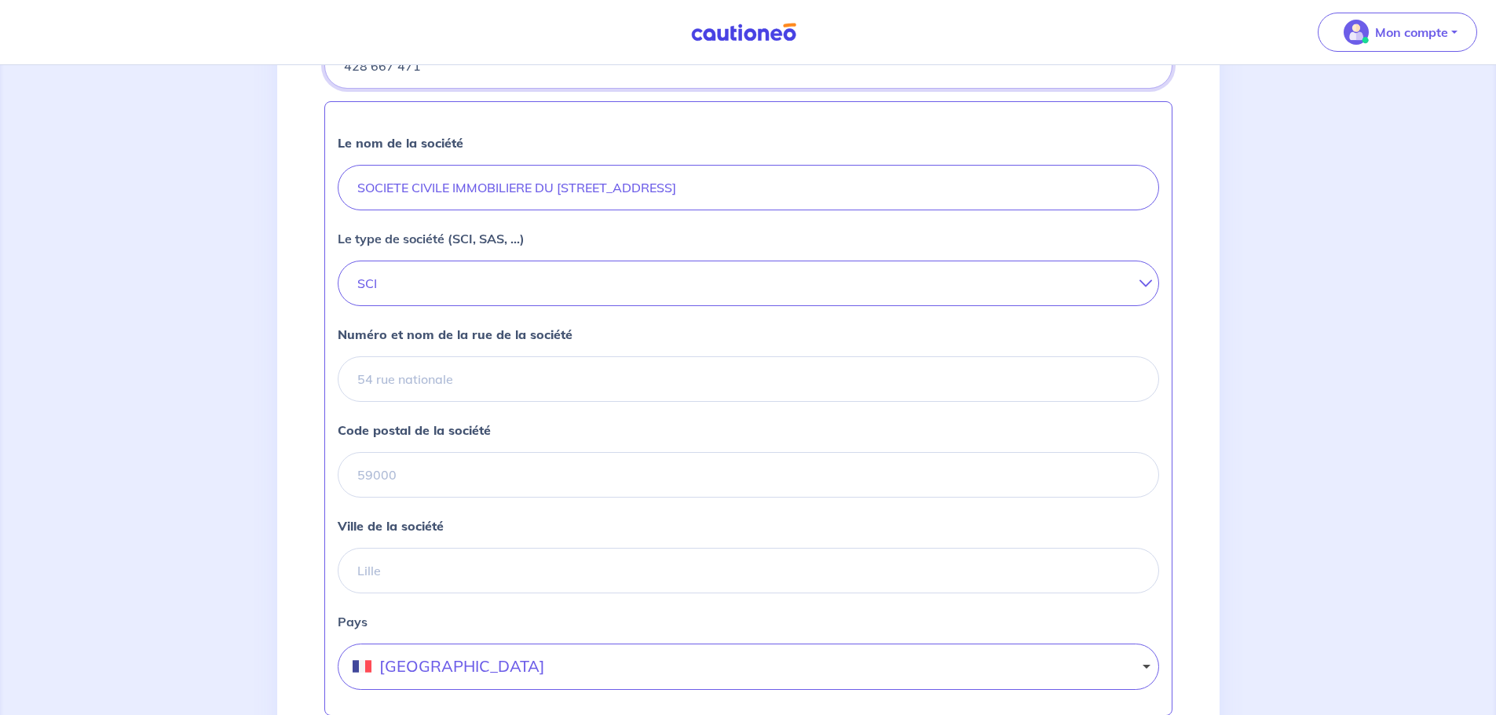
type input "428 667 471"
click at [539, 383] on input "Numéro et nom de la rue de la société" at bounding box center [748, 379] width 821 height 46
type input "[STREET_ADDRESS]"
click at [473, 498] on input "Code postal de la société" at bounding box center [748, 475] width 821 height 46
type input "78000"
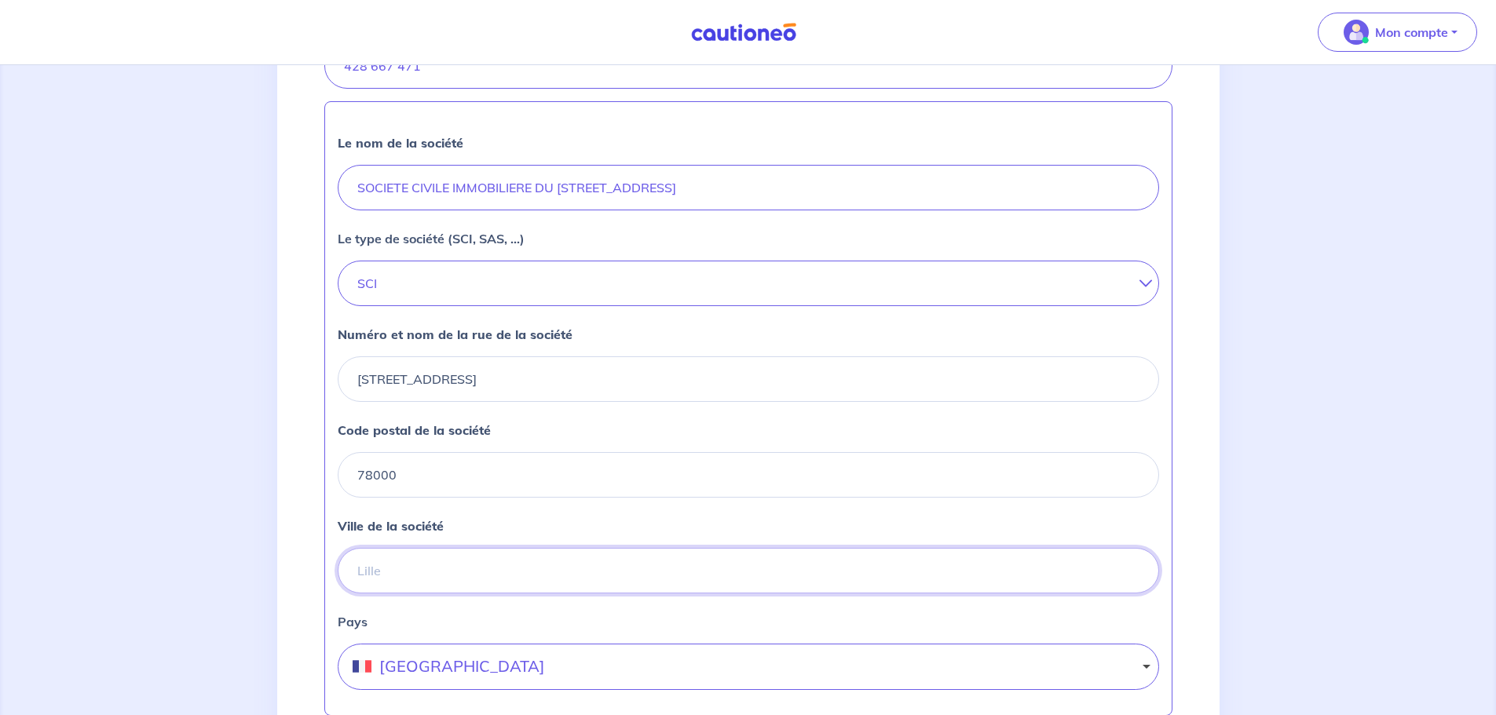
click at [460, 591] on input "Ville de la société" at bounding box center [748, 571] width 821 height 46
type input "[GEOGRAPHIC_DATA]"
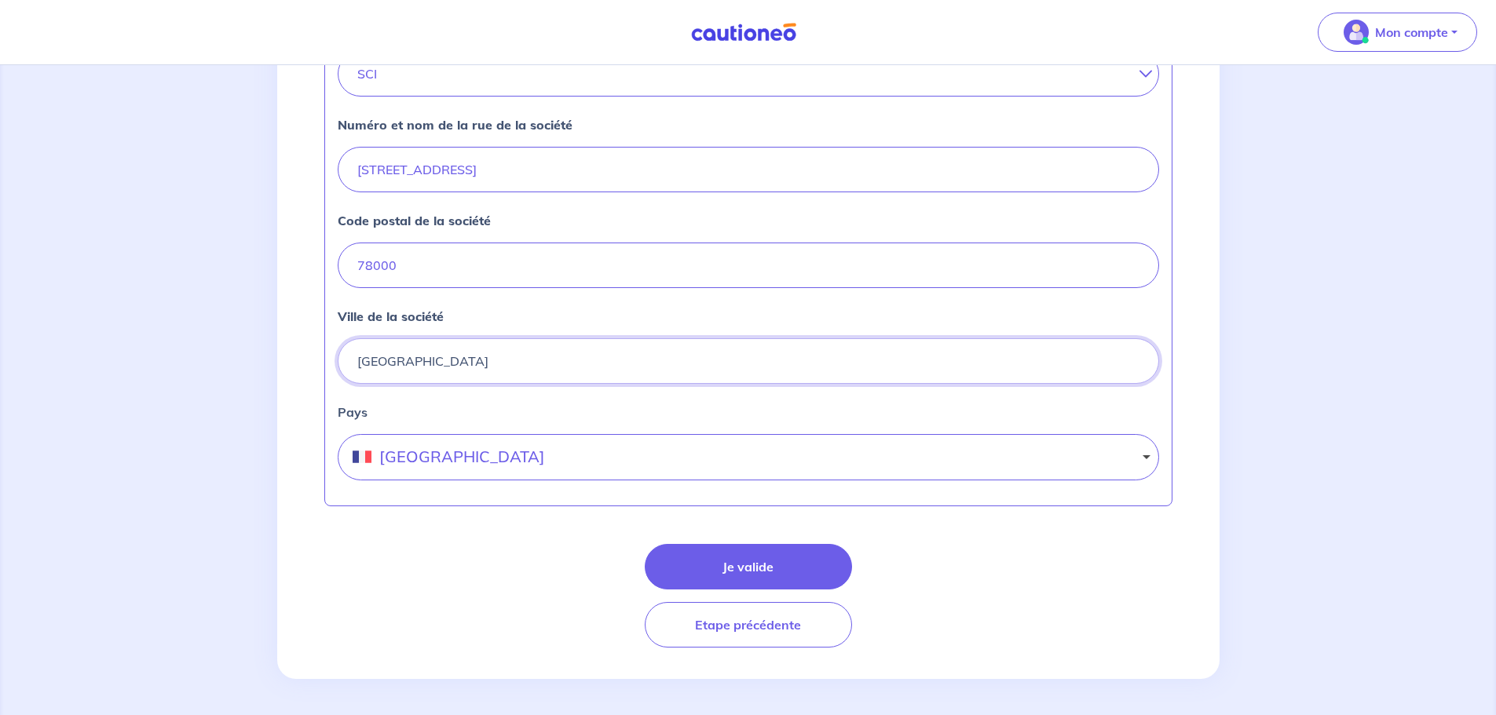
scroll to position [629, 0]
click at [737, 564] on button "Je valide" at bounding box center [748, 566] width 207 height 46
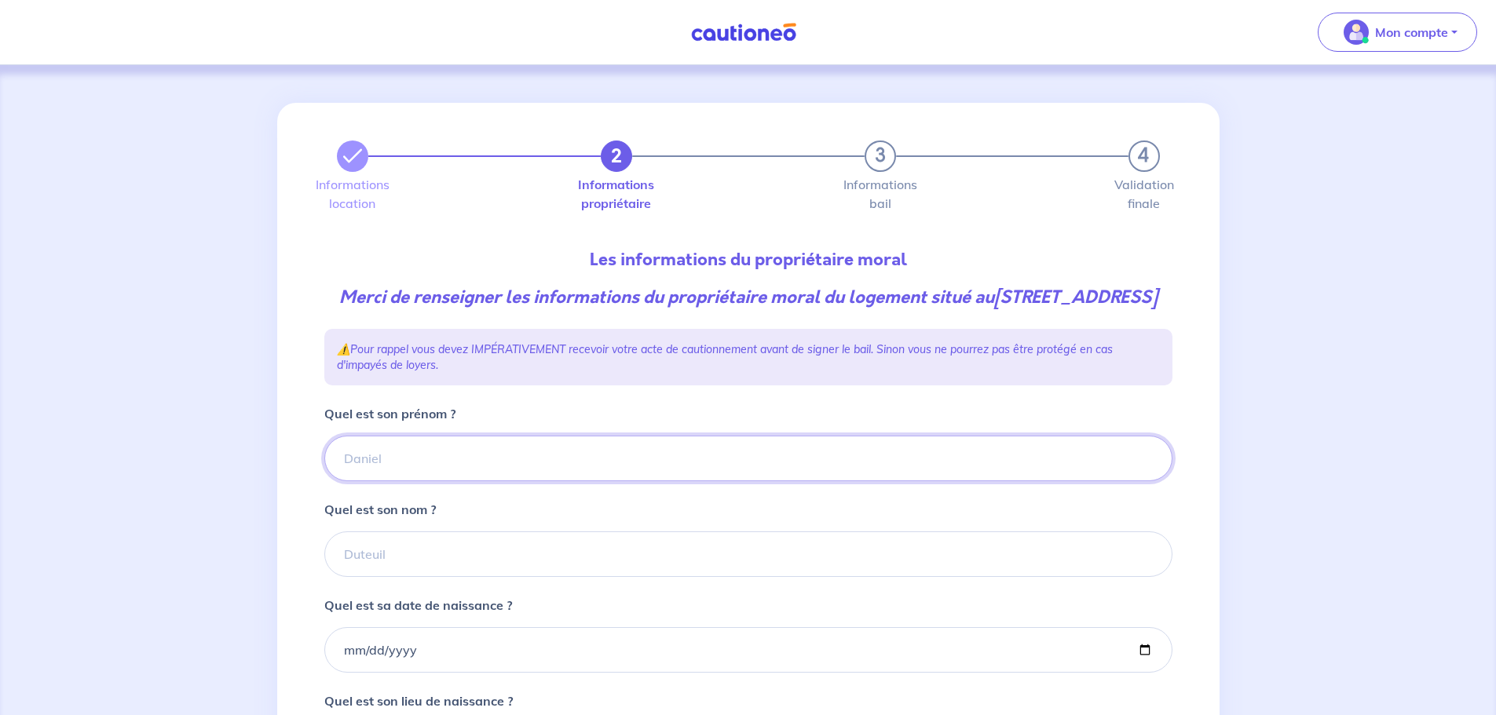
drag, startPoint x: 511, startPoint y: 488, endPoint x: 463, endPoint y: 495, distance: 48.3
click at [463, 481] on input "Quel est son prénom ?" at bounding box center [748, 459] width 848 height 46
drag, startPoint x: 377, startPoint y: 583, endPoint x: 397, endPoint y: 581, distance: 20.5
click at [377, 577] on input "Quel est son nom ?" at bounding box center [748, 555] width 848 height 46
type input "Moulinet"
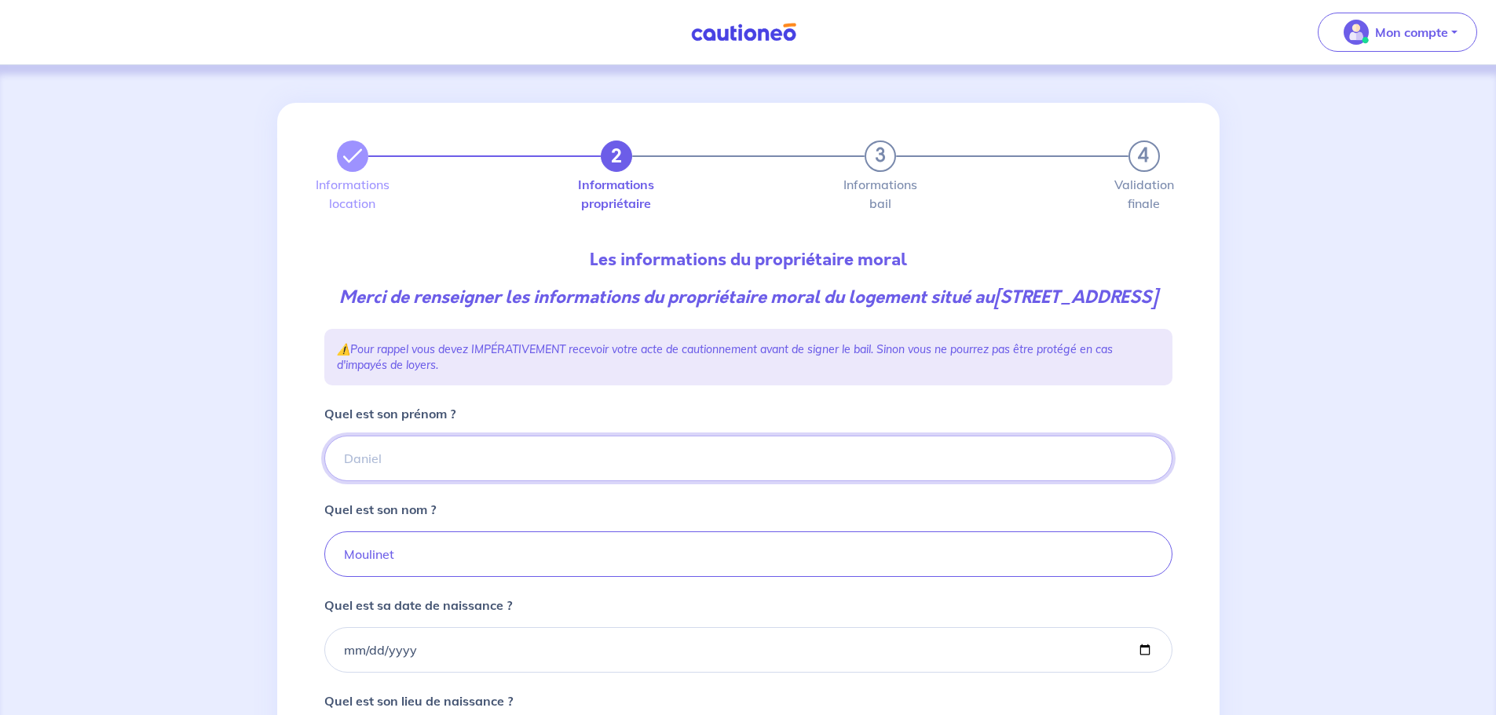
click at [511, 472] on input "Quel est son prénom ?" at bounding box center [748, 459] width 848 height 46
type input "[PERSON_NAME]"
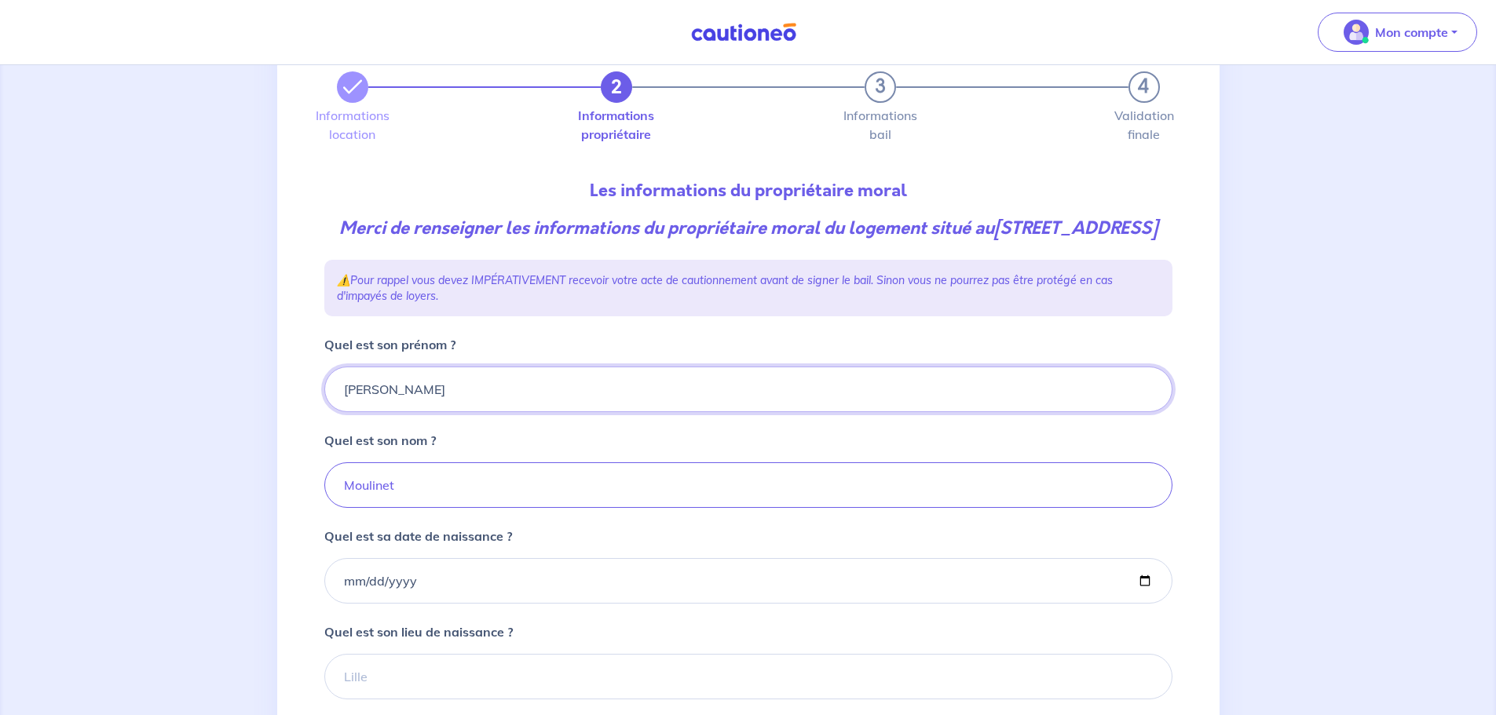
scroll to position [157, 0]
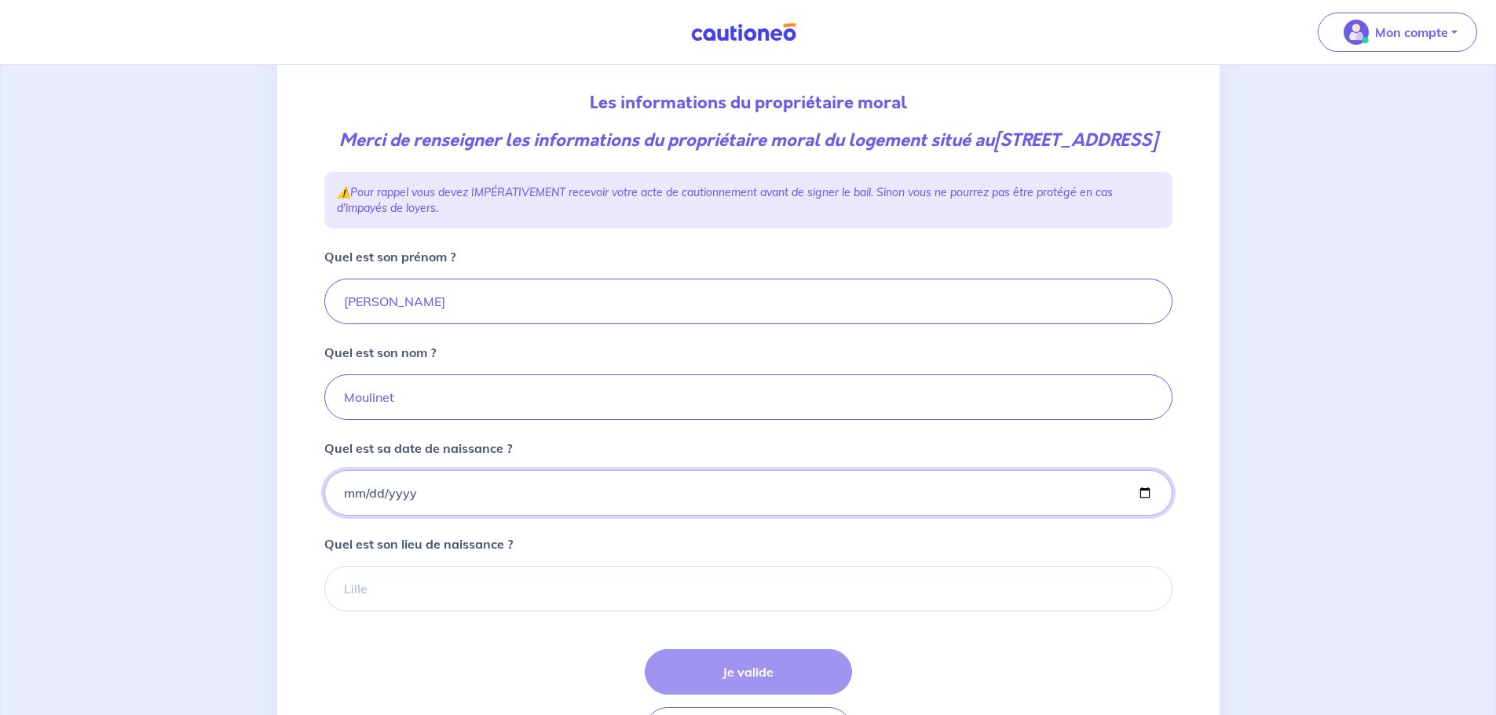
click at [343, 516] on input "Quel est sa date de naissance ?" at bounding box center [748, 493] width 848 height 46
type input "[DATE]"
click at [457, 612] on input "Quel est son lieu de naissance ?" at bounding box center [748, 589] width 848 height 46
type input "[GEOGRAPHIC_DATA]"
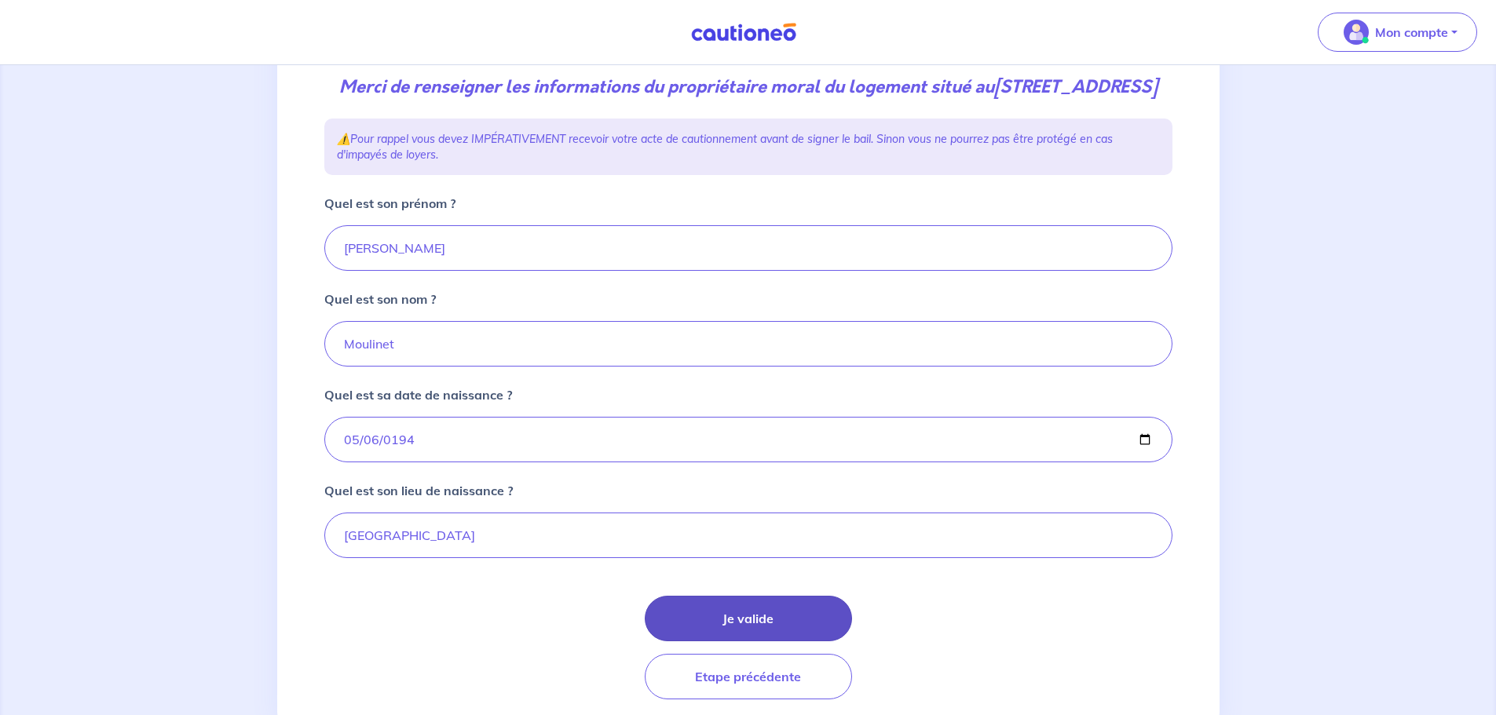
scroll to position [289, 0]
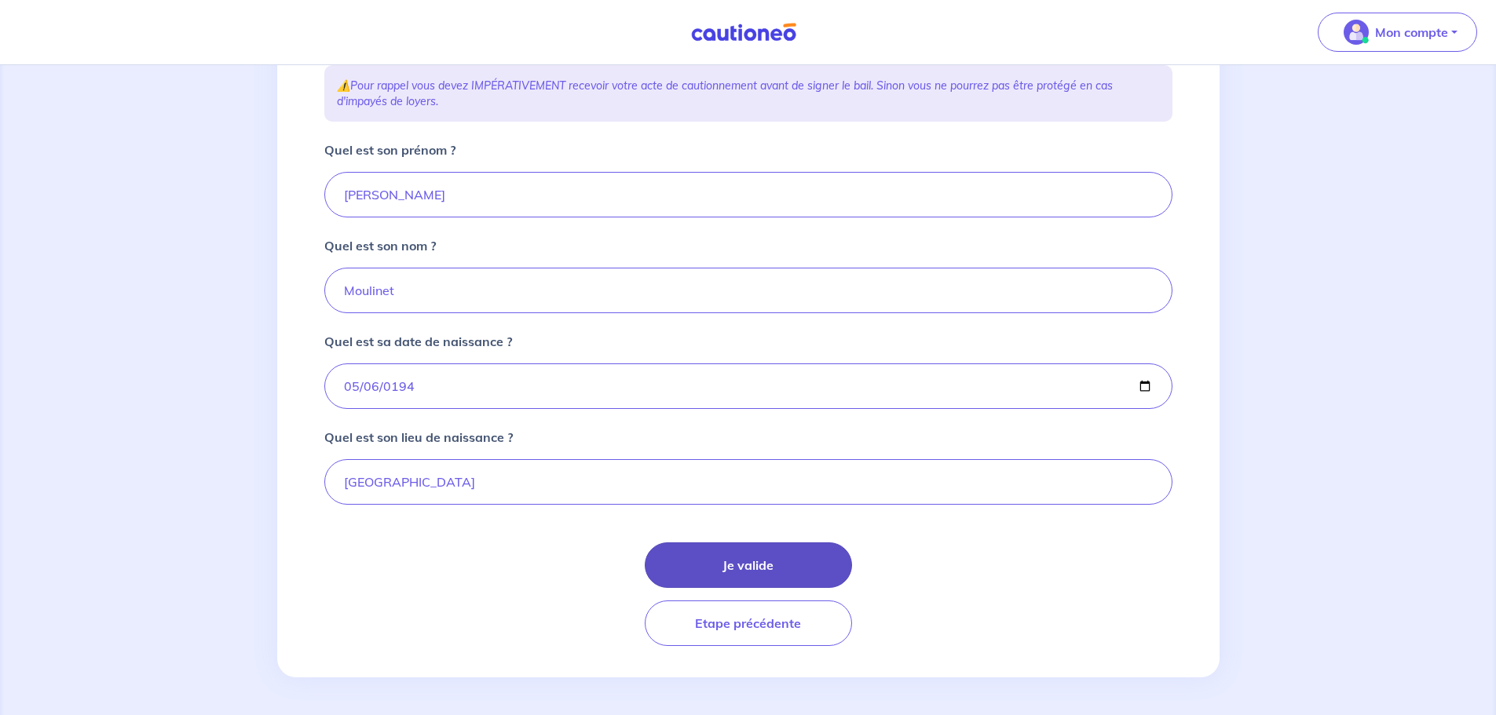
click at [773, 561] on button "Je valide" at bounding box center [748, 566] width 207 height 46
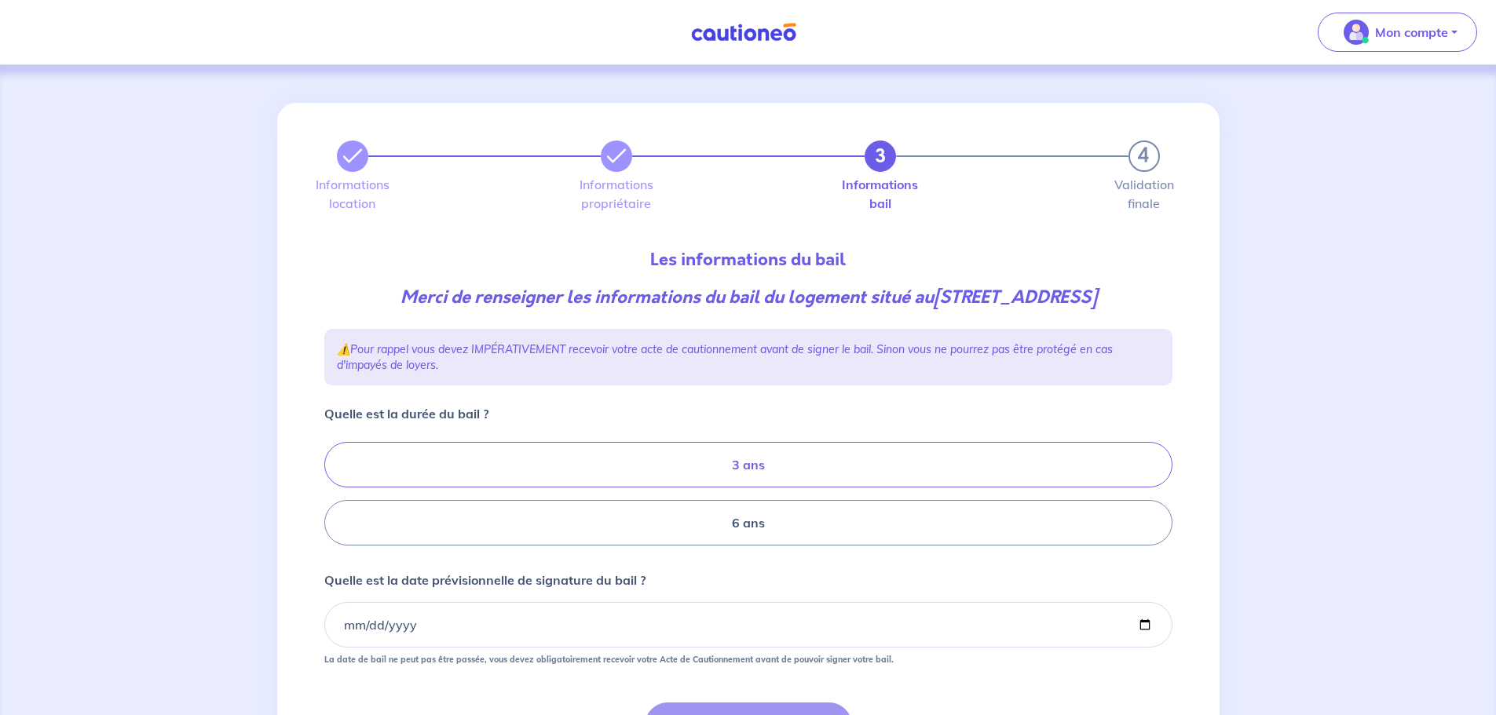
click at [807, 475] on label "3 ans" at bounding box center [748, 465] width 848 height 46
click at [334, 489] on input "3 ans" at bounding box center [329, 494] width 10 height 10
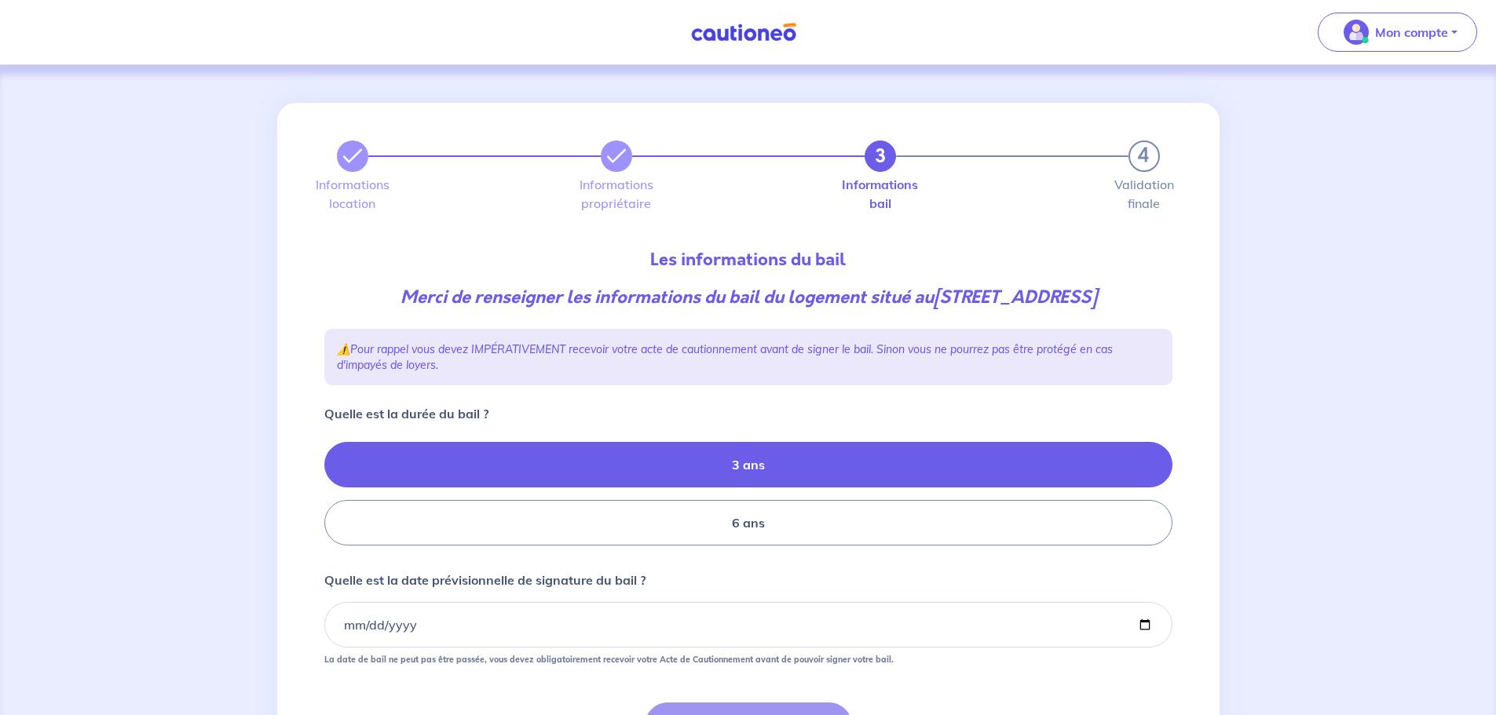
radio input "true"
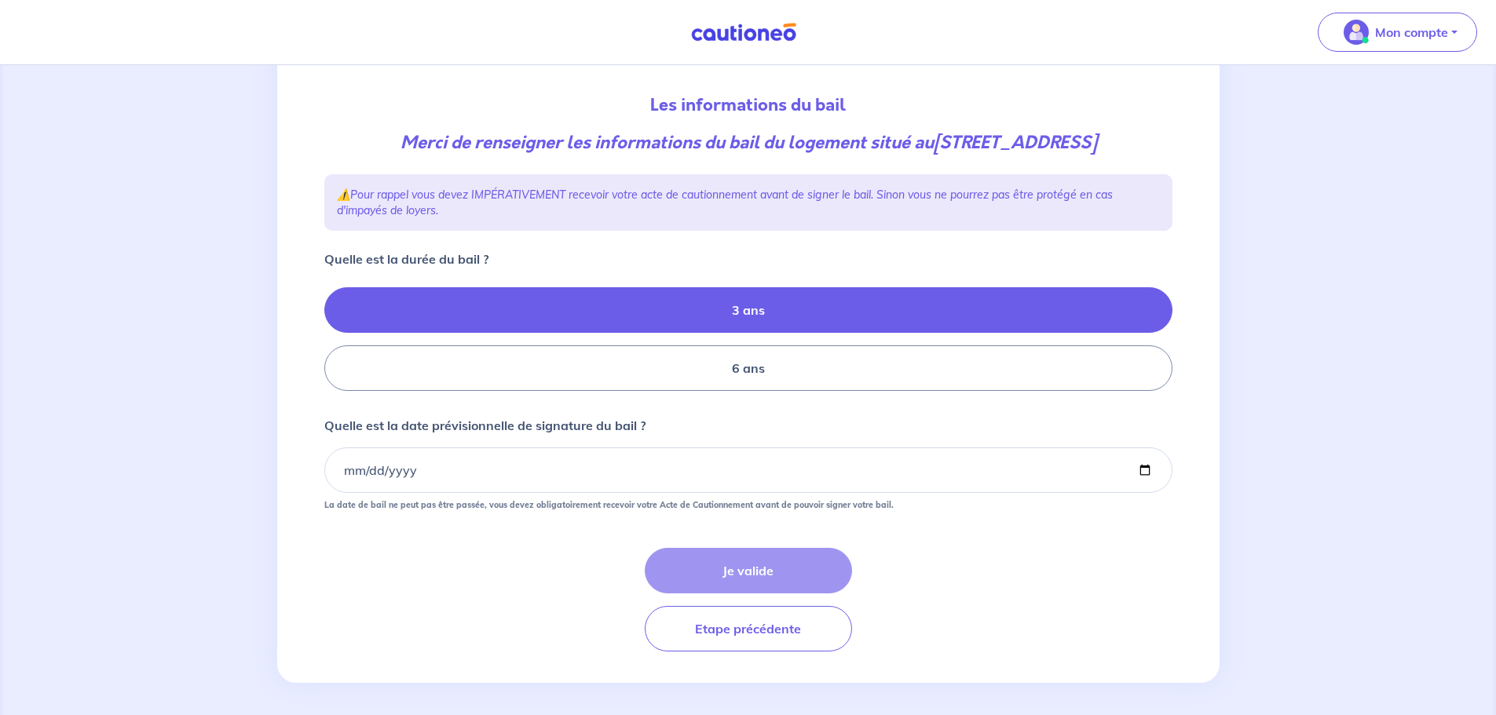
scroll to position [160, 0]
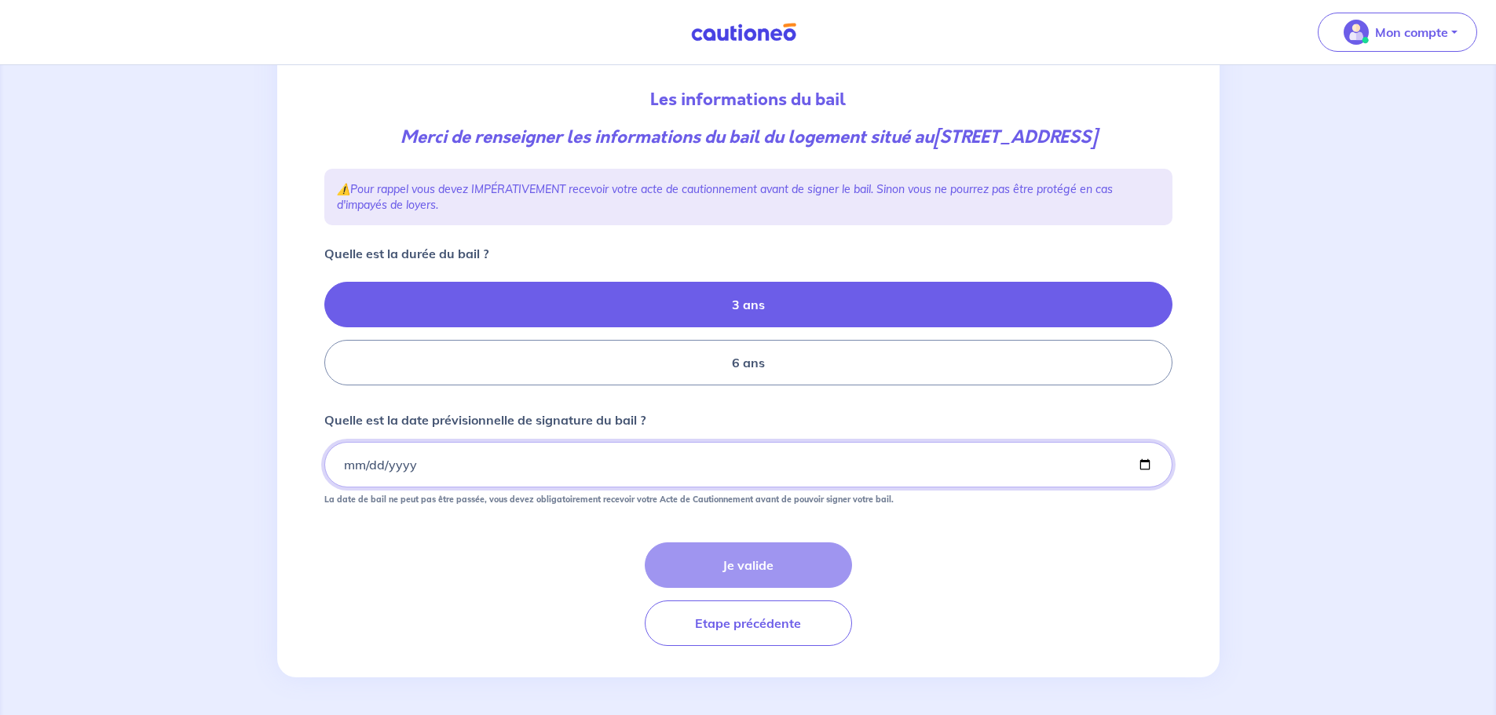
click at [342, 463] on input "Quelle est la date prévisionnelle de signature du bail ?" at bounding box center [748, 465] width 848 height 46
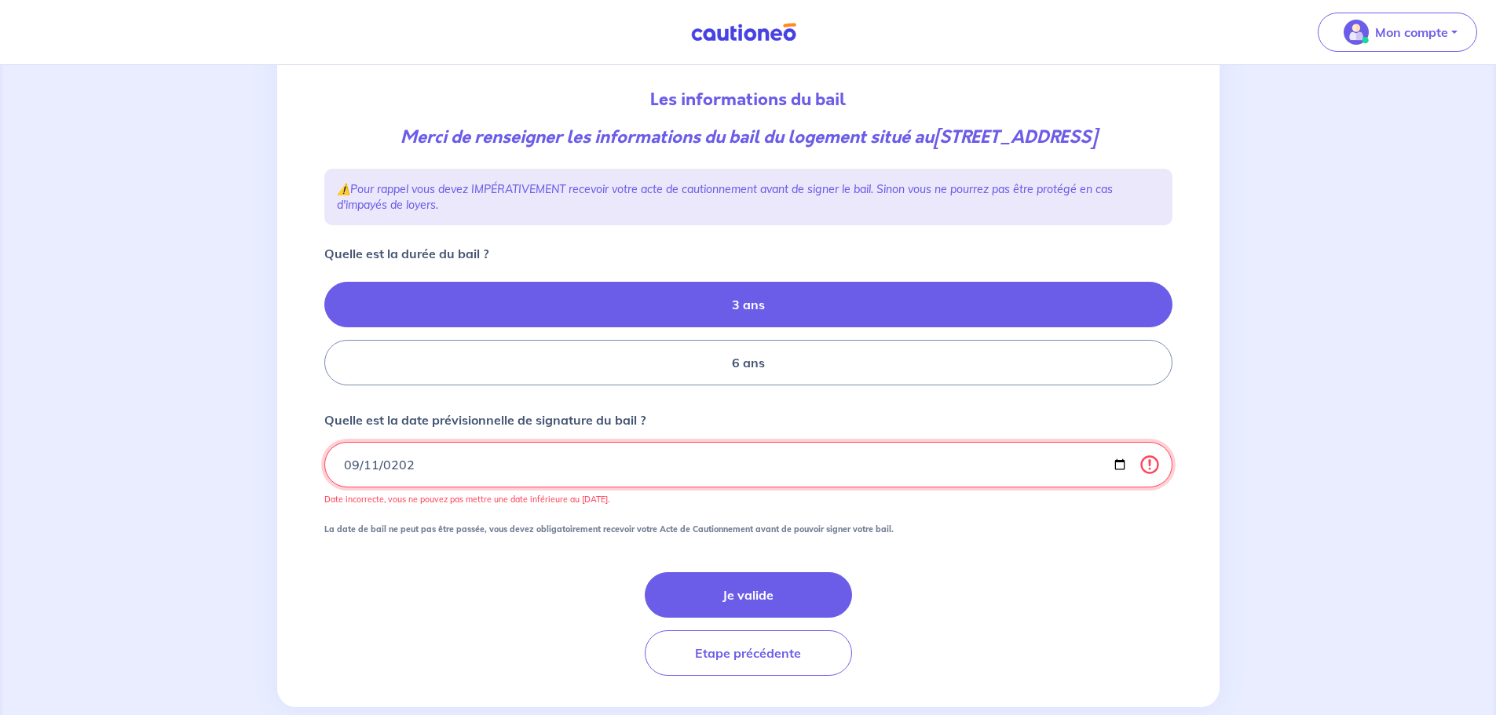
type input "[DATE]"
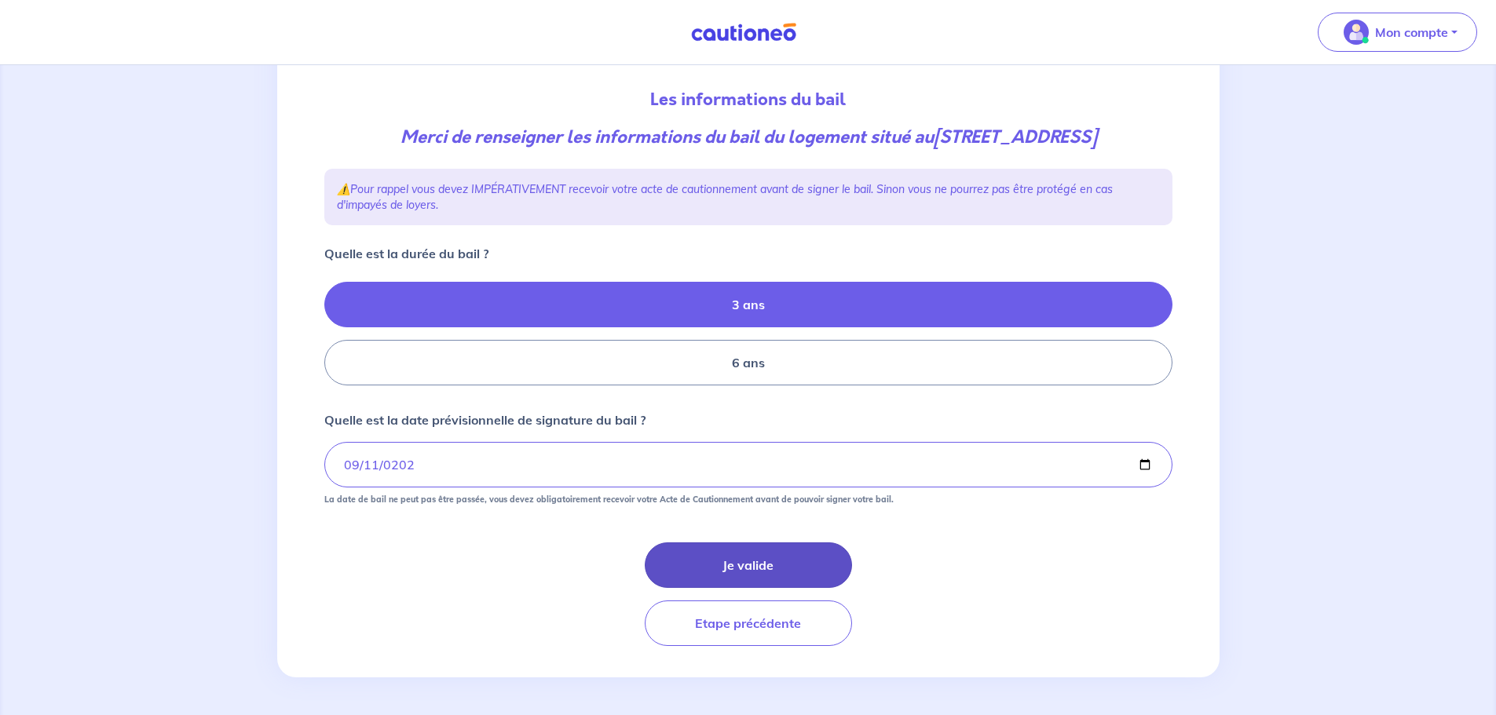
click at [837, 568] on button "Je valide" at bounding box center [748, 566] width 207 height 46
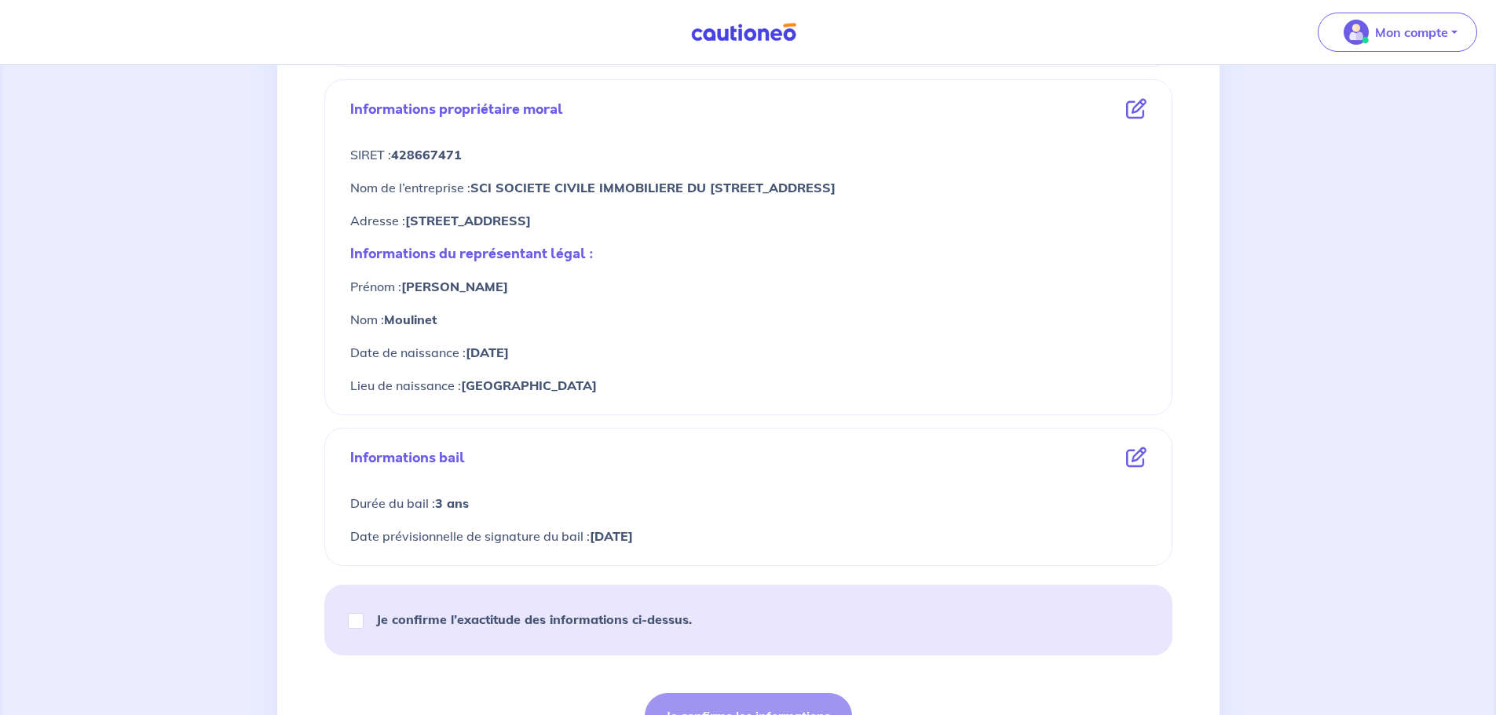
scroll to position [700, 0]
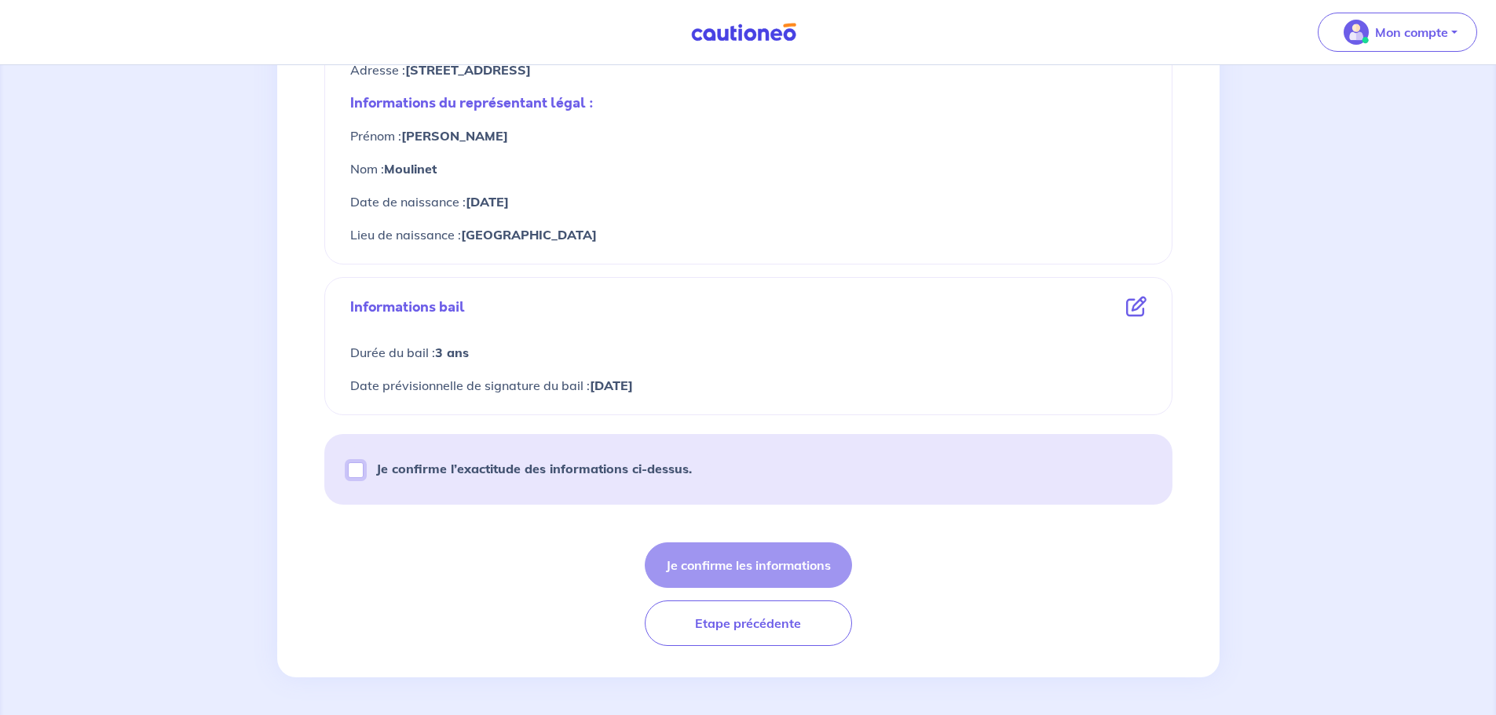
click at [357, 476] on input "Je confirme l’exactitude des informations ci-dessus." at bounding box center [356, 470] width 16 height 16
checkbox input "true"
click at [762, 559] on button "Je confirme les informations" at bounding box center [748, 566] width 207 height 46
